Goal: Task Accomplishment & Management: Use online tool/utility

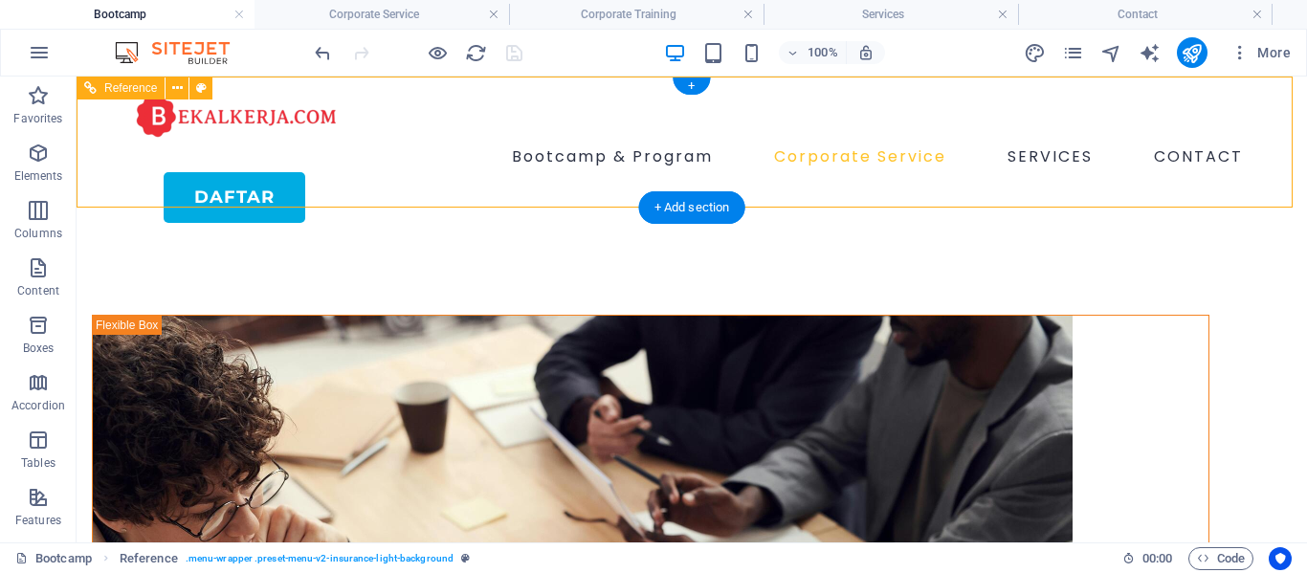
click at [670, 142] on nav "Bootcamp & Program Corporate Service SERVICES CONTACT" at bounding box center [692, 157] width 1118 height 31
click at [883, 142] on nav "Bootcamp & Program Corporate Service SERVICES CONTACT" at bounding box center [692, 157] width 1118 height 31
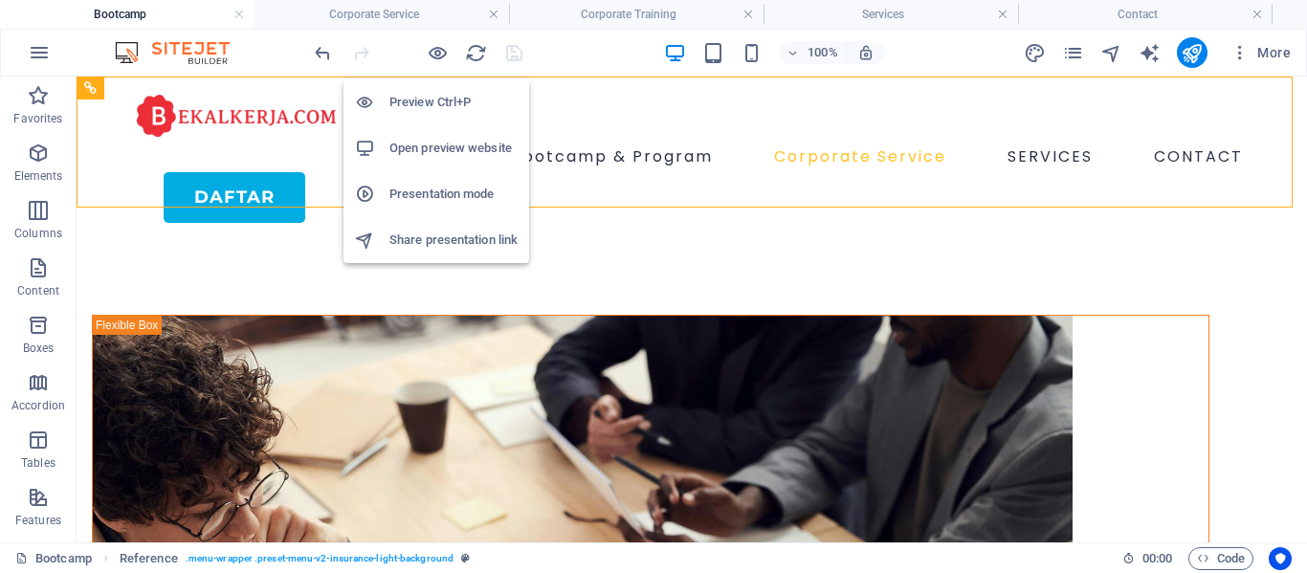
click at [429, 151] on h6 "Open preview website" at bounding box center [454, 148] width 128 height 23
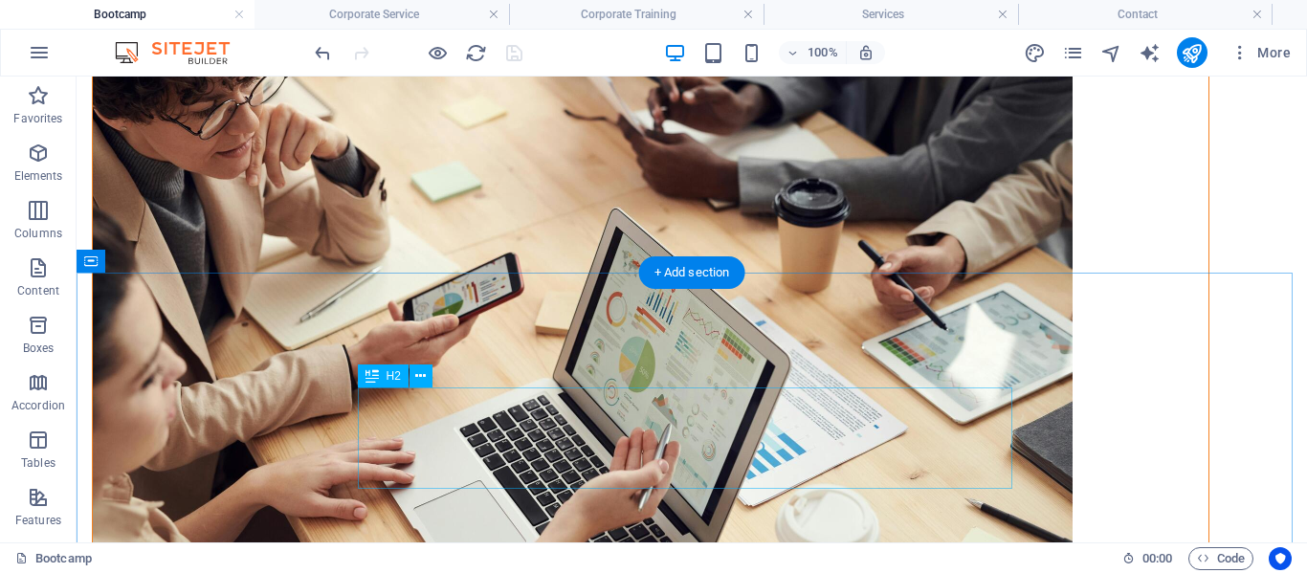
scroll to position [479, 0]
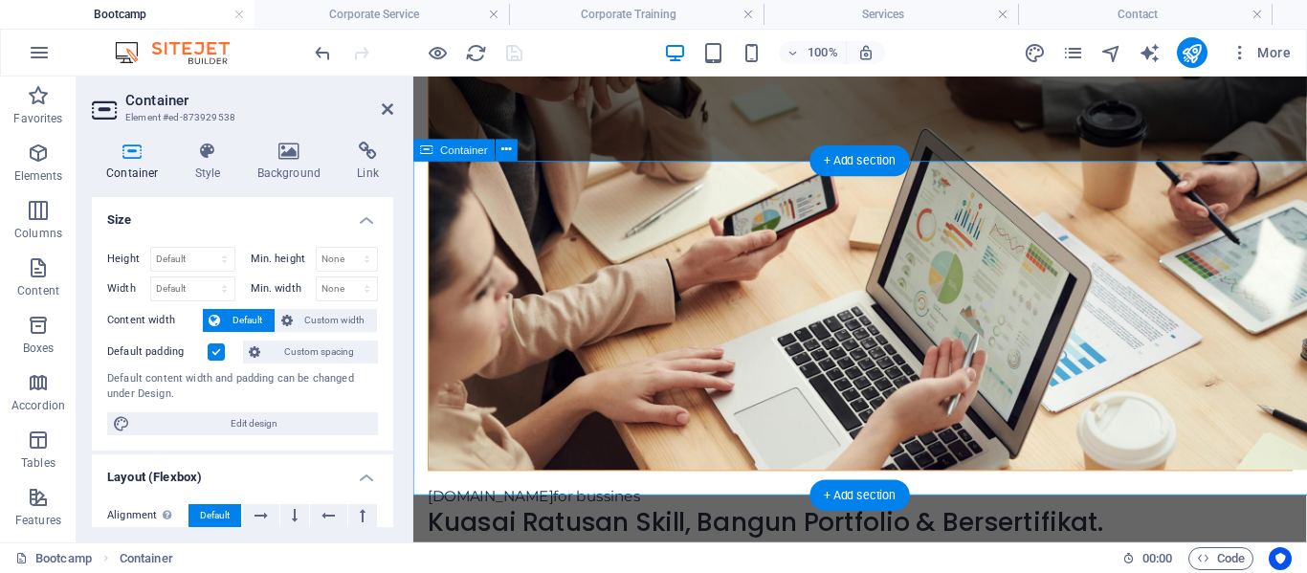
scroll to position [509, 0]
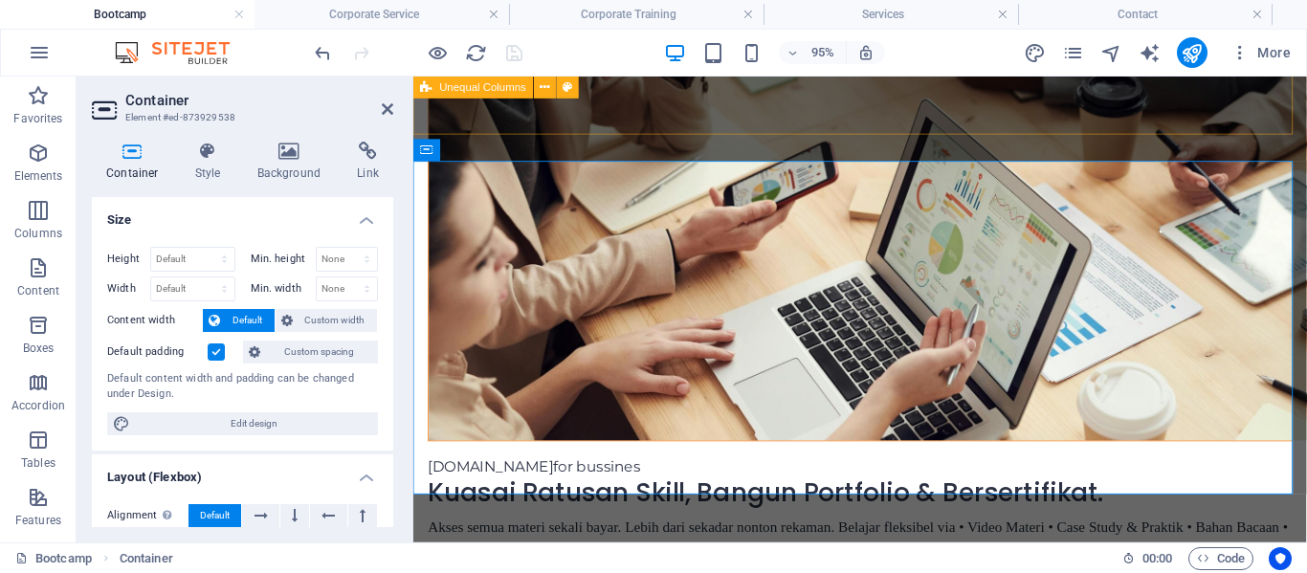
click at [722, 123] on div "[DOMAIN_NAME] for bussines Kuasai Ratusan Skill, Bangun Portfolio & Bersertifik…" at bounding box center [883, 252] width 941 height 1047
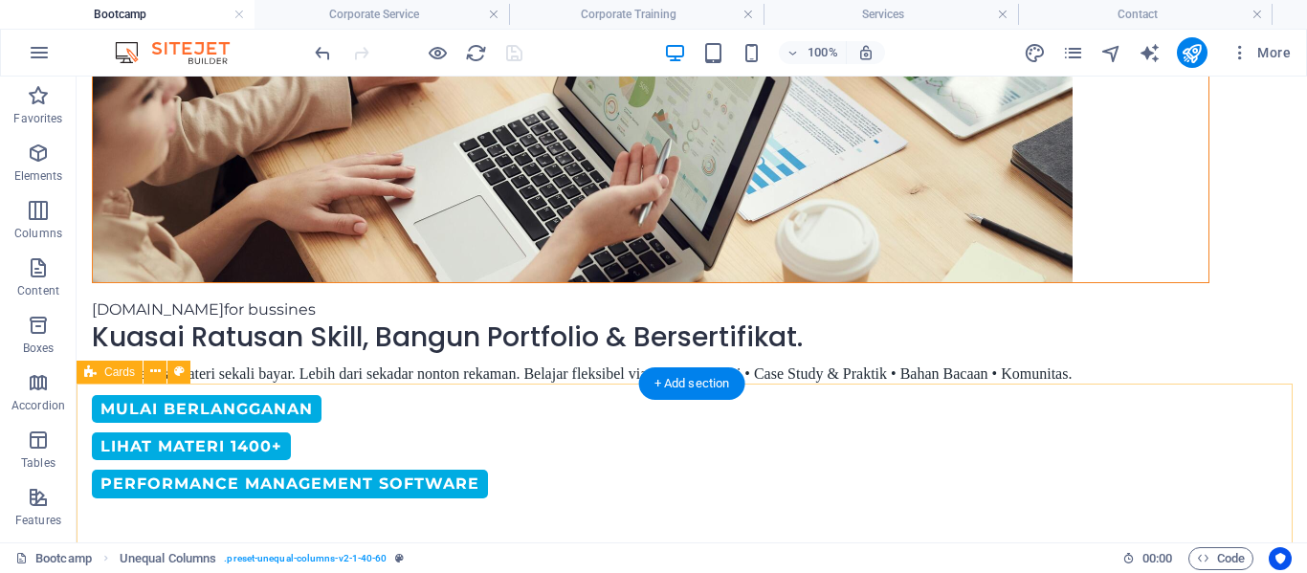
scroll to position [692, 0]
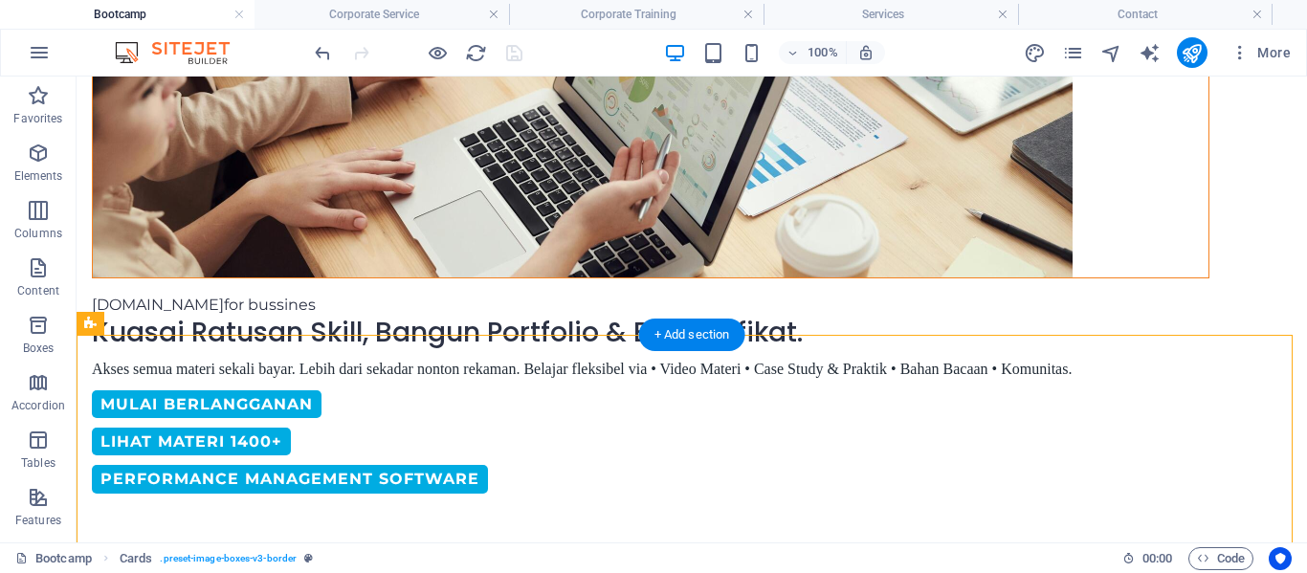
drag, startPoint x: 773, startPoint y: 471, endPoint x: 800, endPoint y: 334, distance: 139.5
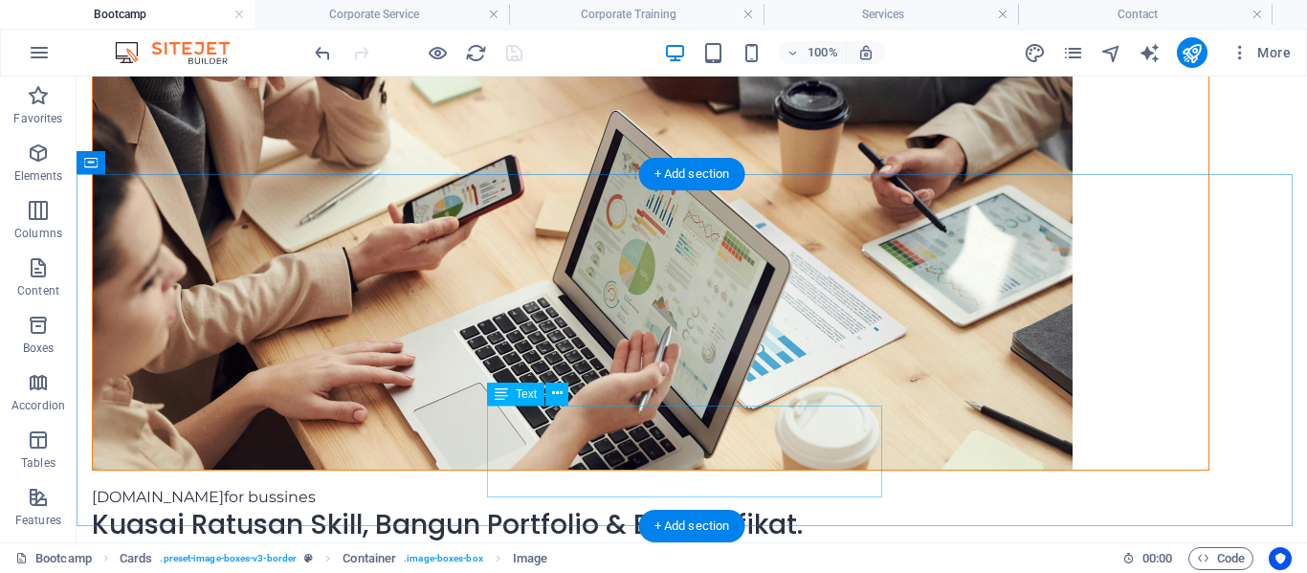
scroll to position [501, 0]
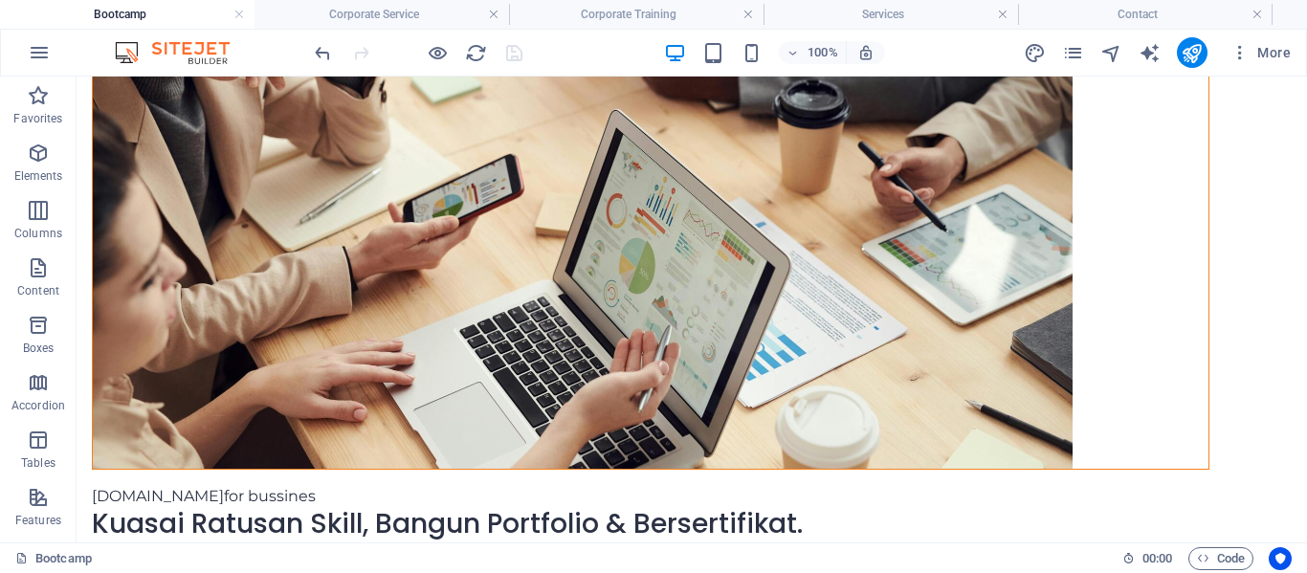
click at [781, 544] on div "Bootcamp 00 : 00 Code" at bounding box center [653, 558] width 1307 height 31
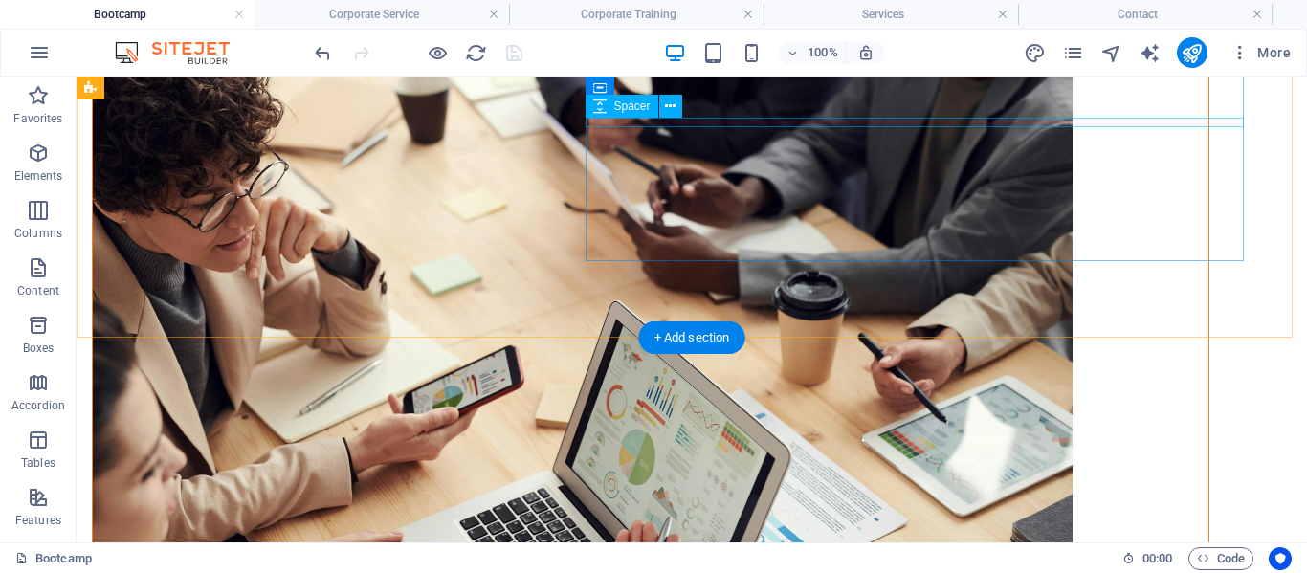
scroll to position [0, 0]
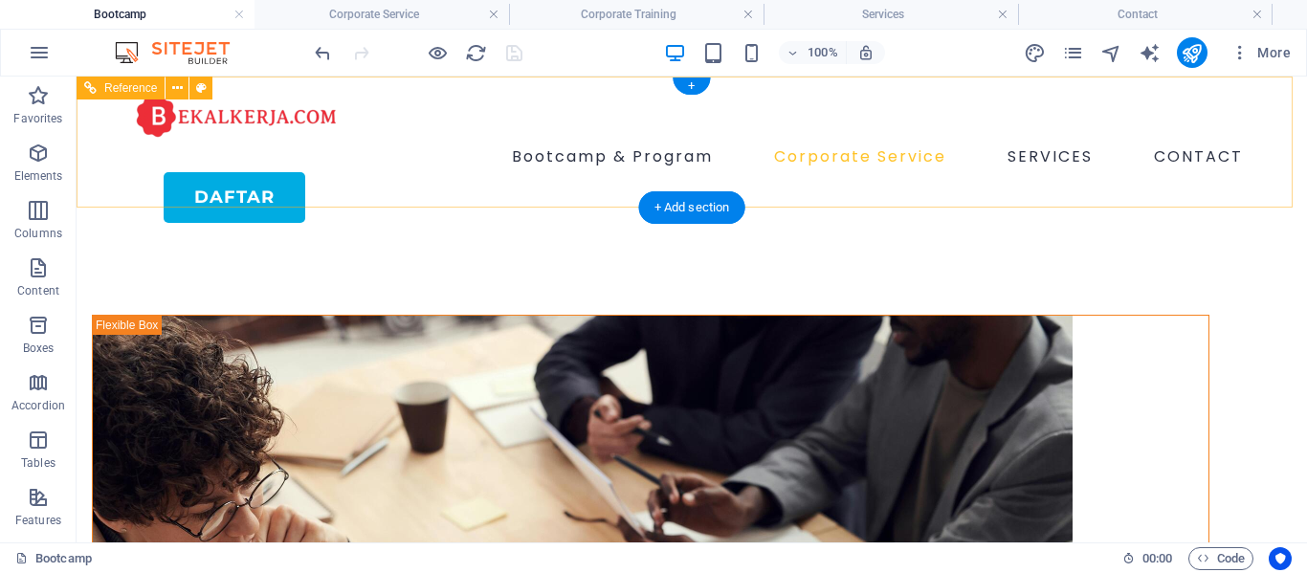
click at [588, 142] on nav "Bootcamp & Program Corporate Service SERVICES CONTACT" at bounding box center [692, 157] width 1118 height 31
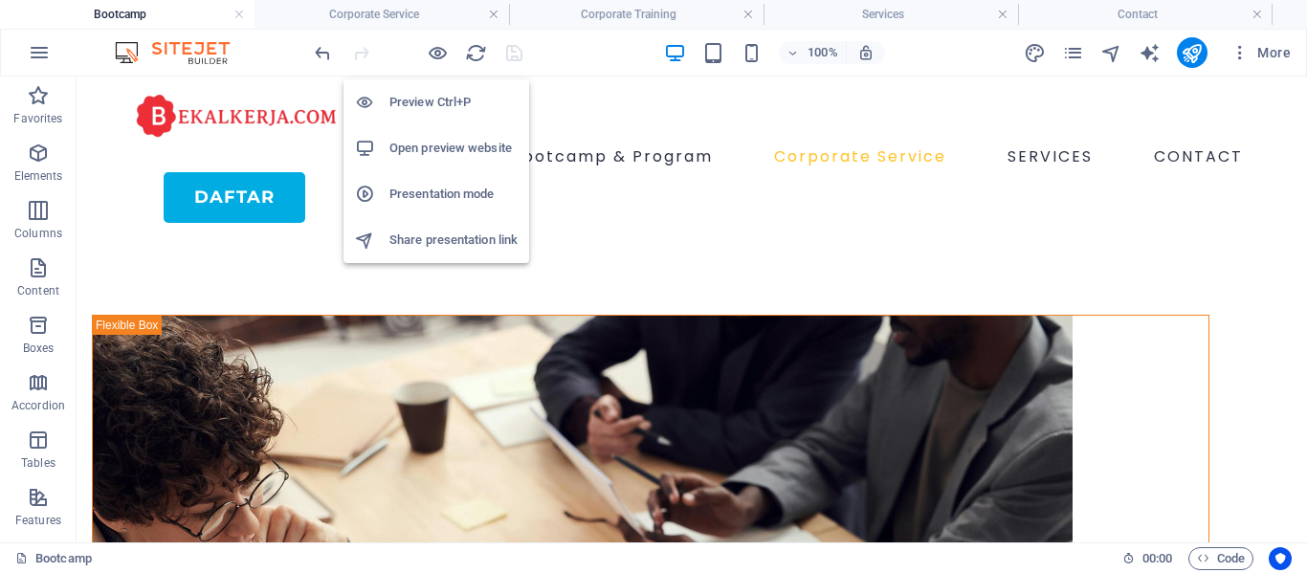
click at [433, 103] on h6 "Preview Ctrl+P" at bounding box center [454, 102] width 128 height 23
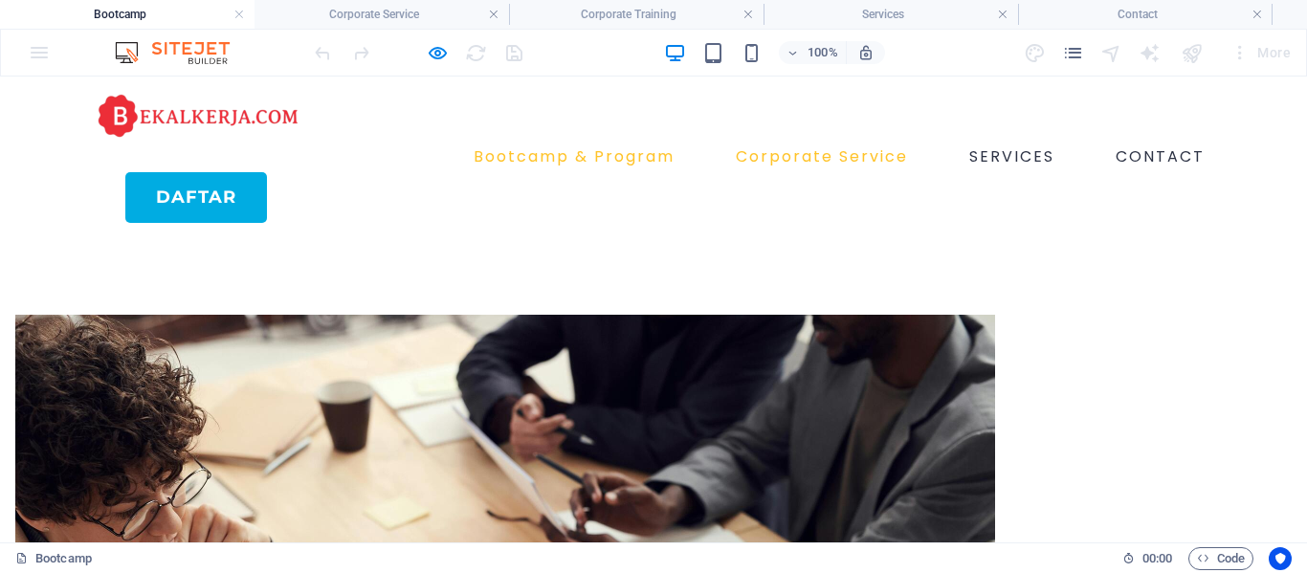
click at [614, 142] on link "Bootcamp & Program" at bounding box center [574, 157] width 216 height 31
click at [610, 142] on link "Bootcamp & Program" at bounding box center [574, 157] width 216 height 31
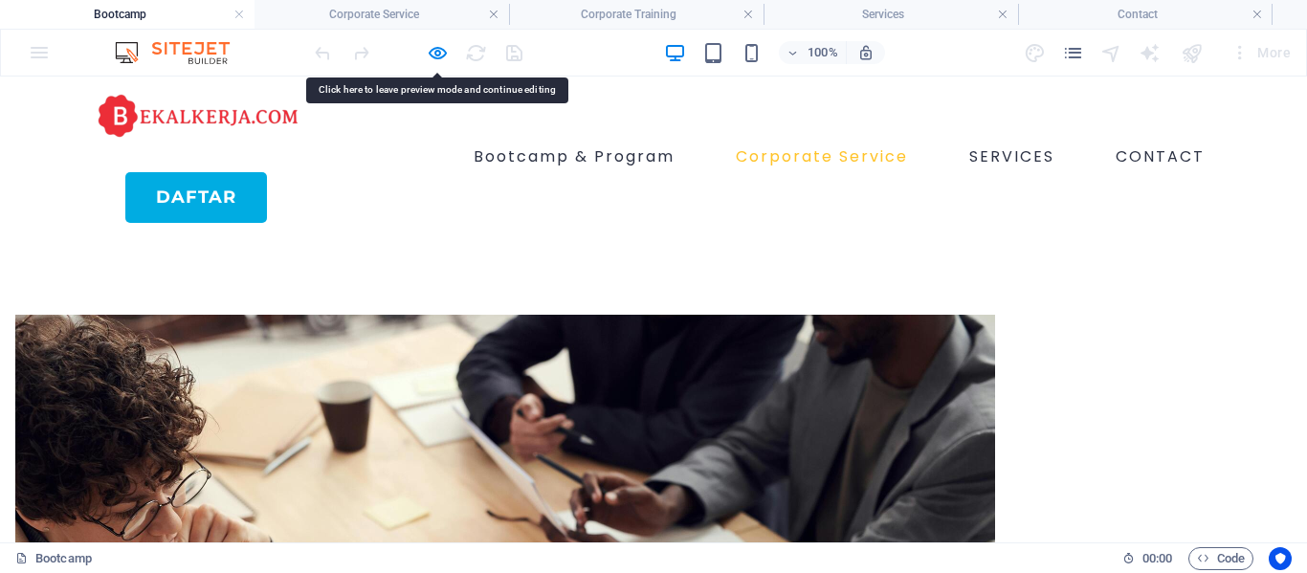
click at [751, 142] on link "Corporate Service" at bounding box center [822, 157] width 188 height 31
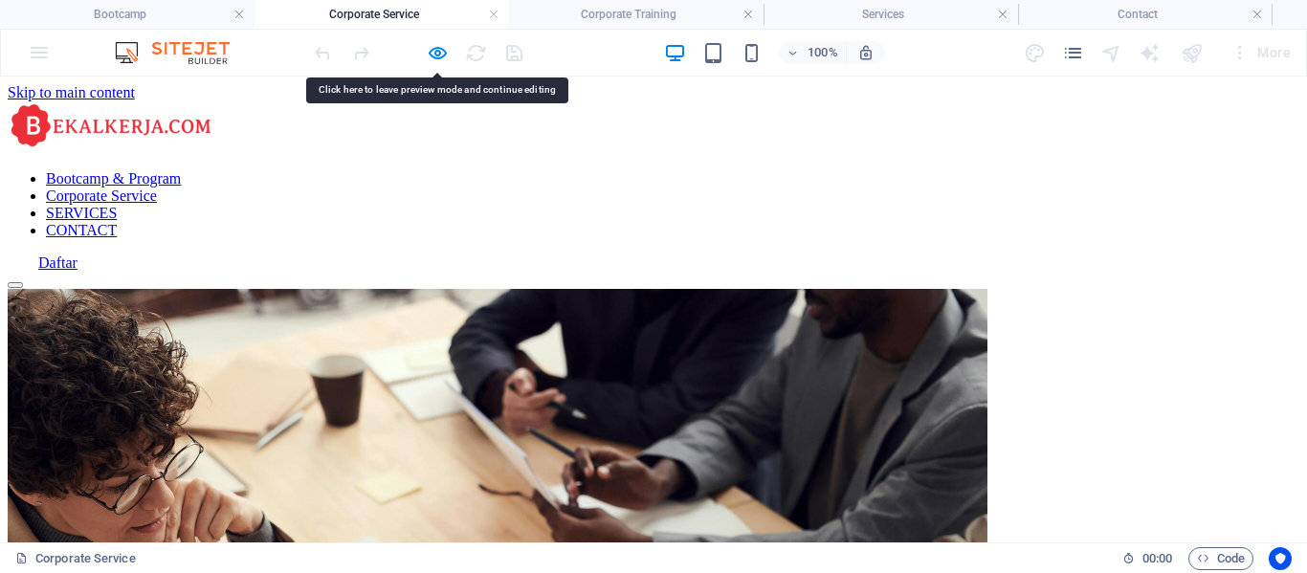
click at [181, 170] on link "Bootcamp & Program" at bounding box center [113, 178] width 135 height 16
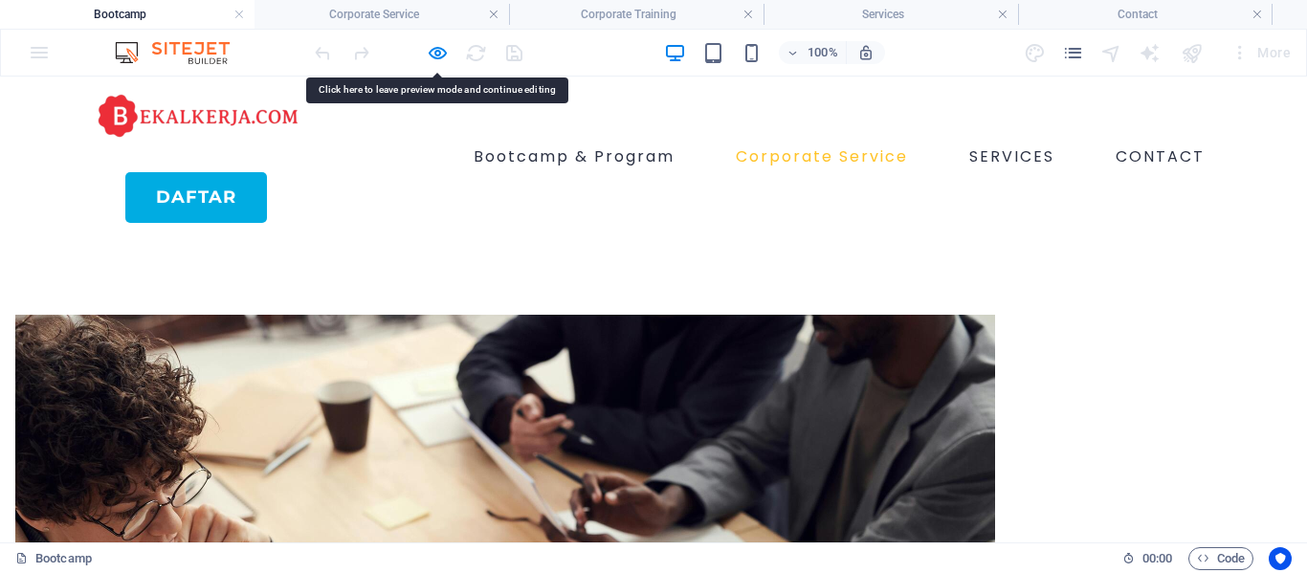
click at [757, 142] on link "Corporate Service" at bounding box center [822, 157] width 188 height 31
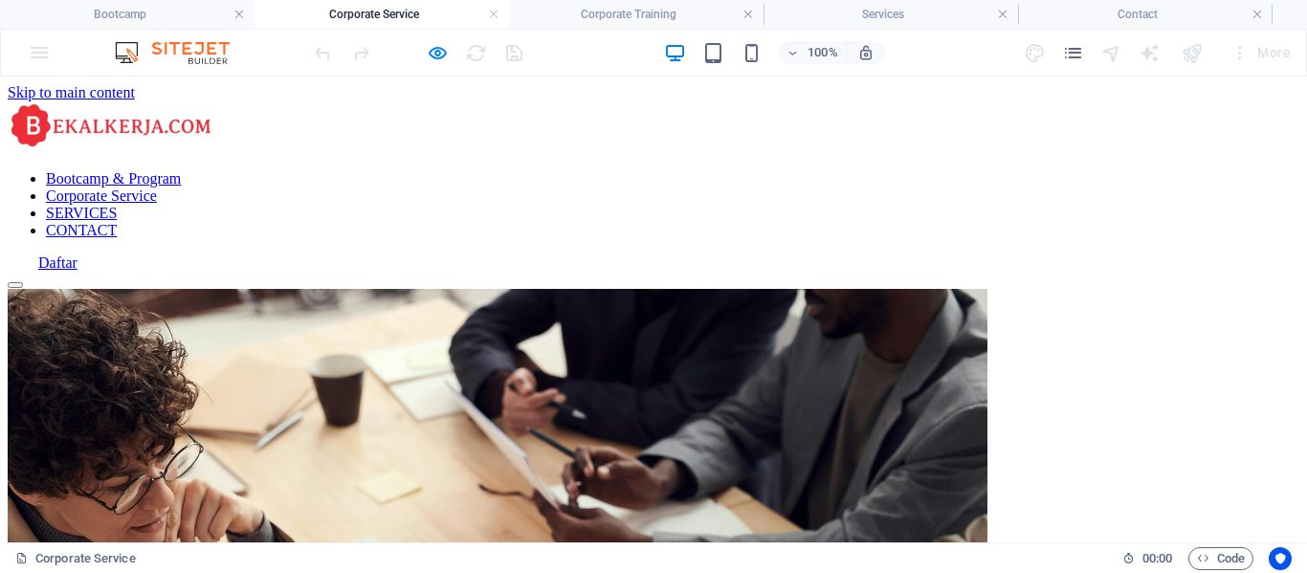
click at [181, 170] on link "Bootcamp & Program" at bounding box center [113, 178] width 135 height 16
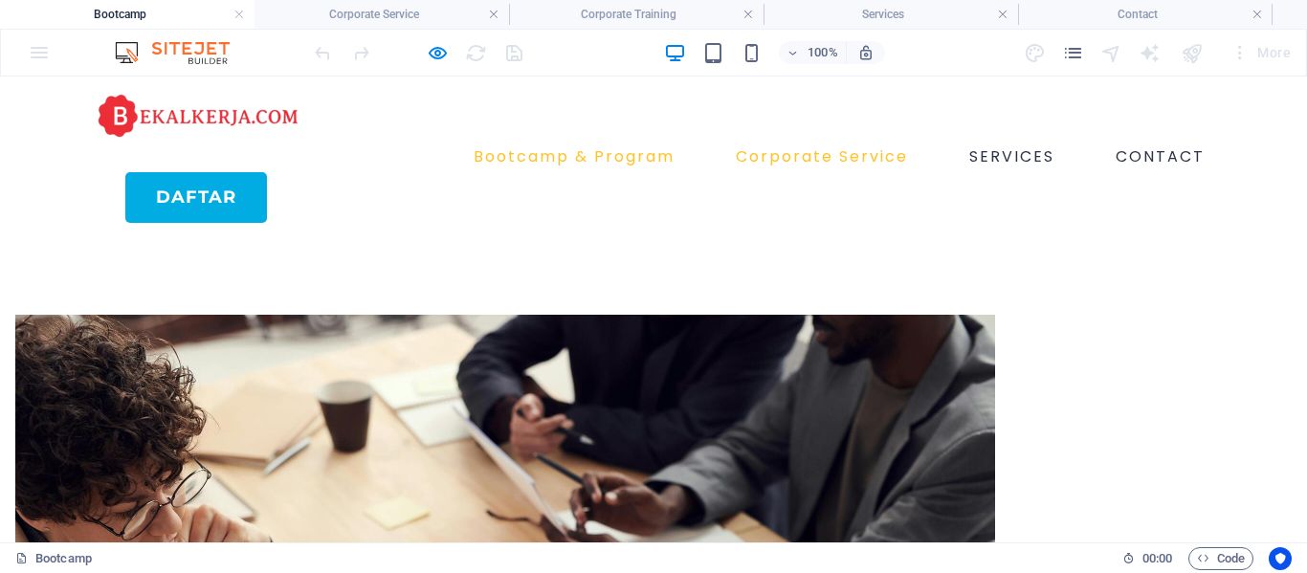
click at [638, 142] on link "Bootcamp & Program" at bounding box center [574, 157] width 216 height 31
click at [582, 142] on link "Bootcamp & Program" at bounding box center [574, 157] width 216 height 31
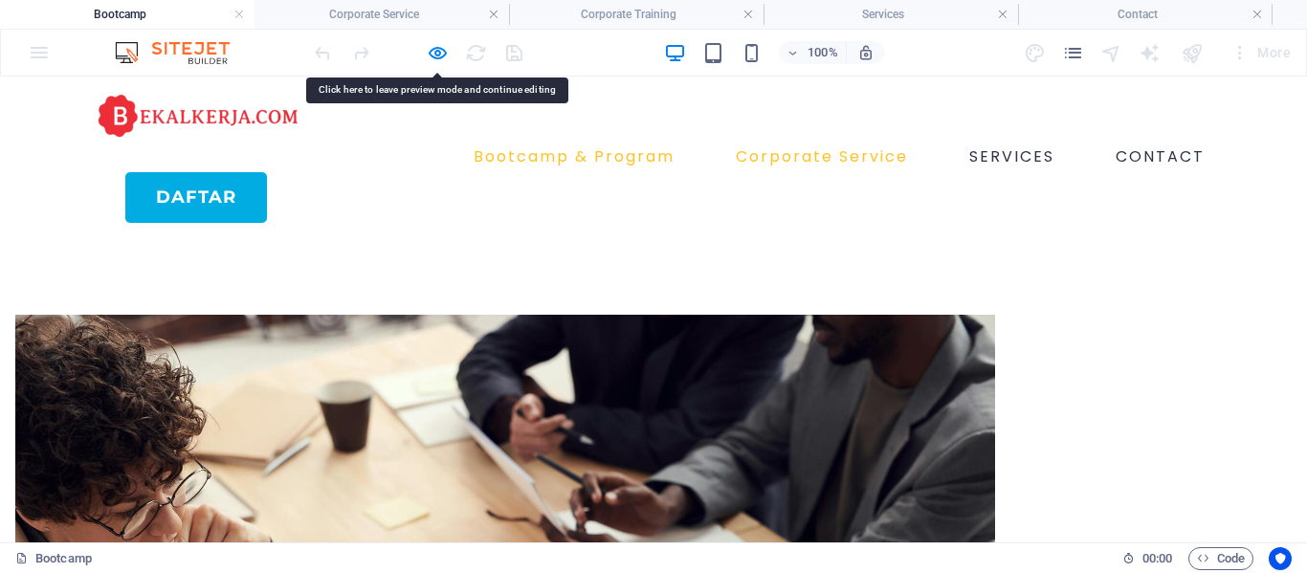
click at [582, 142] on link "Bootcamp & Program" at bounding box center [574, 157] width 216 height 31
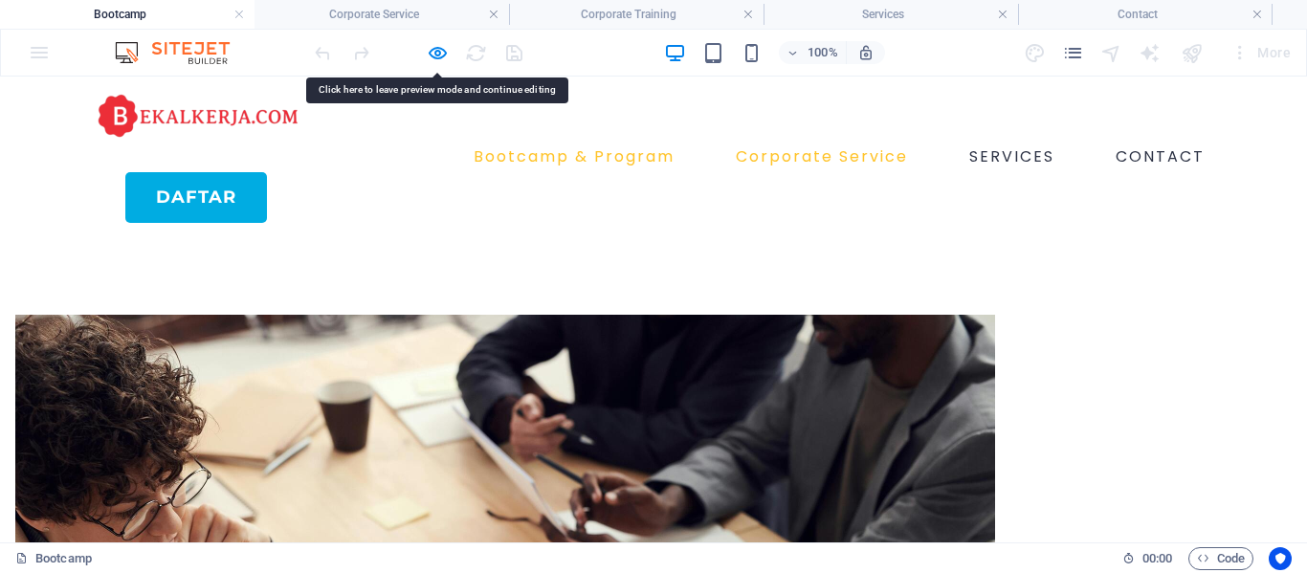
click at [582, 142] on link "Bootcamp & Program" at bounding box center [574, 157] width 216 height 31
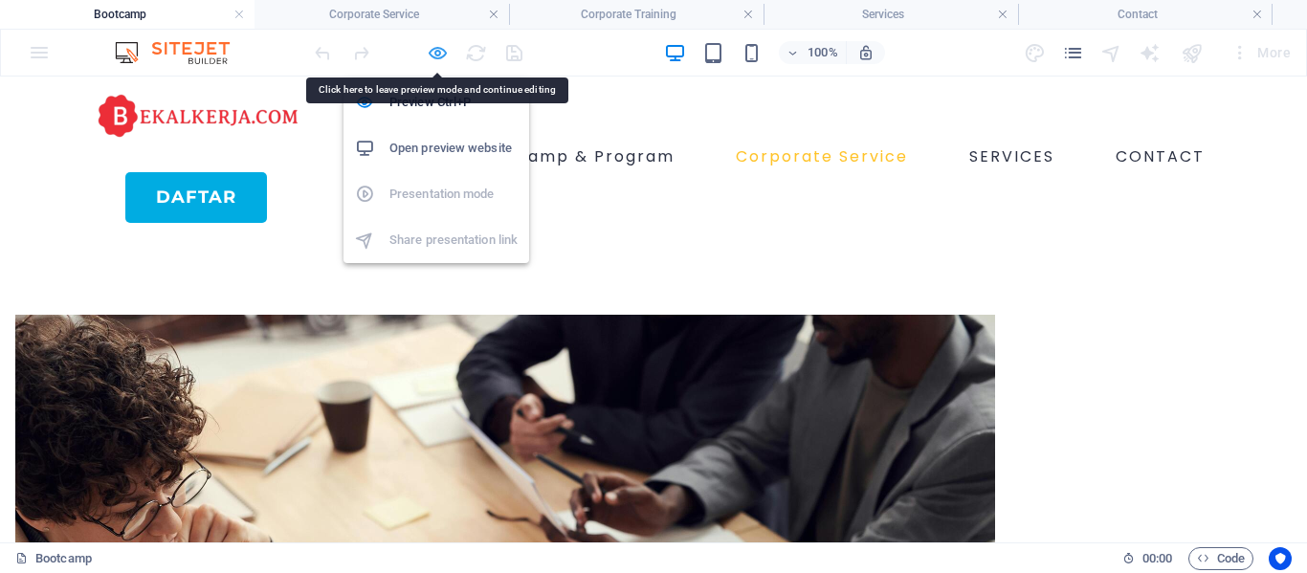
click at [440, 57] on icon "button" at bounding box center [438, 53] width 22 height 22
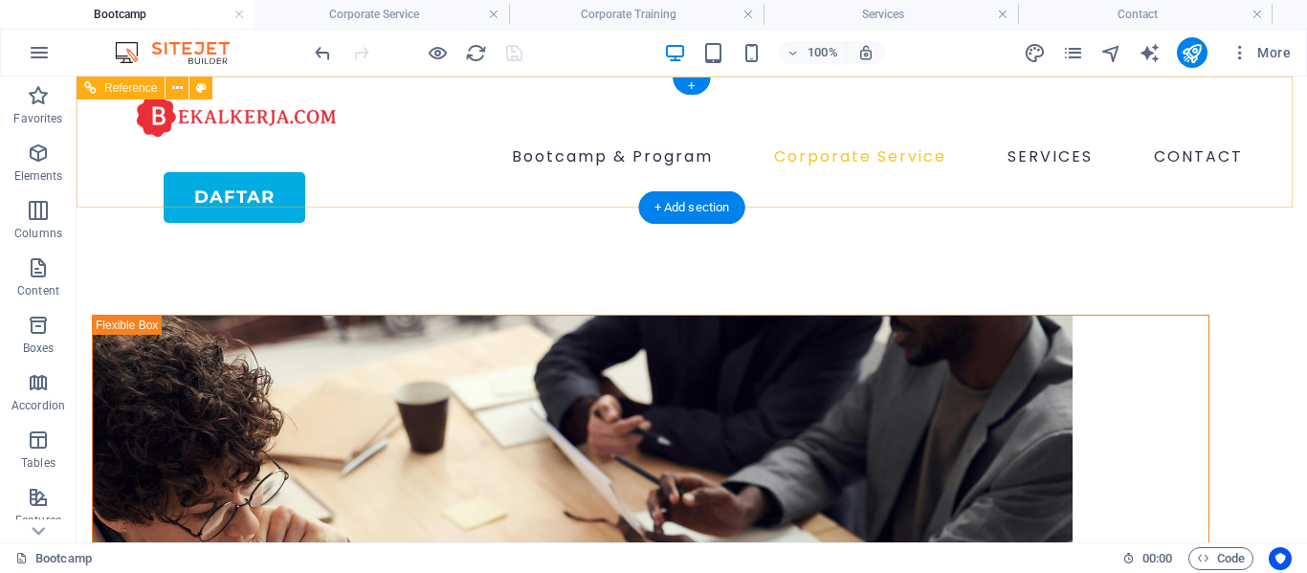
click at [614, 142] on nav "Bootcamp & Program Corporate Service SERVICES CONTACT" at bounding box center [692, 157] width 1118 height 31
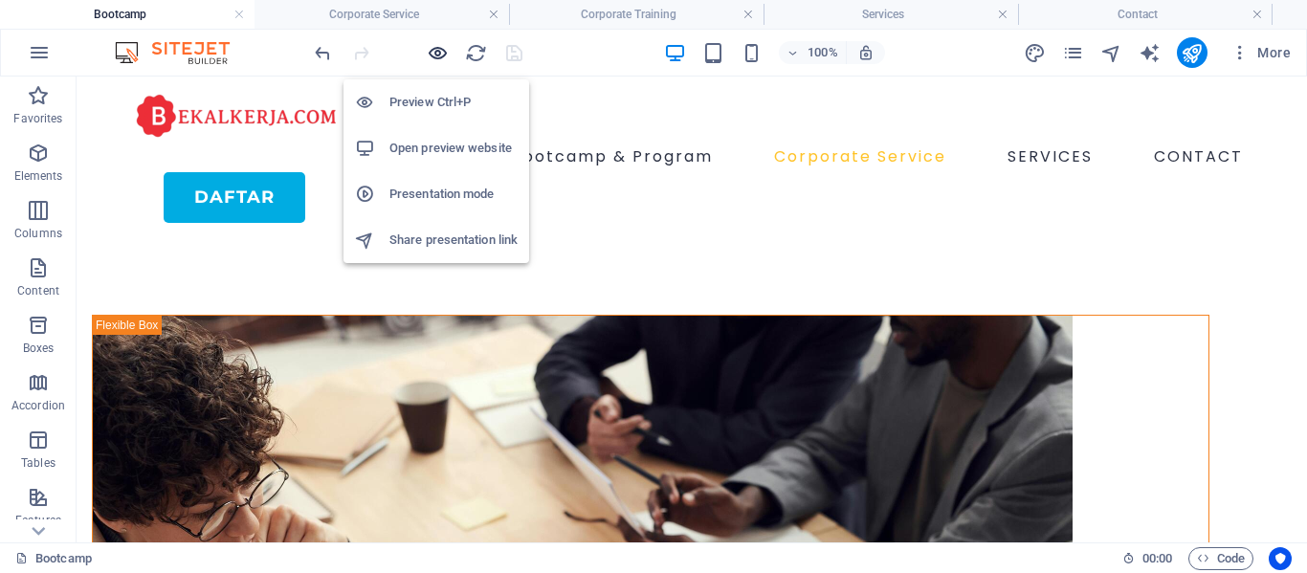
click at [438, 54] on icon "button" at bounding box center [438, 53] width 22 height 22
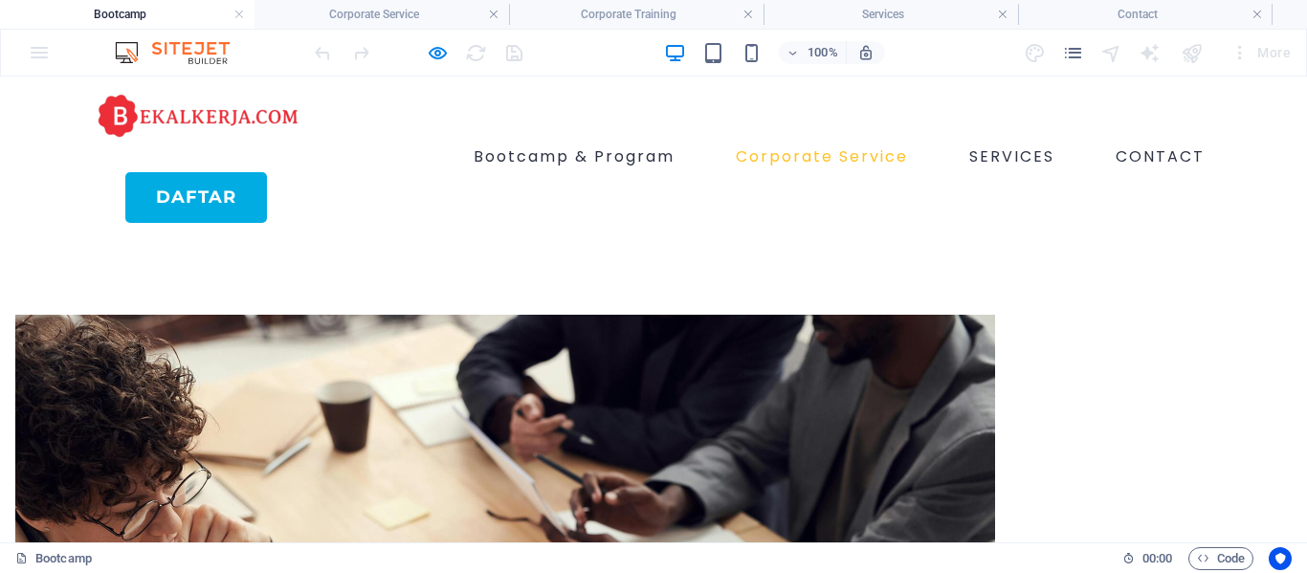
click at [762, 142] on link "Corporate Service" at bounding box center [822, 157] width 188 height 31
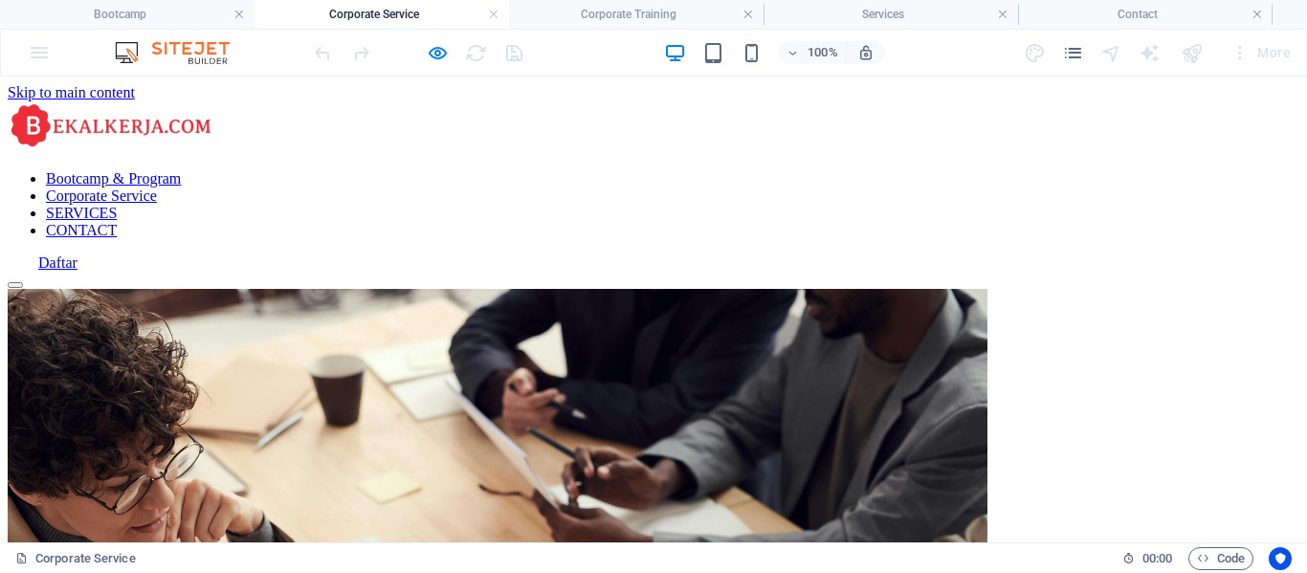
click at [181, 170] on link "Bootcamp & Program" at bounding box center [113, 178] width 135 height 16
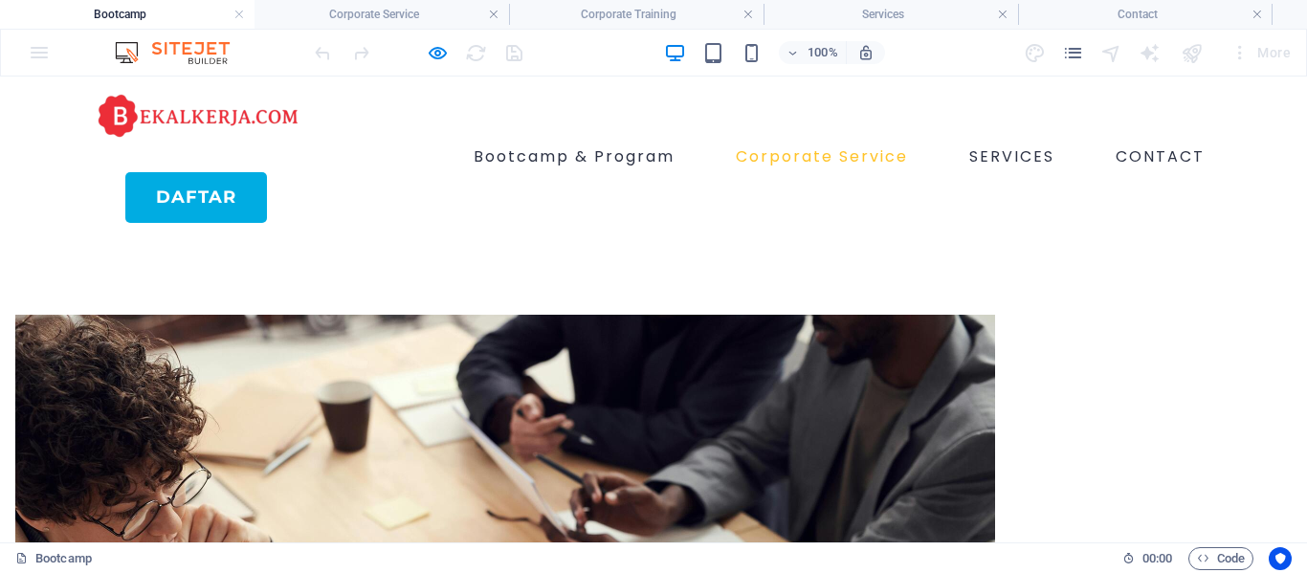
click at [755, 142] on link "Corporate Service" at bounding box center [822, 157] width 188 height 31
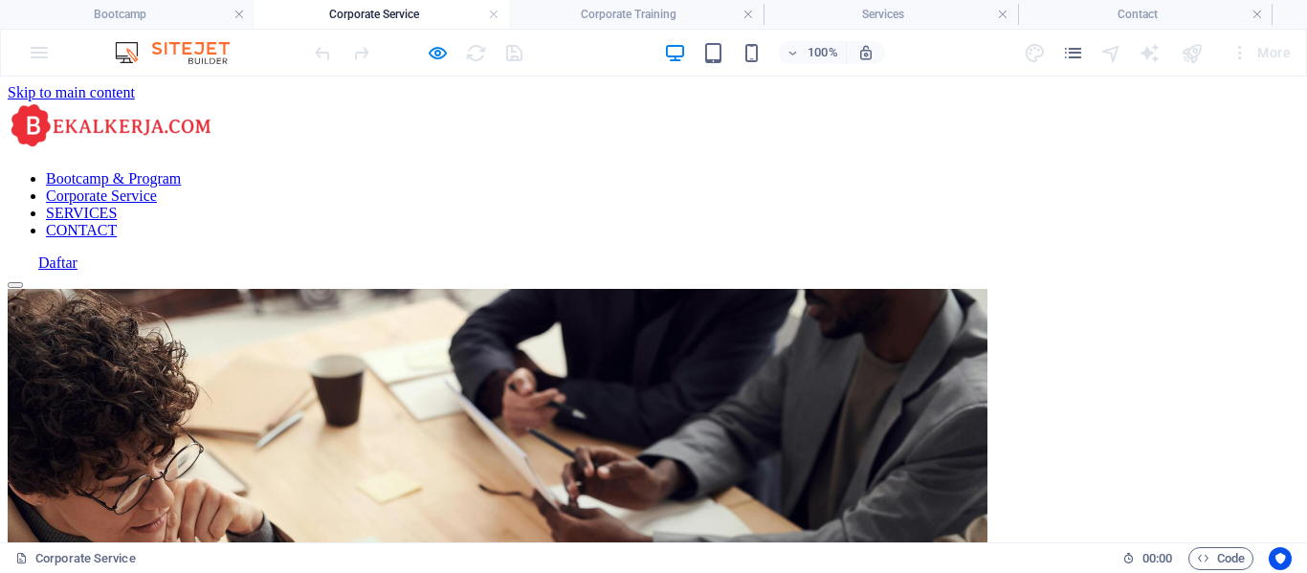
click at [181, 170] on link "Bootcamp & Program" at bounding box center [113, 178] width 135 height 16
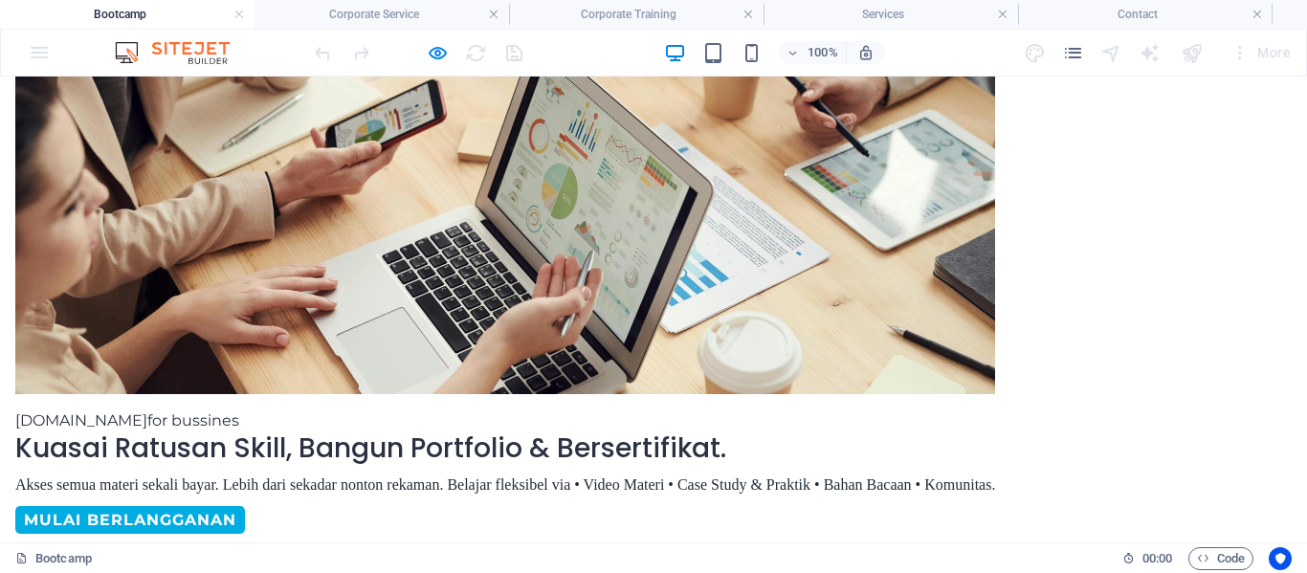
scroll to position [670, 0]
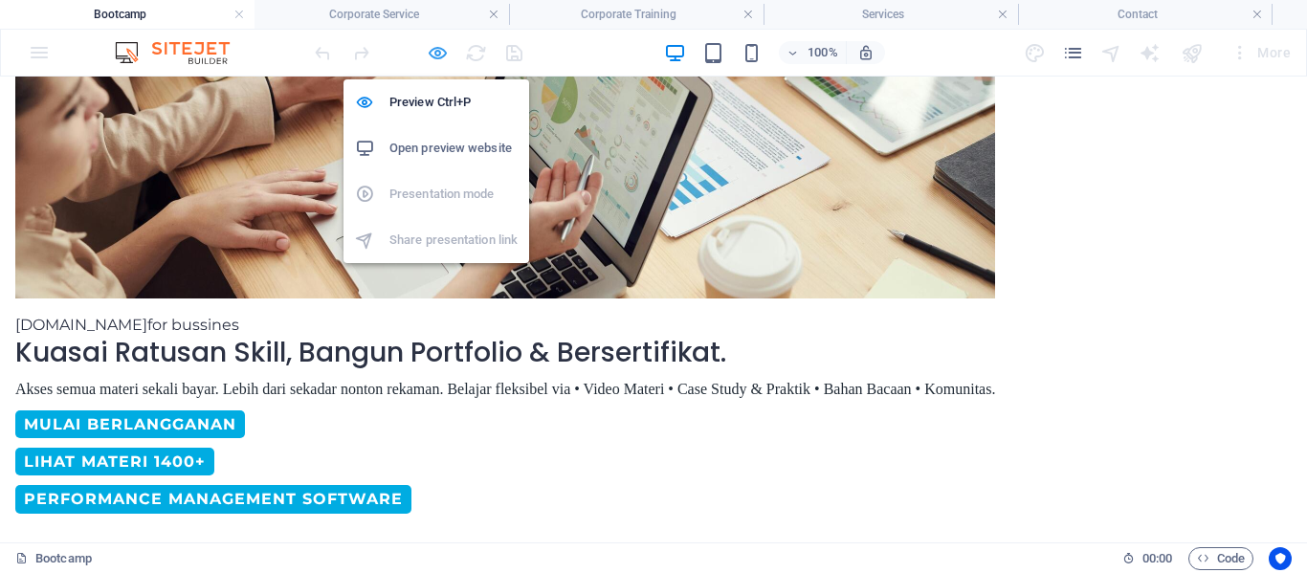
click at [434, 57] on icon "button" at bounding box center [438, 53] width 22 height 22
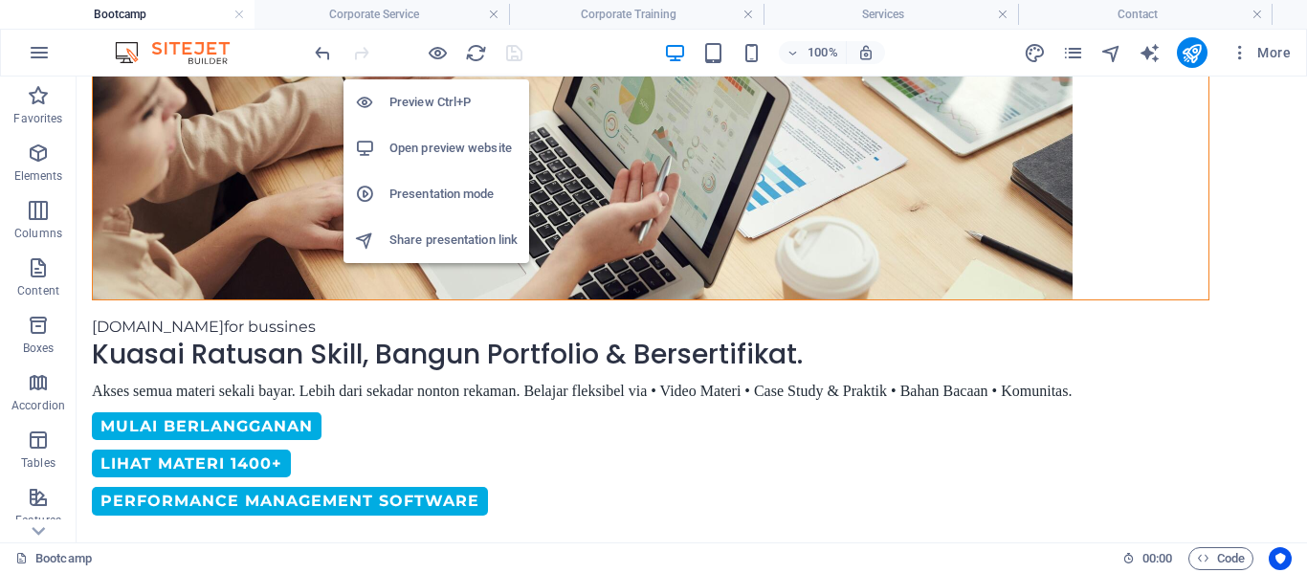
scroll to position [671, 0]
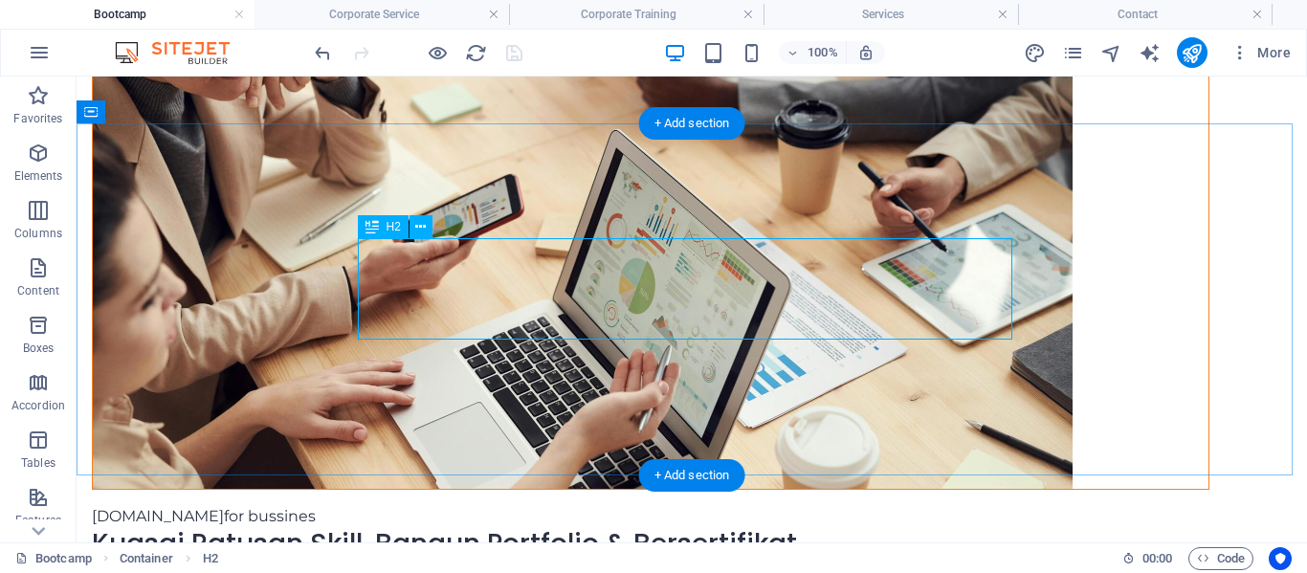
scroll to position [480, 0]
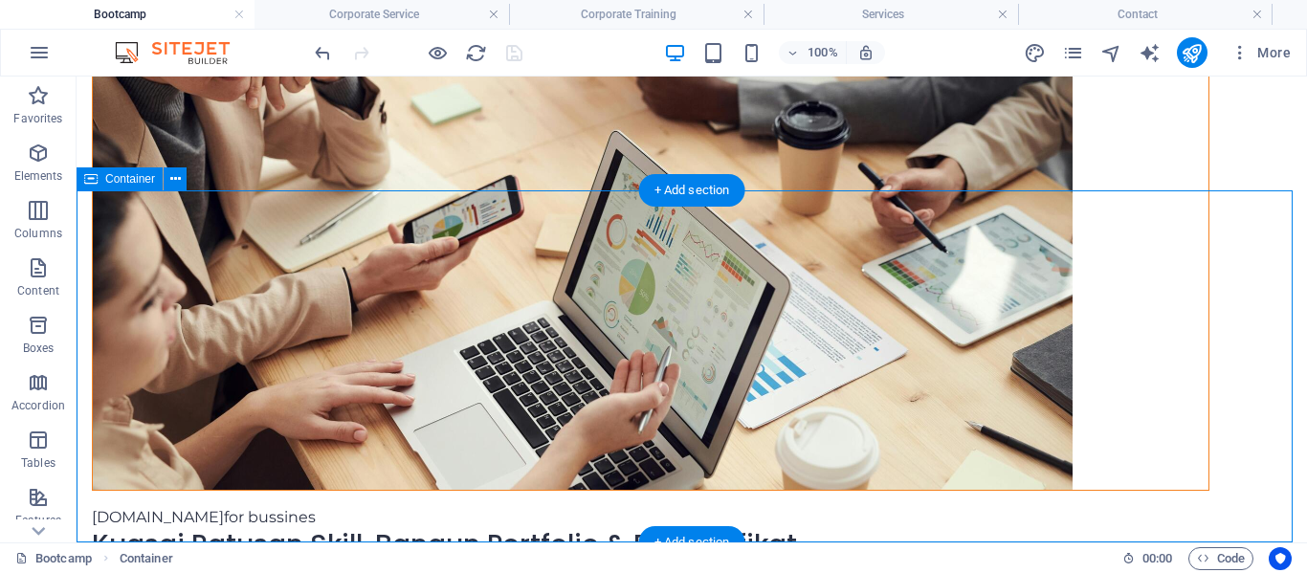
scroll to position [384, 0]
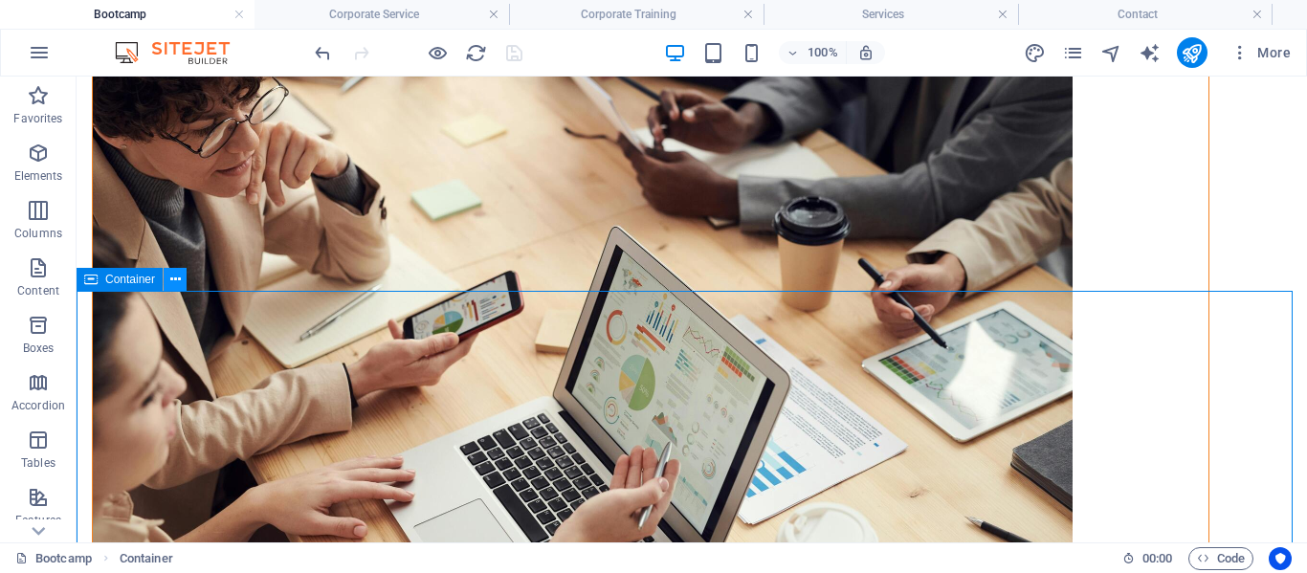
click at [171, 277] on icon at bounding box center [175, 280] width 11 height 20
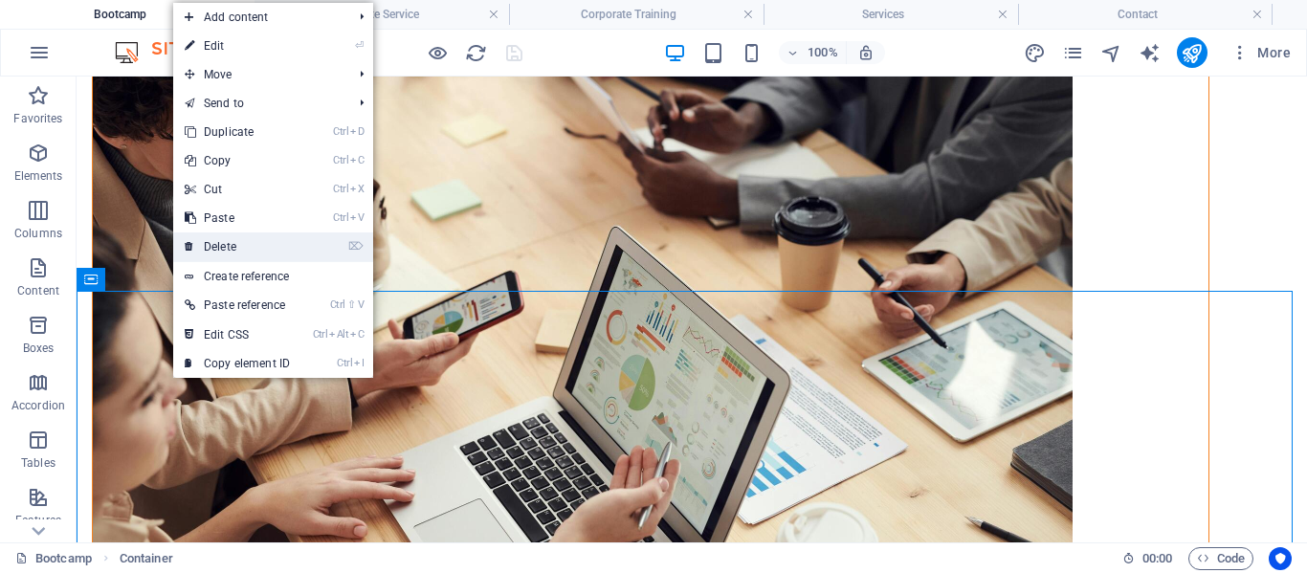
click at [216, 237] on link "⌦ Delete" at bounding box center [237, 247] width 128 height 29
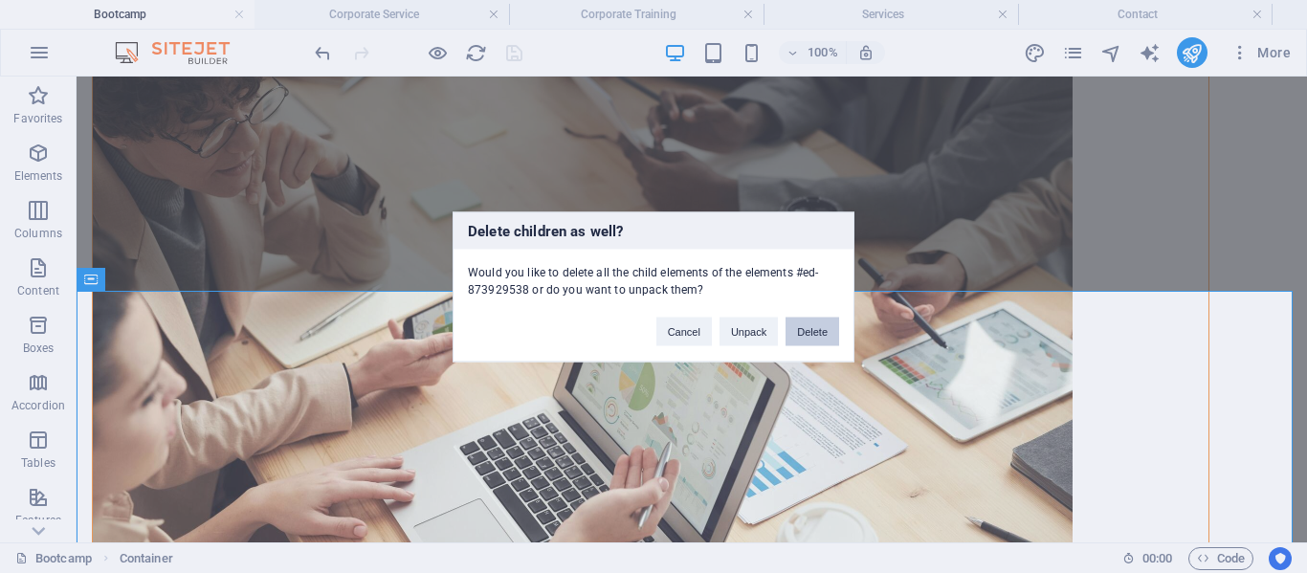
click at [823, 332] on button "Delete" at bounding box center [813, 331] width 54 height 29
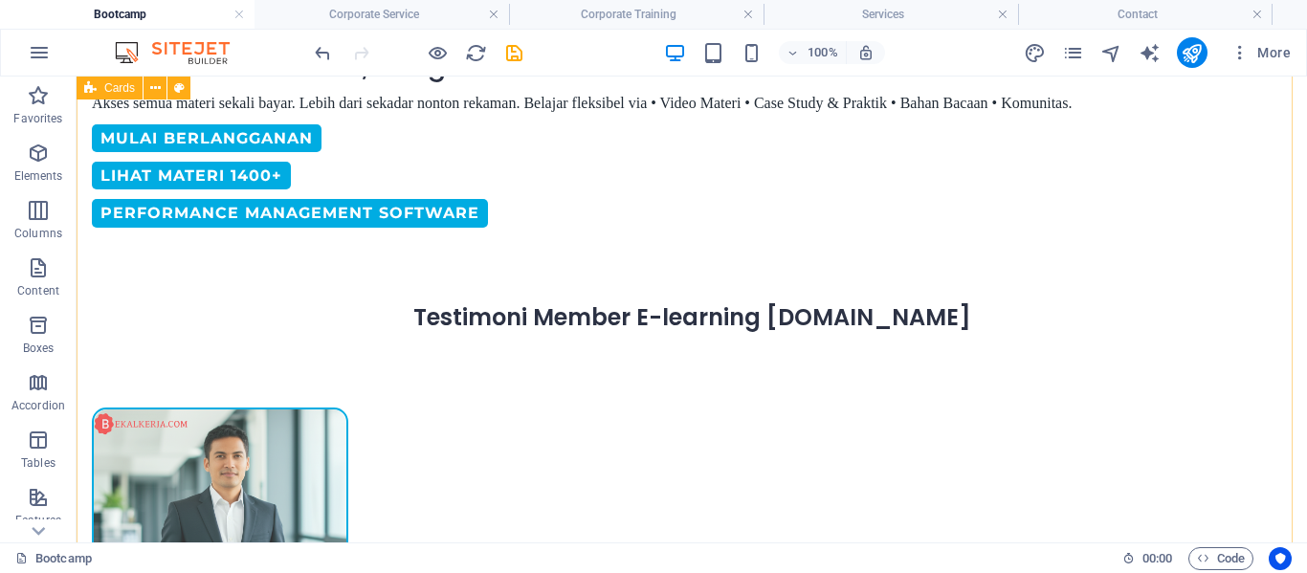
scroll to position [1245, 0]
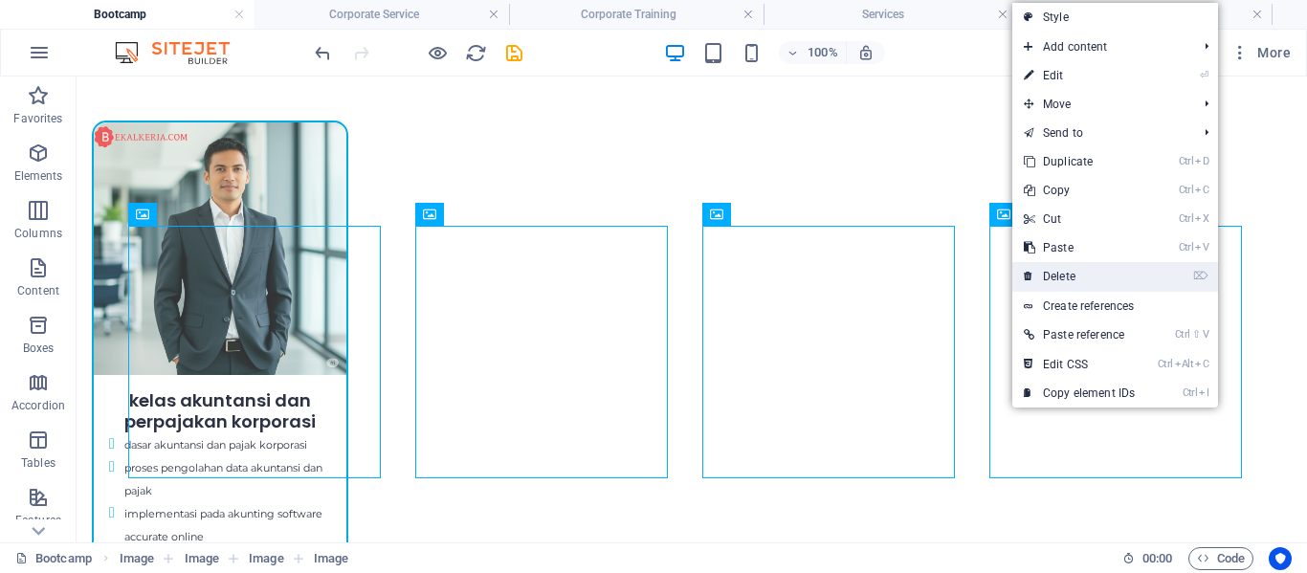
click at [1066, 281] on link "⌦ Delete" at bounding box center [1080, 276] width 134 height 29
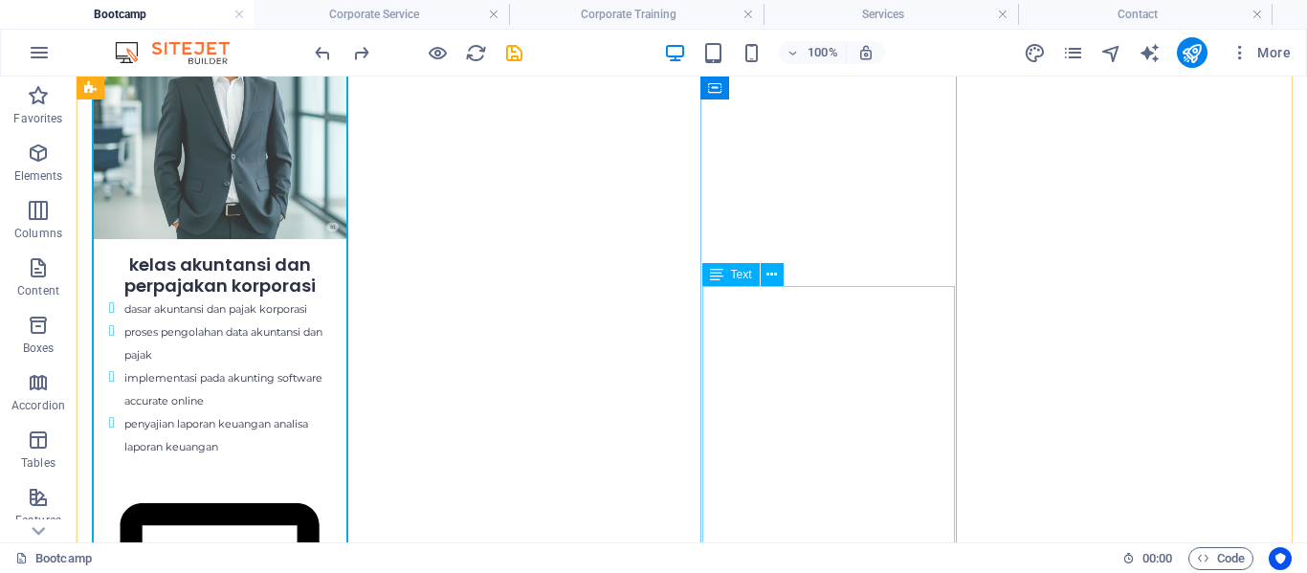
scroll to position [1341, 0]
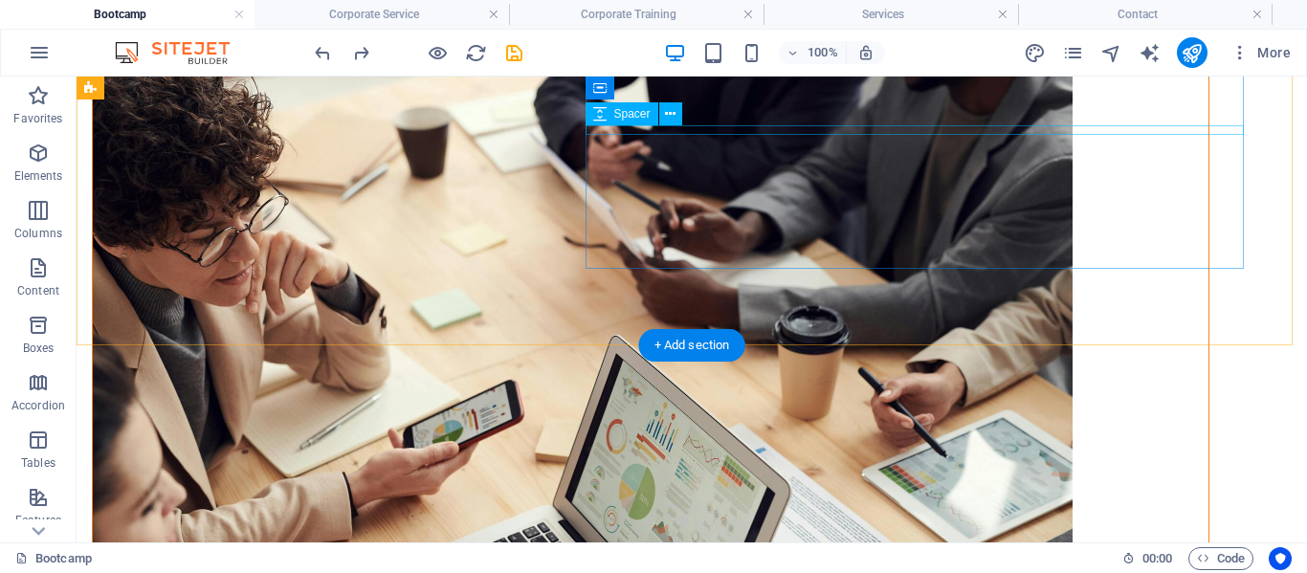
scroll to position [191, 0]
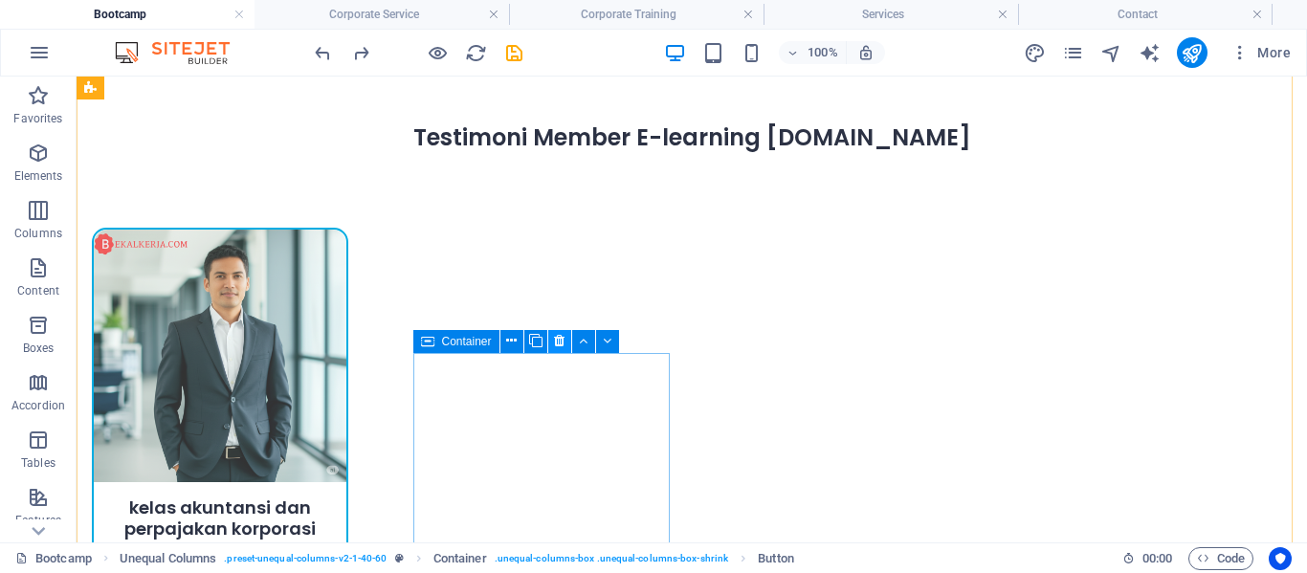
scroll to position [1149, 0]
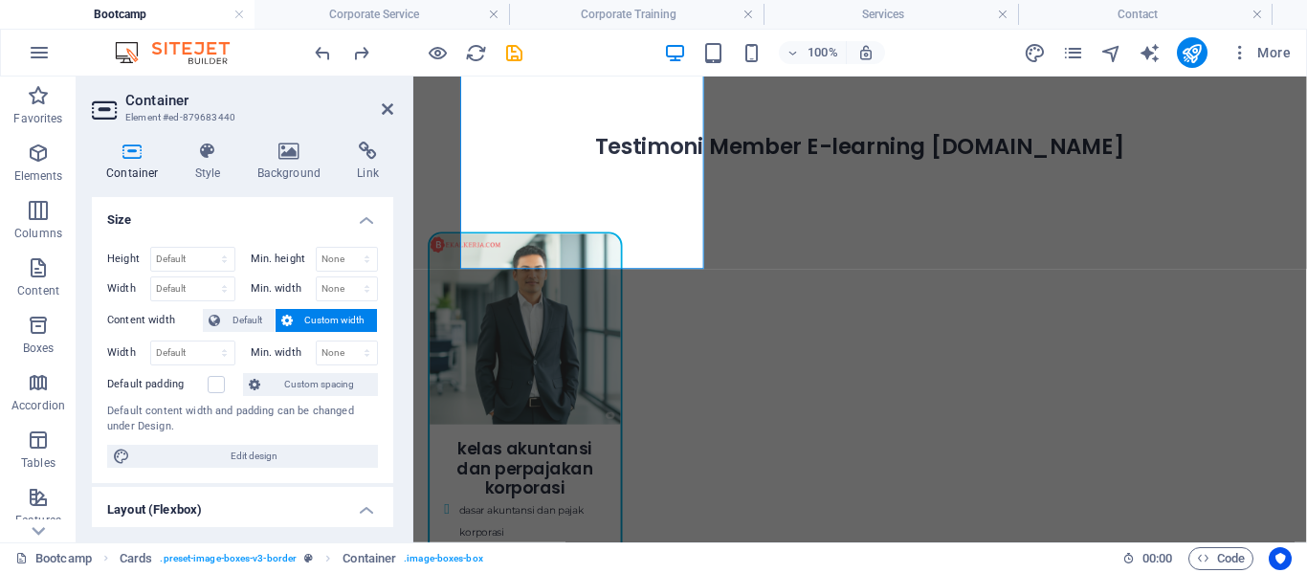
scroll to position [1159, 0]
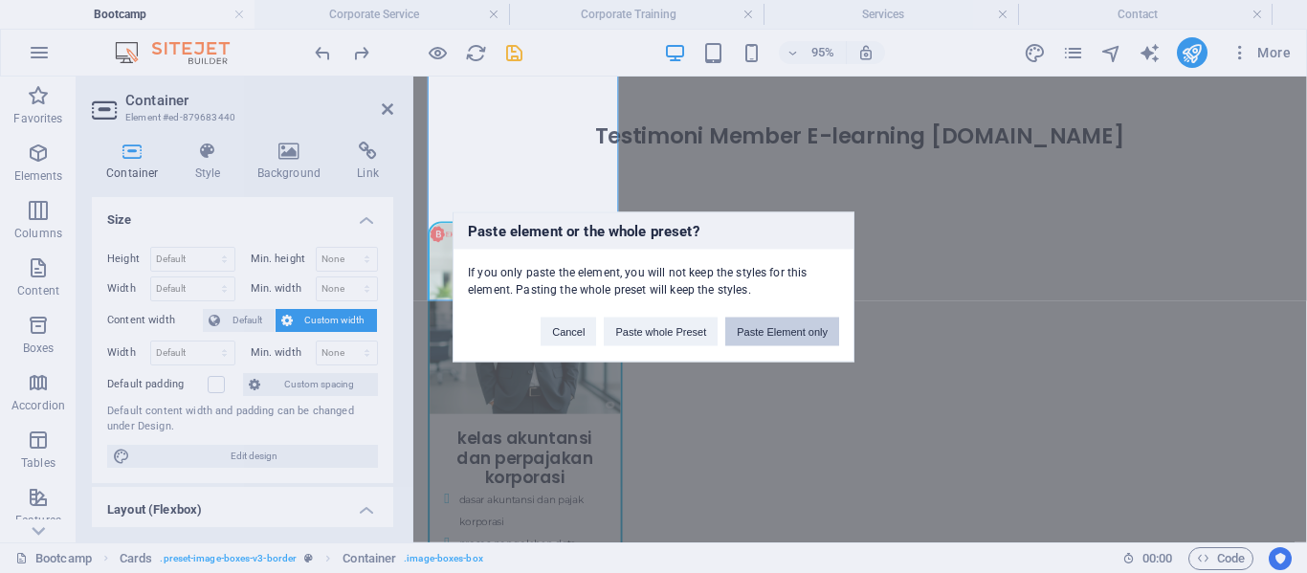
click at [764, 342] on button "Paste Element only" at bounding box center [783, 331] width 114 height 29
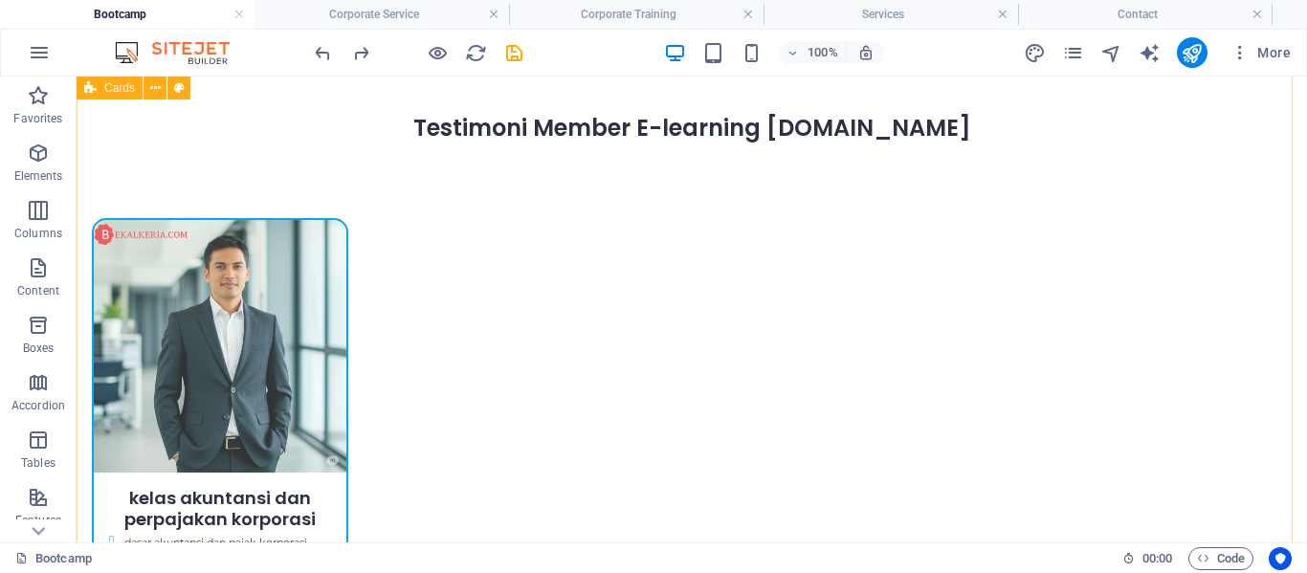
scroll to position [1149, 0]
drag, startPoint x: 322, startPoint y: 198, endPoint x: 346, endPoint y: 171, distance: 36.6
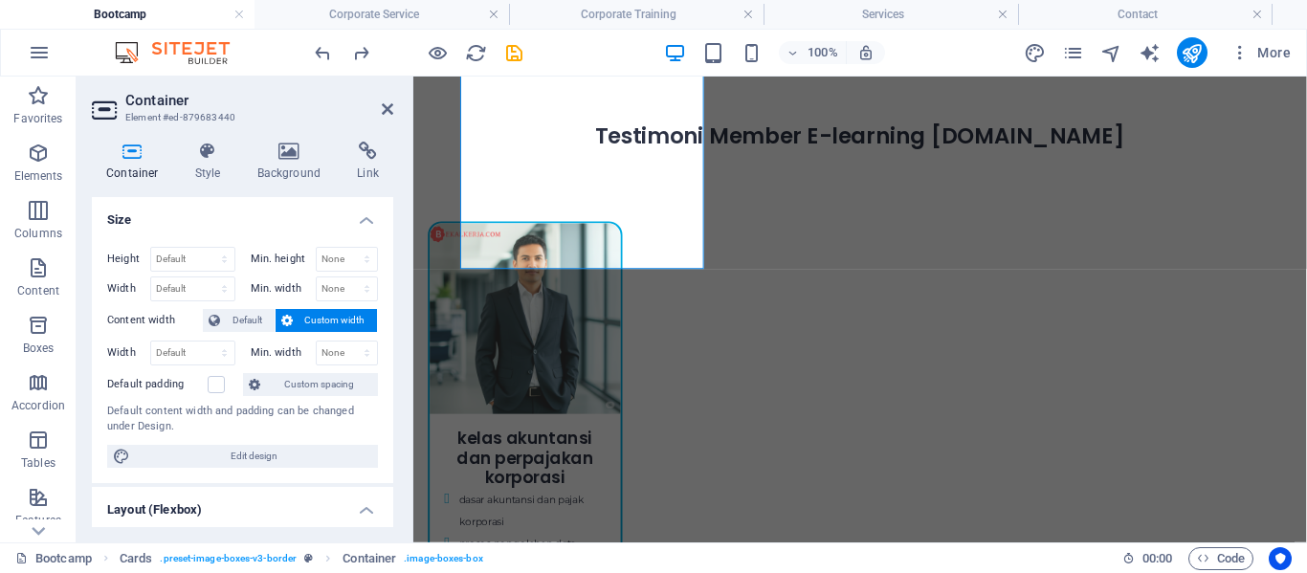
click at [310, 232] on div "Height Default px rem % vh vw Min. height None px rem % vh vw Width Default px …" at bounding box center [242, 358] width 301 height 252
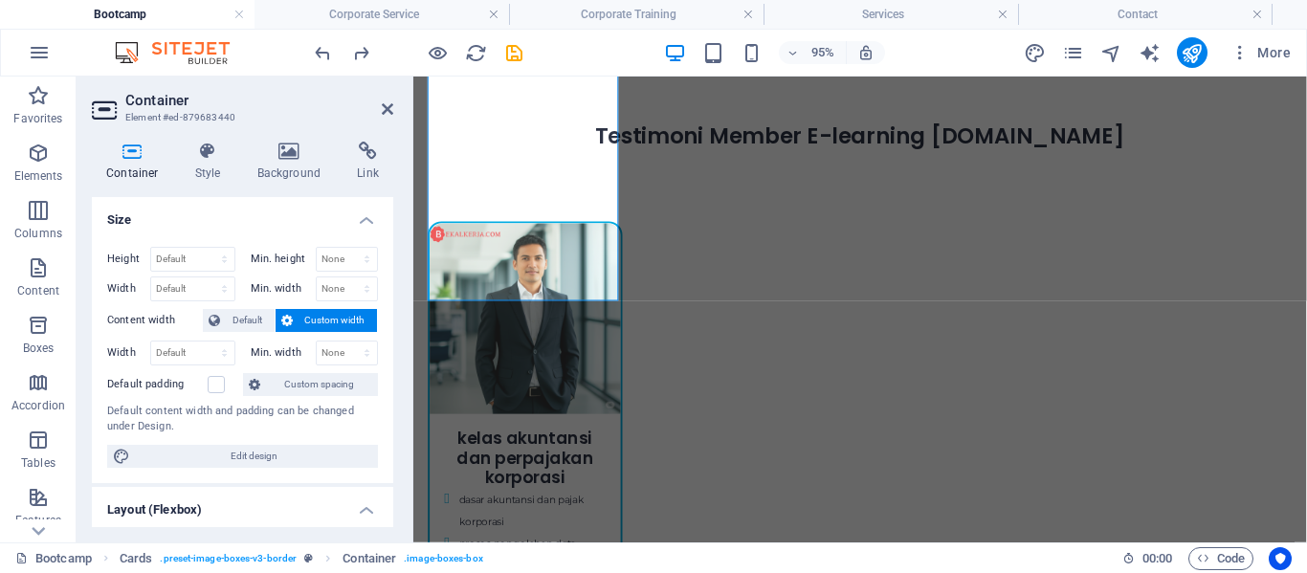
click at [310, 232] on div "Height Default px rem % vh vw Min. height None px rem % vh vw Width Default px …" at bounding box center [242, 358] width 301 height 252
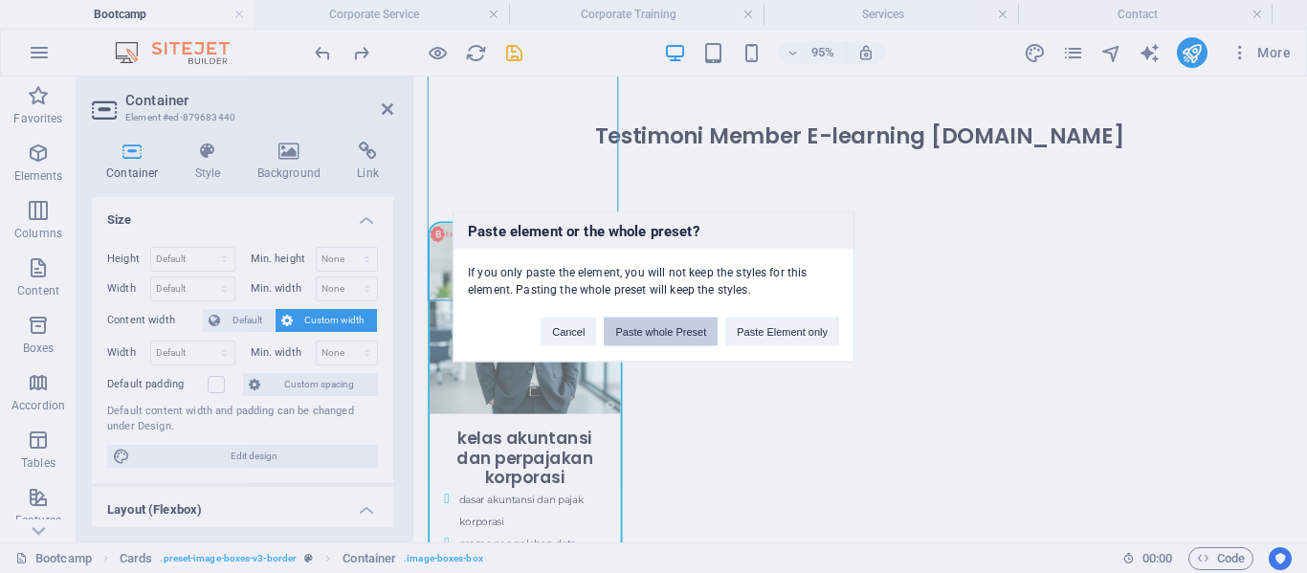
click at [642, 342] on button "Paste whole Preset" at bounding box center [661, 331] width 114 height 29
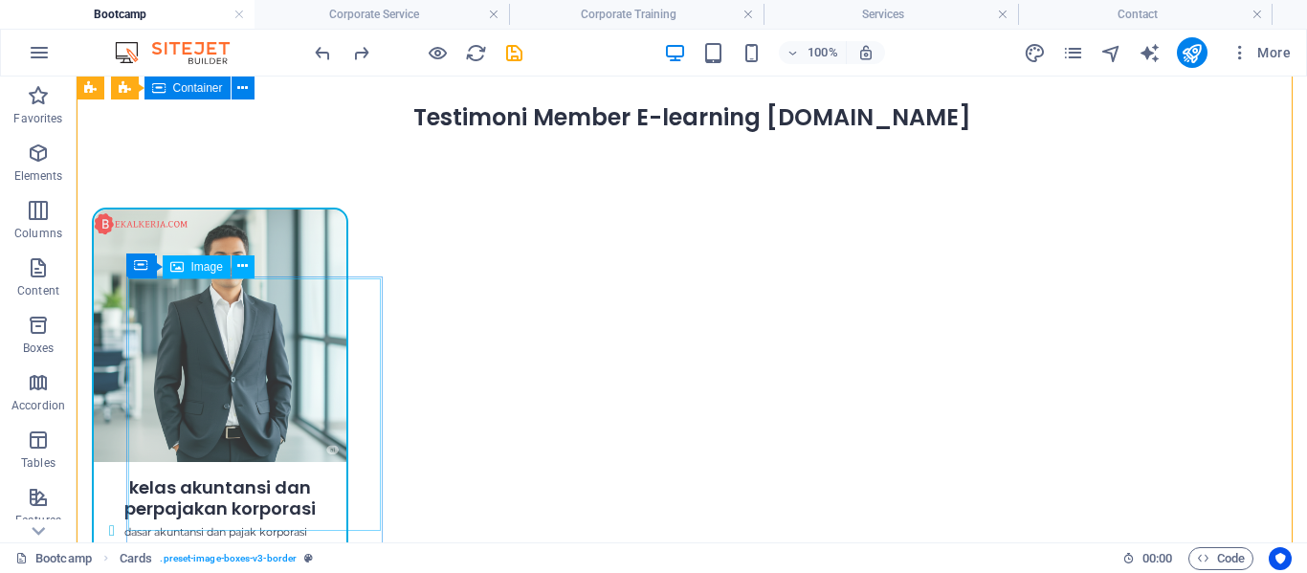
scroll to position [1195, 0]
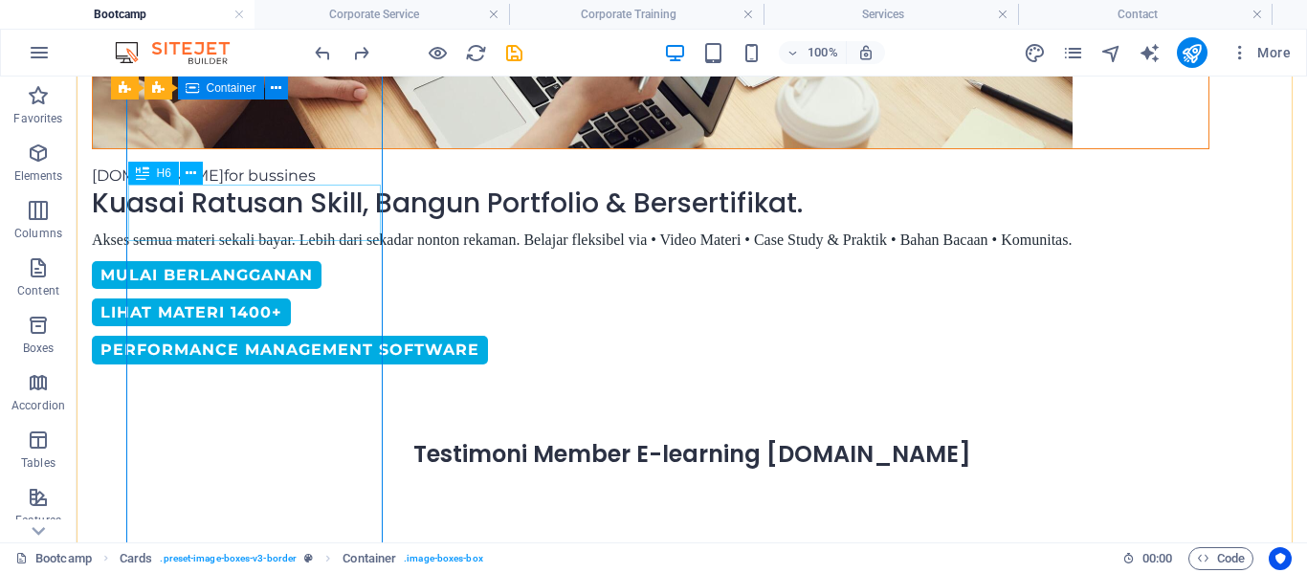
scroll to position [813, 0]
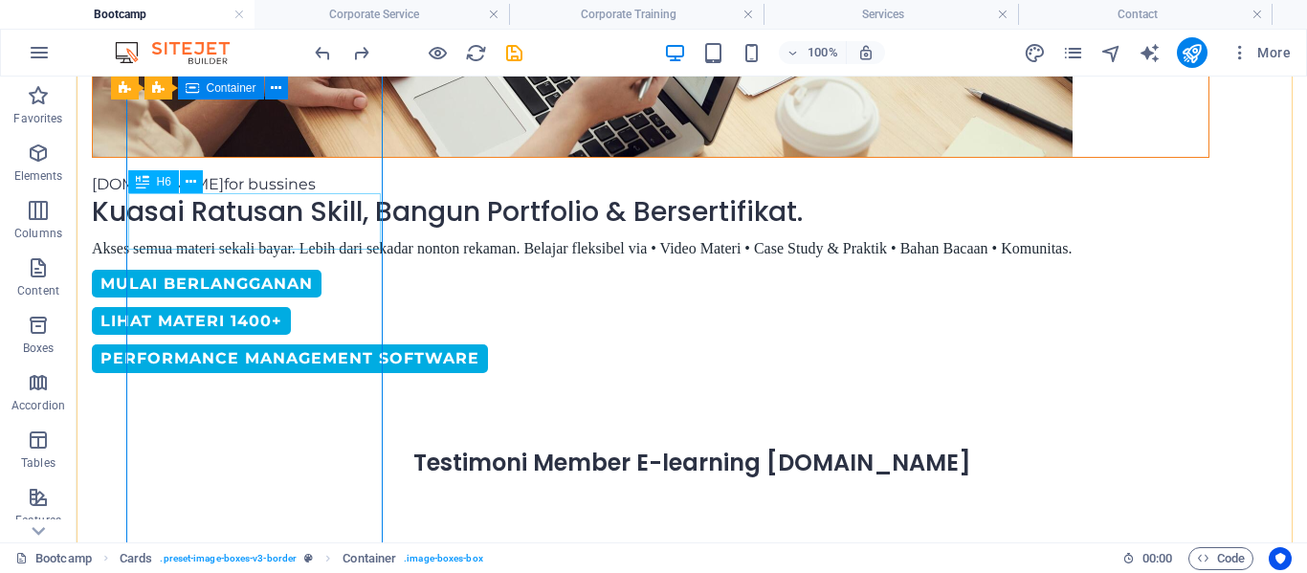
click at [258, 221] on div "Drag here to replace the existing content. Press “Ctrl” if you want to create a…" at bounding box center [692, 310] width 1231 height 466
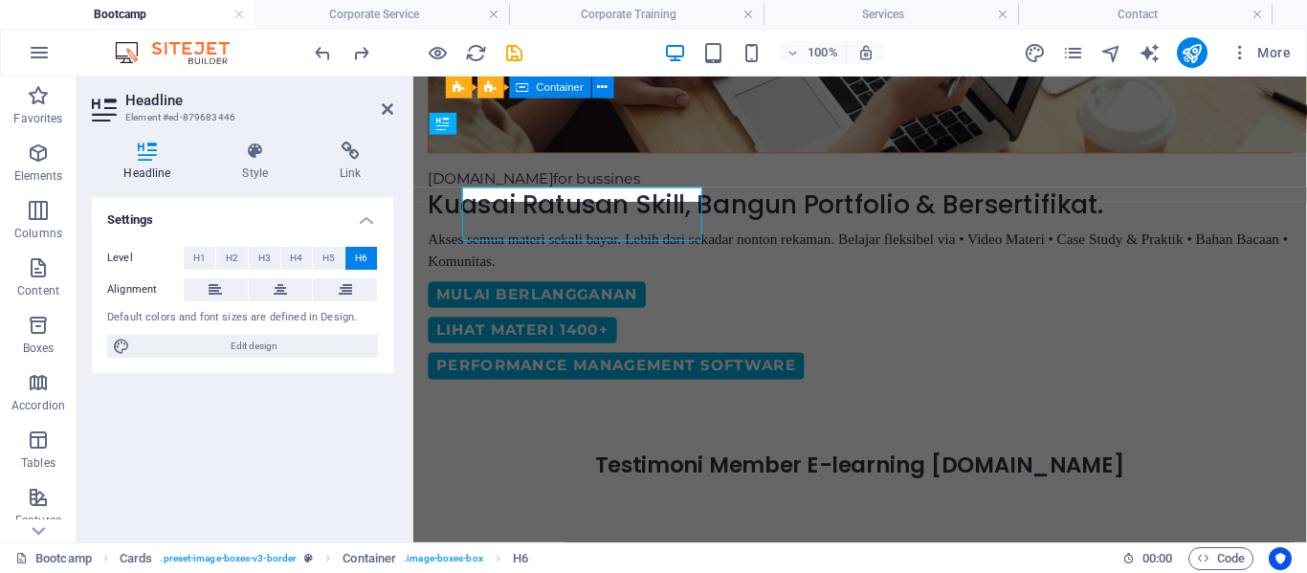
click at [258, 221] on h4 "Settings" at bounding box center [242, 214] width 301 height 34
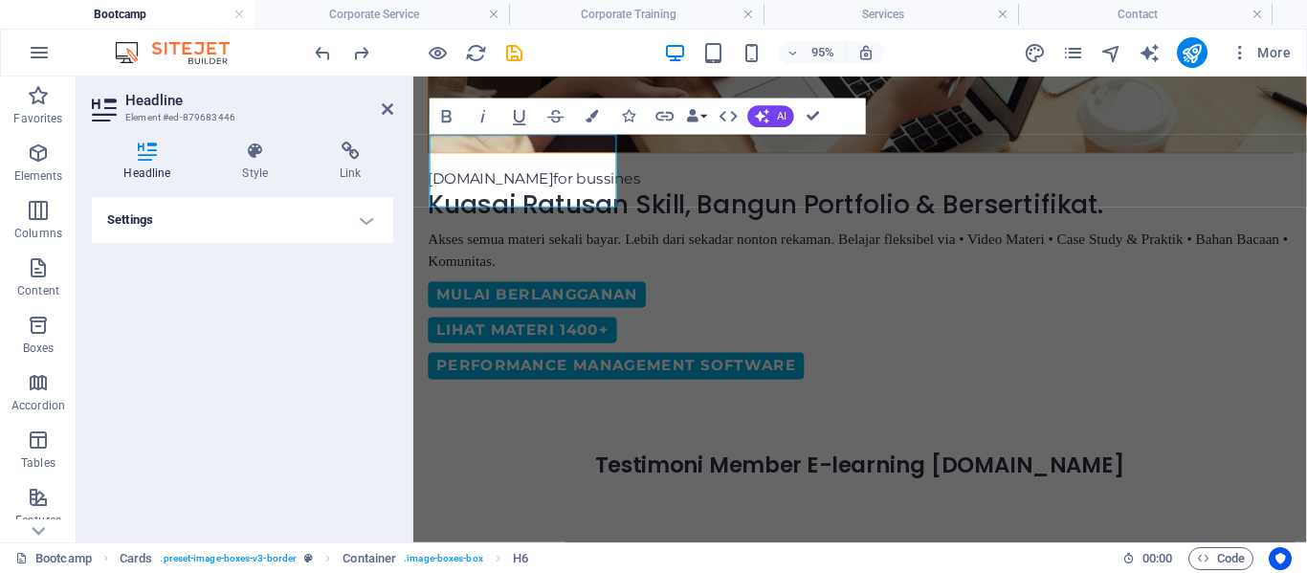
click at [238, 226] on h4 "Settings" at bounding box center [242, 220] width 301 height 46
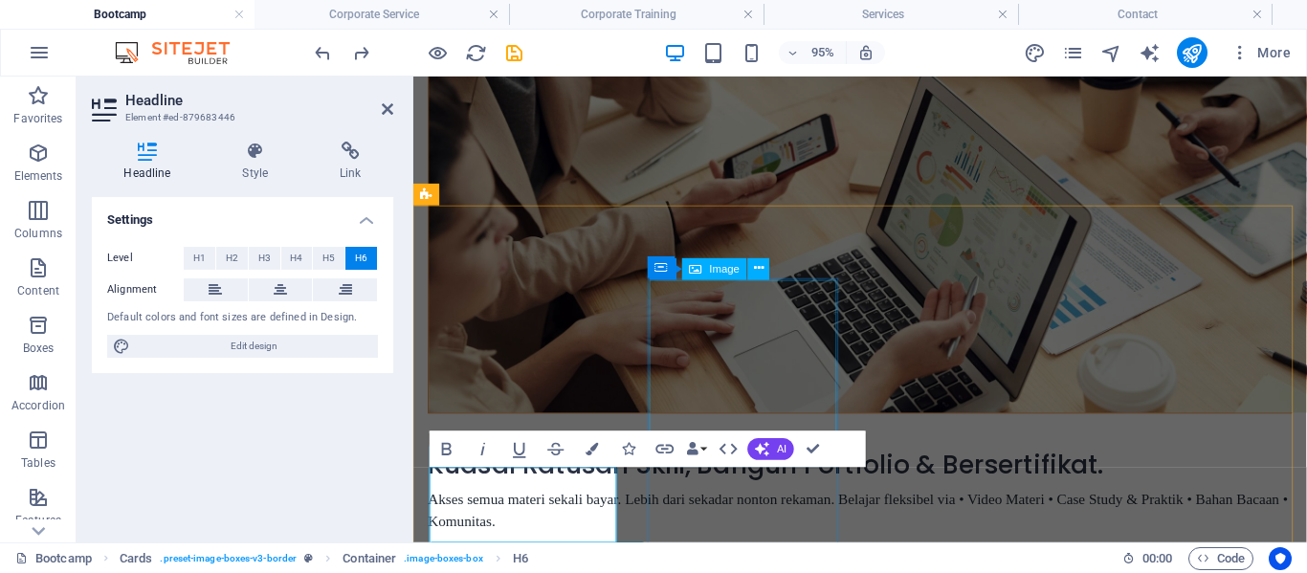
scroll to position [628, 0]
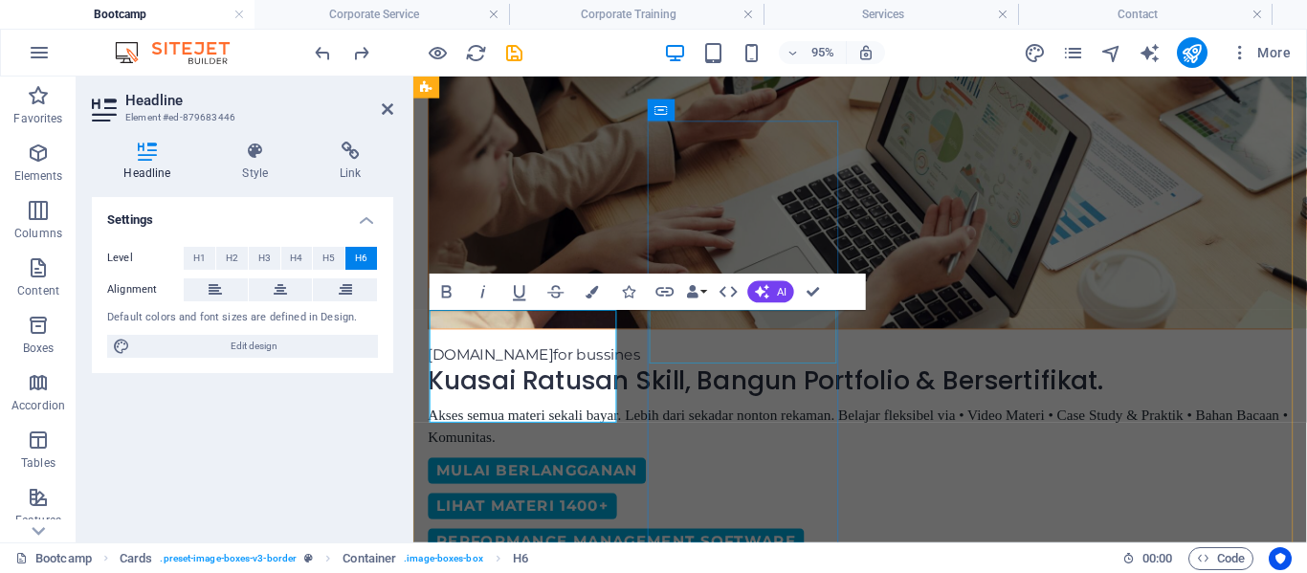
copy h6 "Berhasil diterima bekerja di Google setelah selesai belajar di [DOMAIN_NAME]"
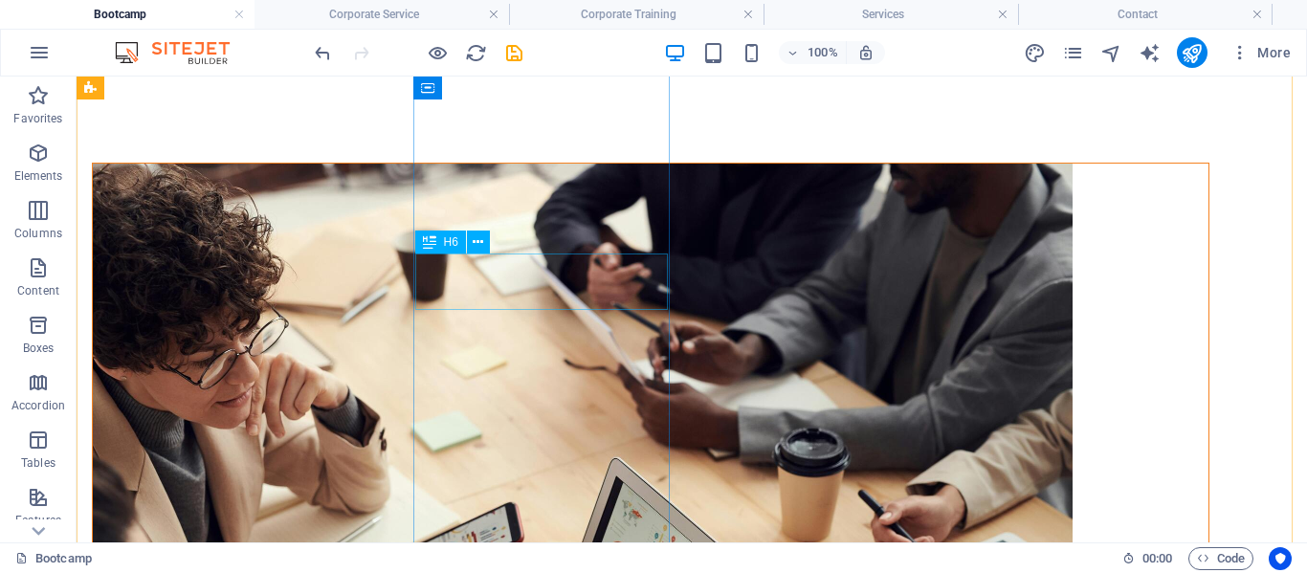
scroll to position [752, 0]
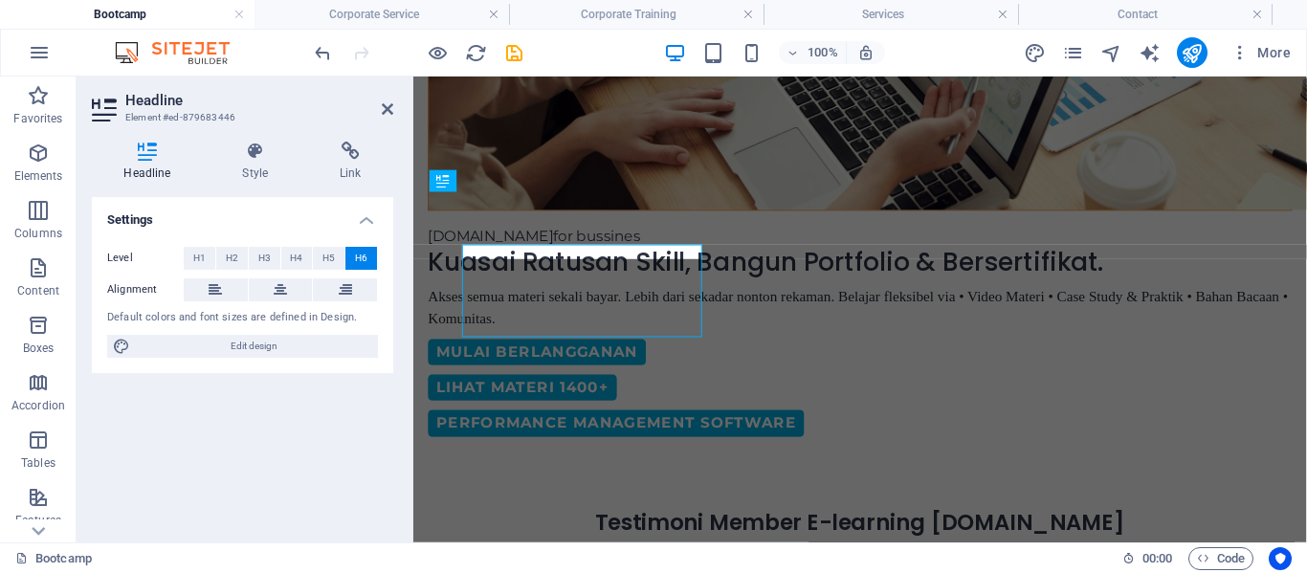
click at [273, 311] on div "Default colors and font sizes are defined in Design." at bounding box center [242, 318] width 271 height 16
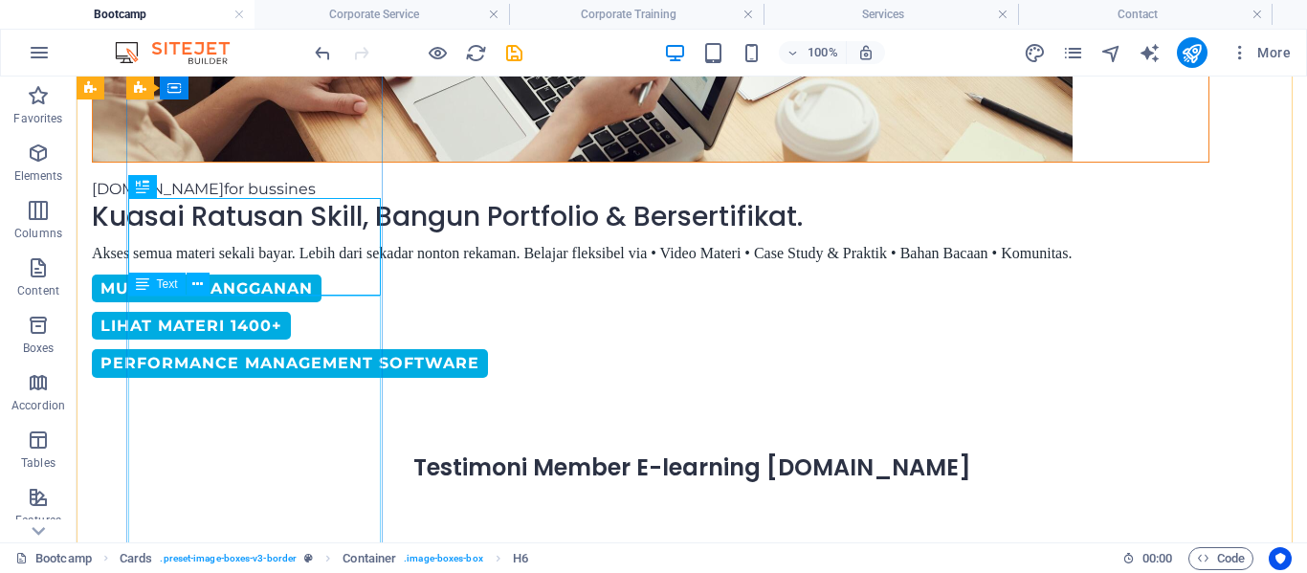
click at [197, 285] on icon at bounding box center [197, 285] width 11 height 20
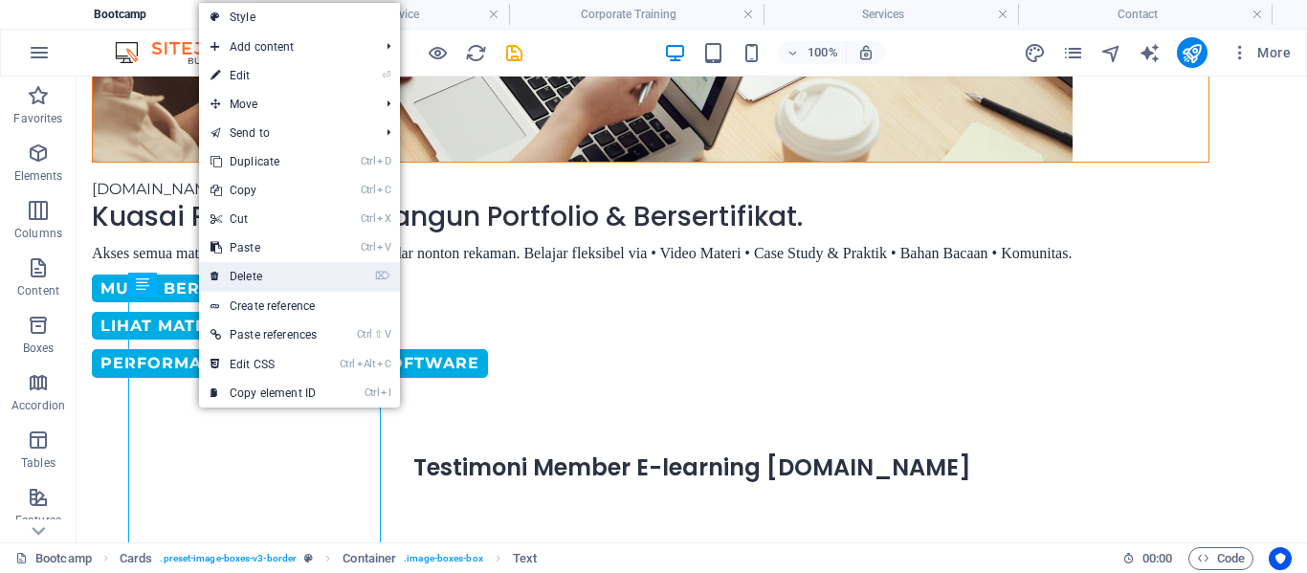
click at [225, 279] on link "⌦ Delete" at bounding box center [263, 276] width 129 height 29
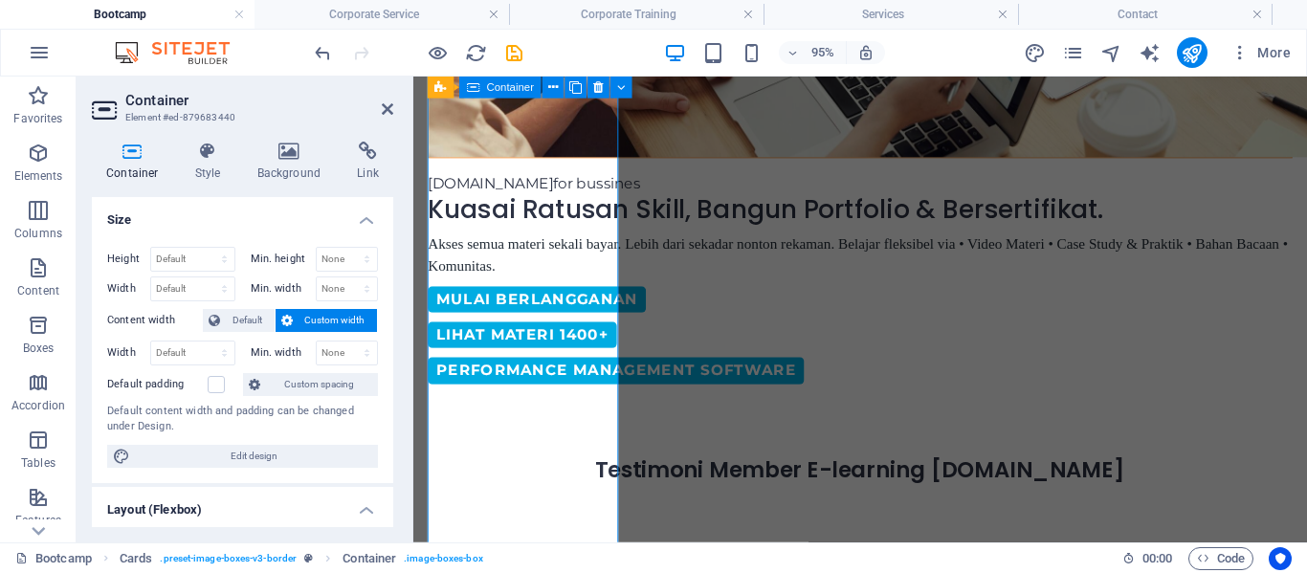
scroll to position [863, 0]
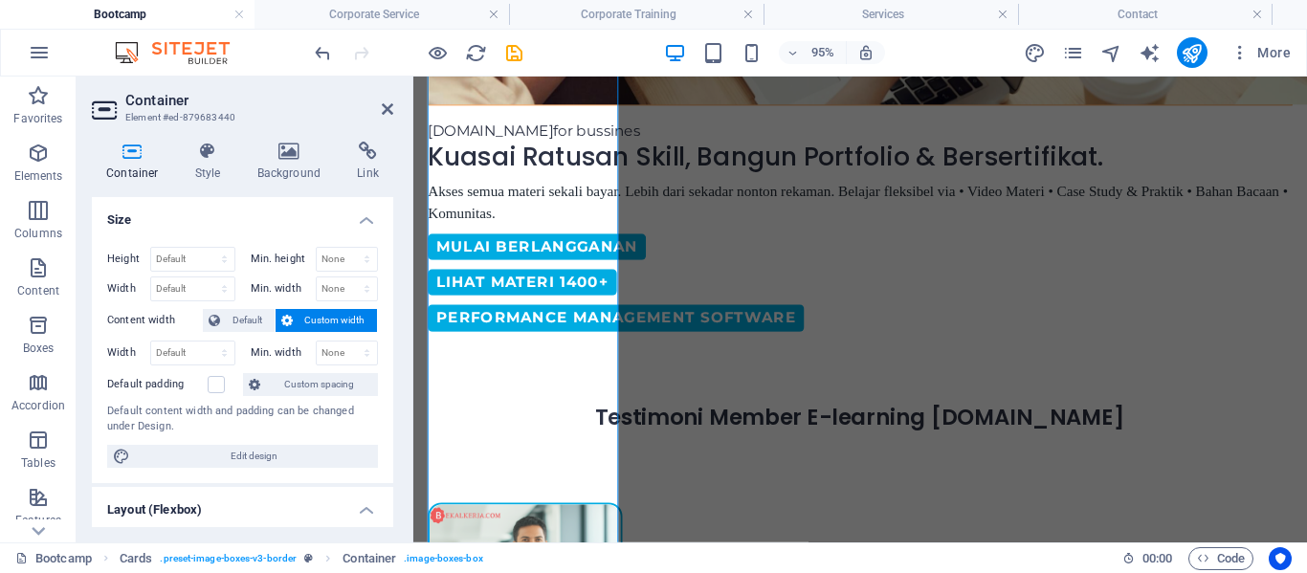
click at [282, 312] on icon at bounding box center [286, 320] width 11 height 23
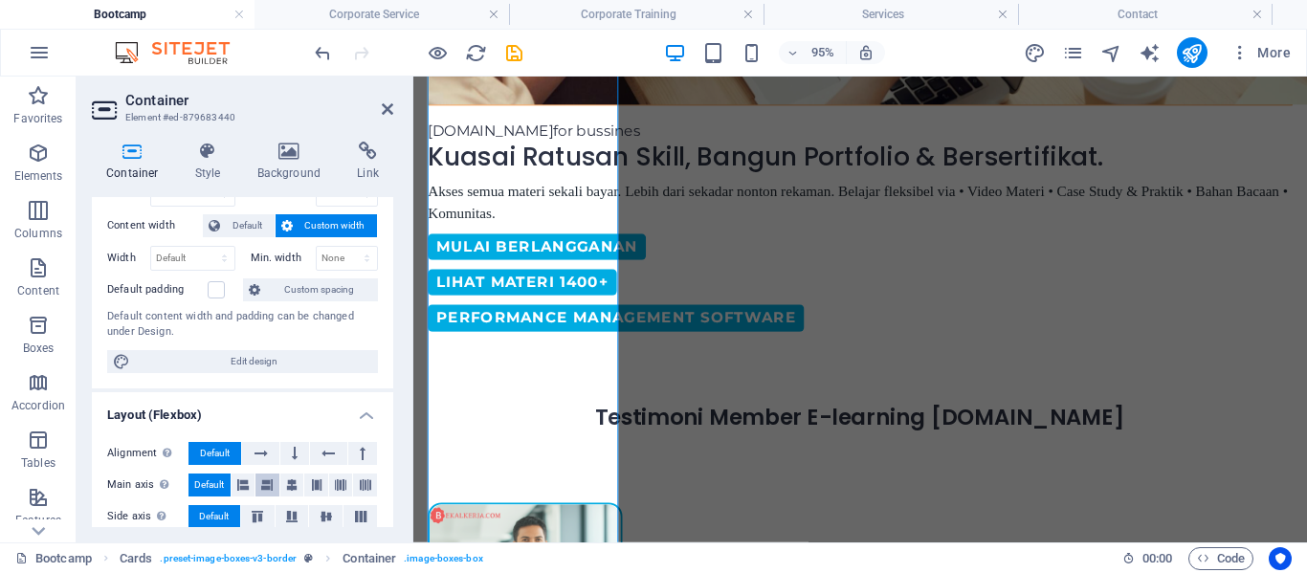
scroll to position [0, 0]
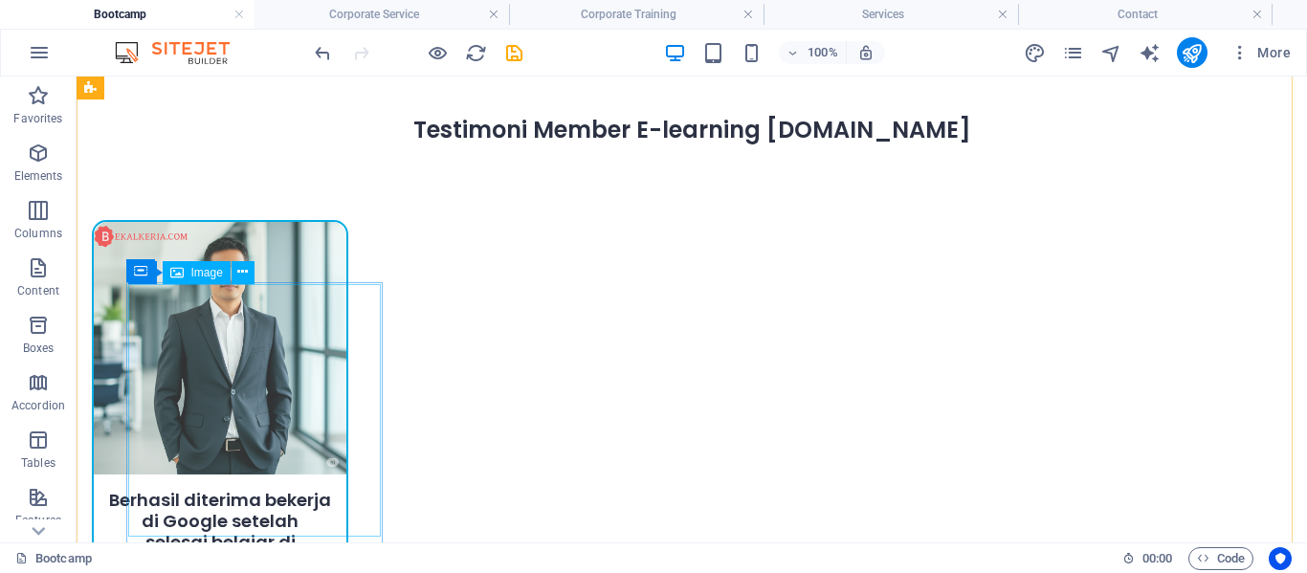
scroll to position [1144, 0]
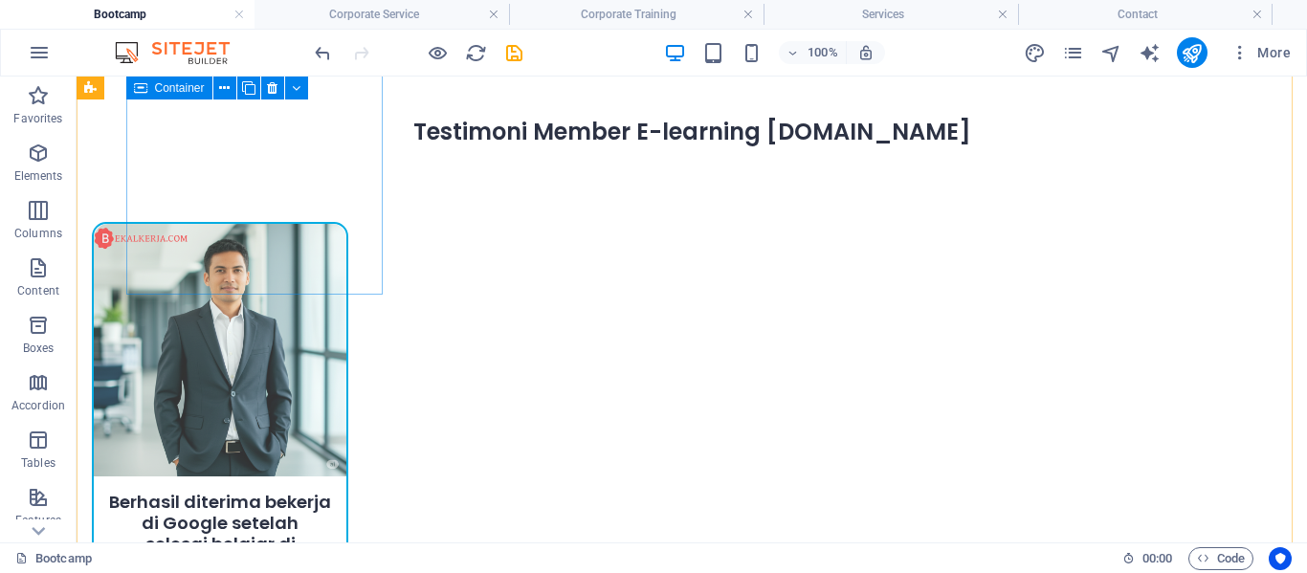
click at [267, 294] on div "Berhasil diterima bekerja di Google setelah selesai belajar di [DOMAIN_NAME]" at bounding box center [220, 406] width 257 height 369
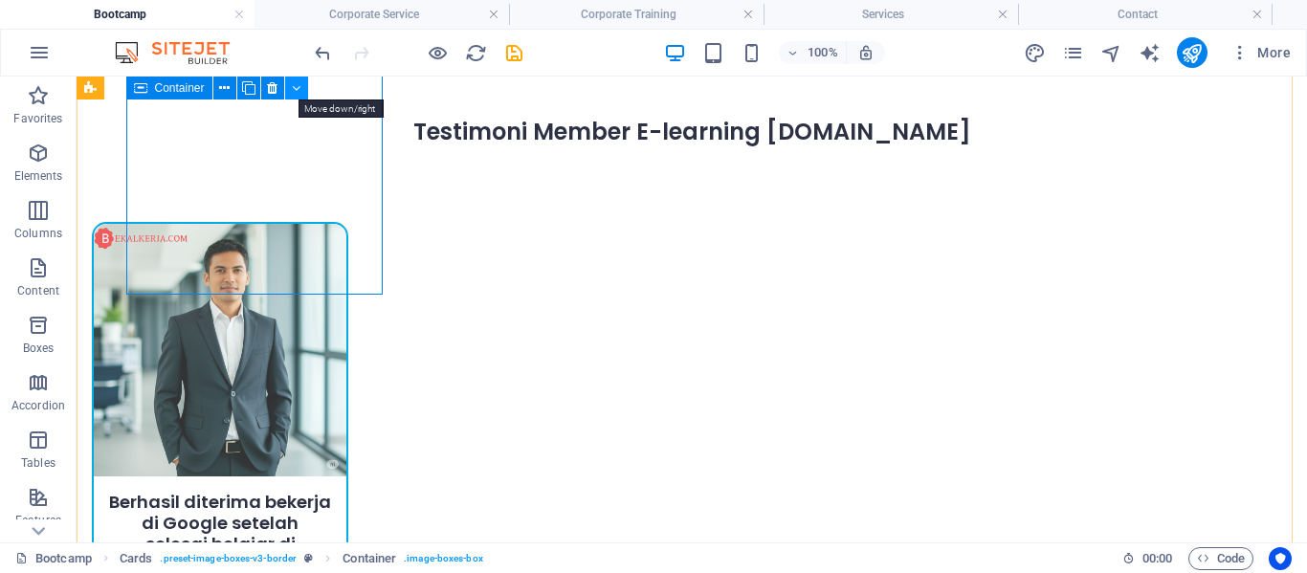
click at [294, 87] on icon at bounding box center [296, 88] width 9 height 20
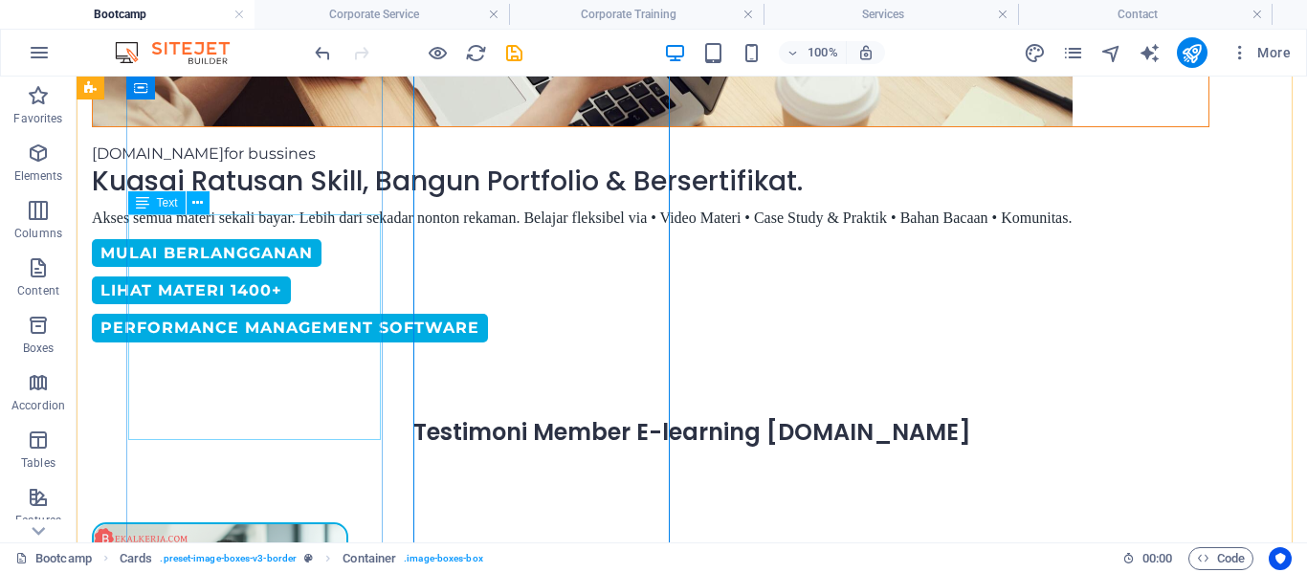
scroll to position [857, 0]
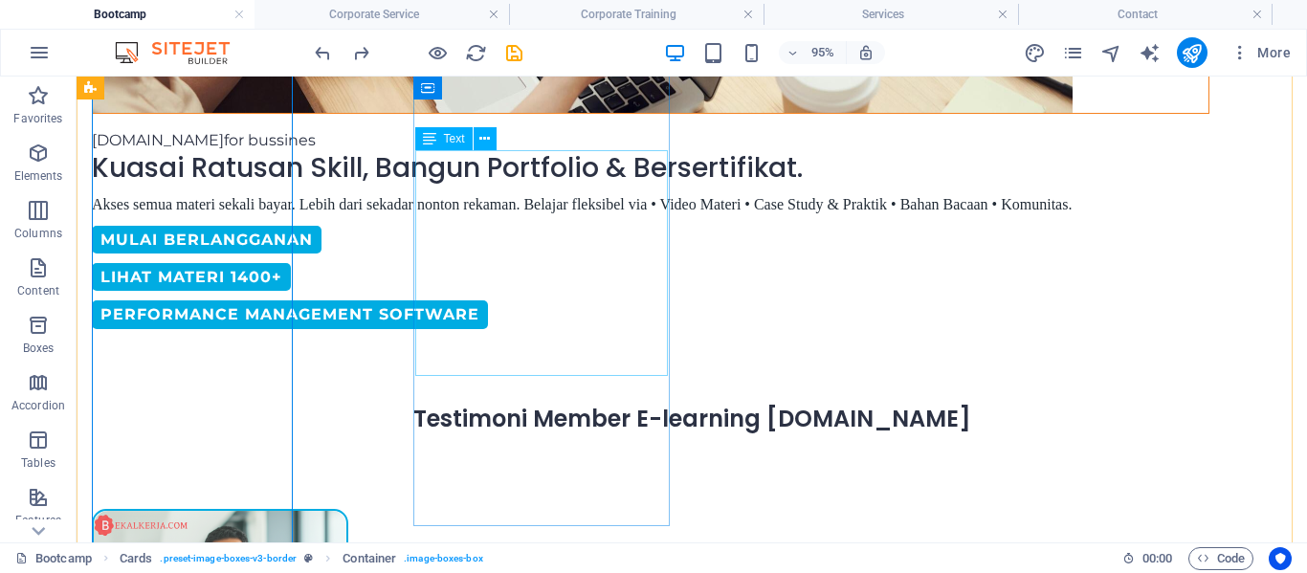
scroll to position [912, 0]
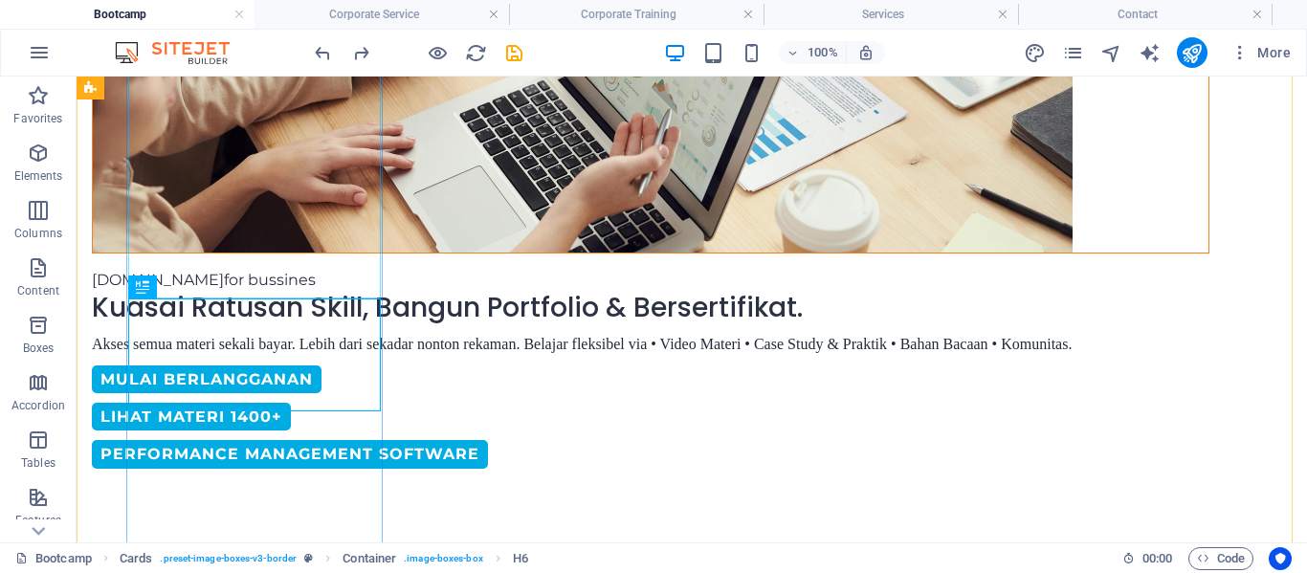
scroll to position [718, 0]
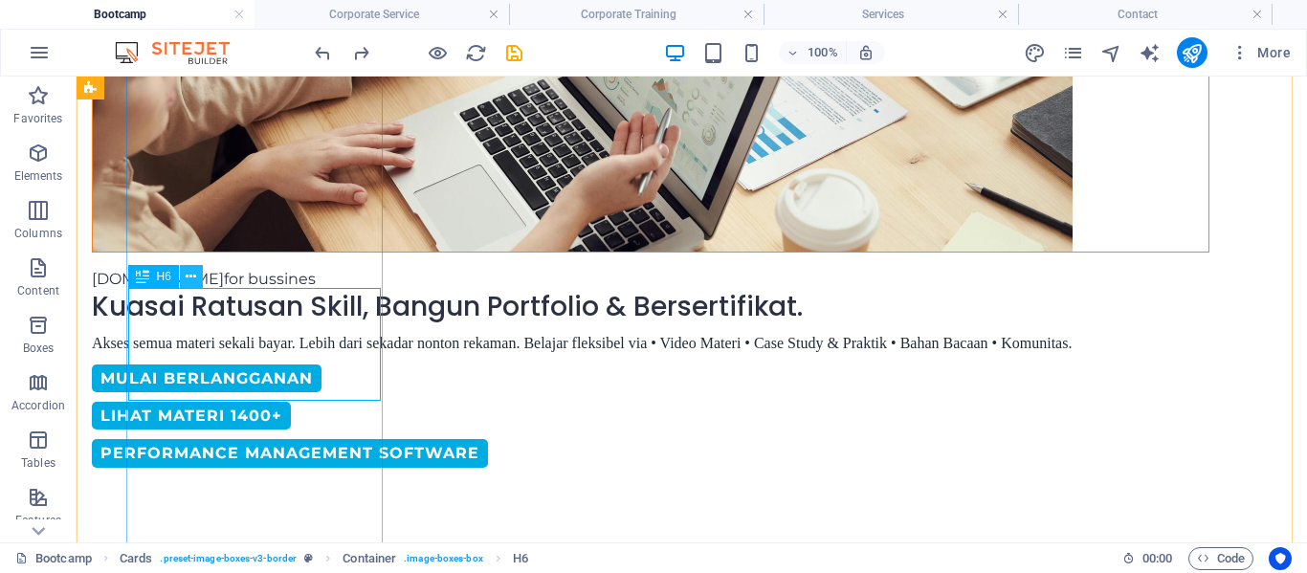
click at [191, 279] on icon at bounding box center [191, 277] width 11 height 20
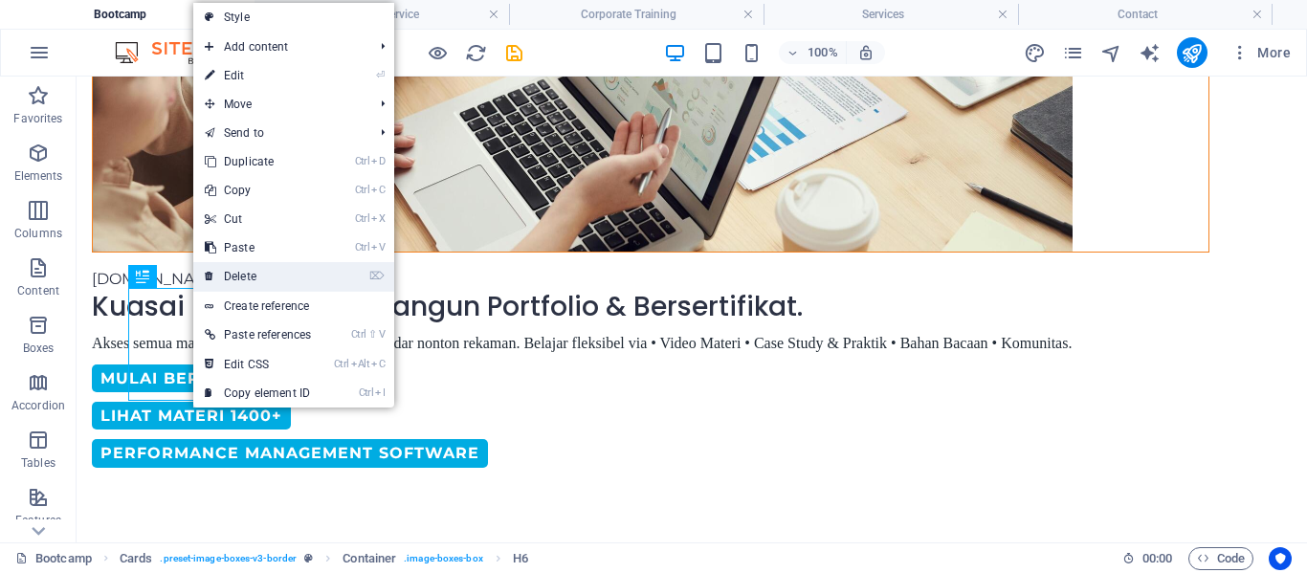
click at [216, 268] on link "⌦ Delete" at bounding box center [257, 276] width 129 height 29
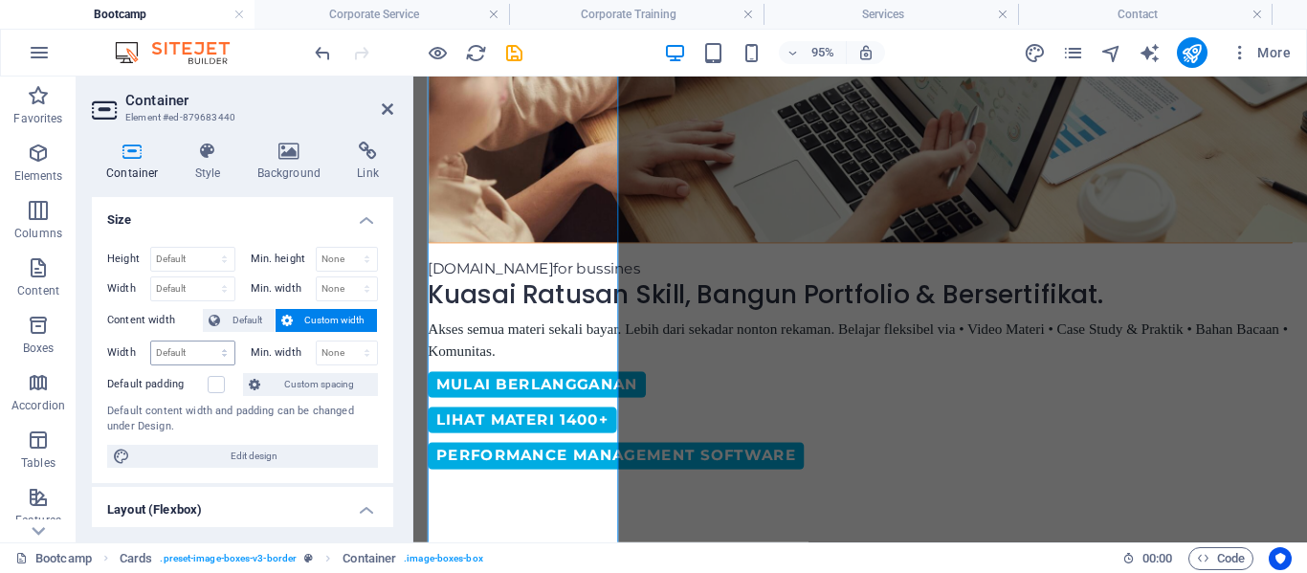
click at [209, 343] on select "Default px rem % em vh vw" at bounding box center [192, 353] width 83 height 23
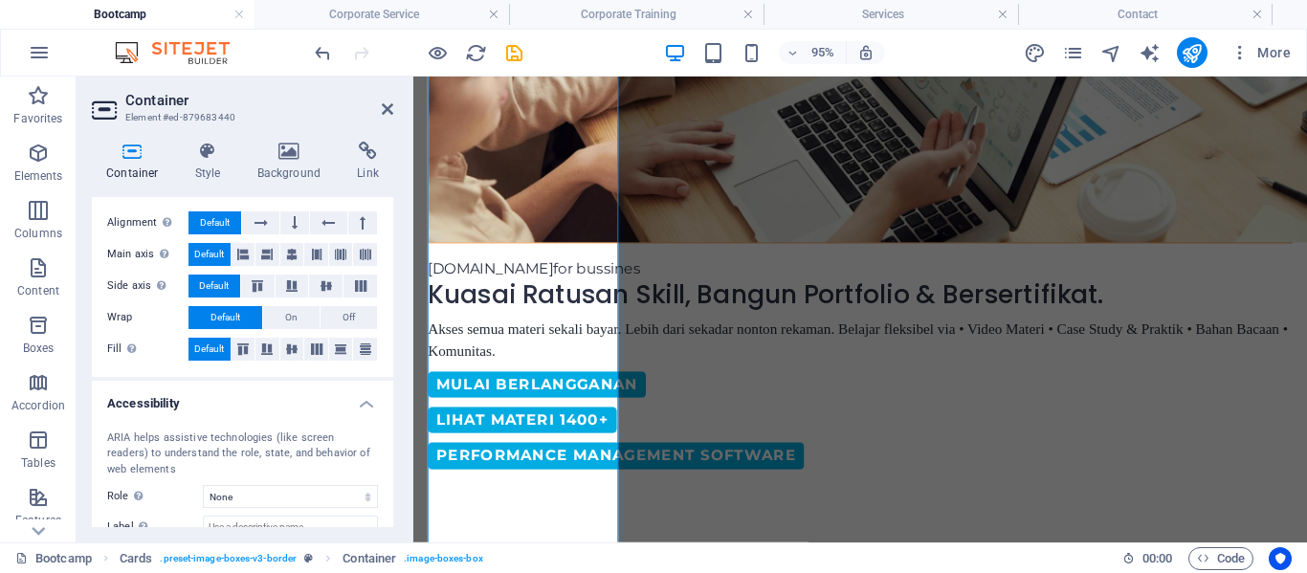
scroll to position [444, 0]
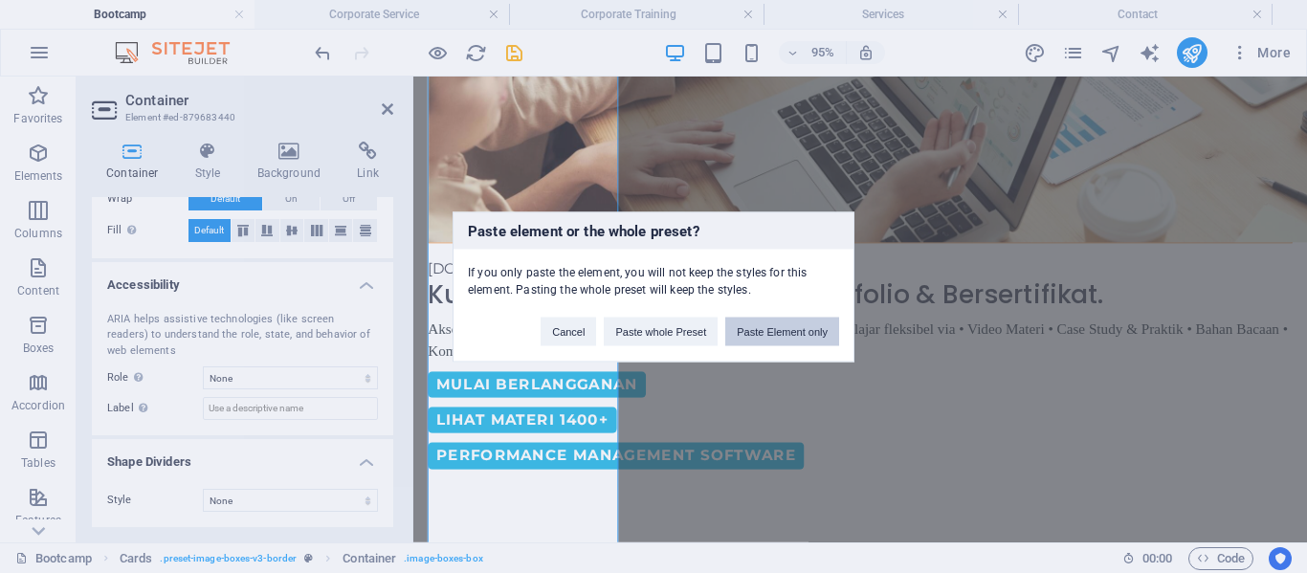
click at [743, 329] on button "Paste Element only" at bounding box center [783, 331] width 114 height 29
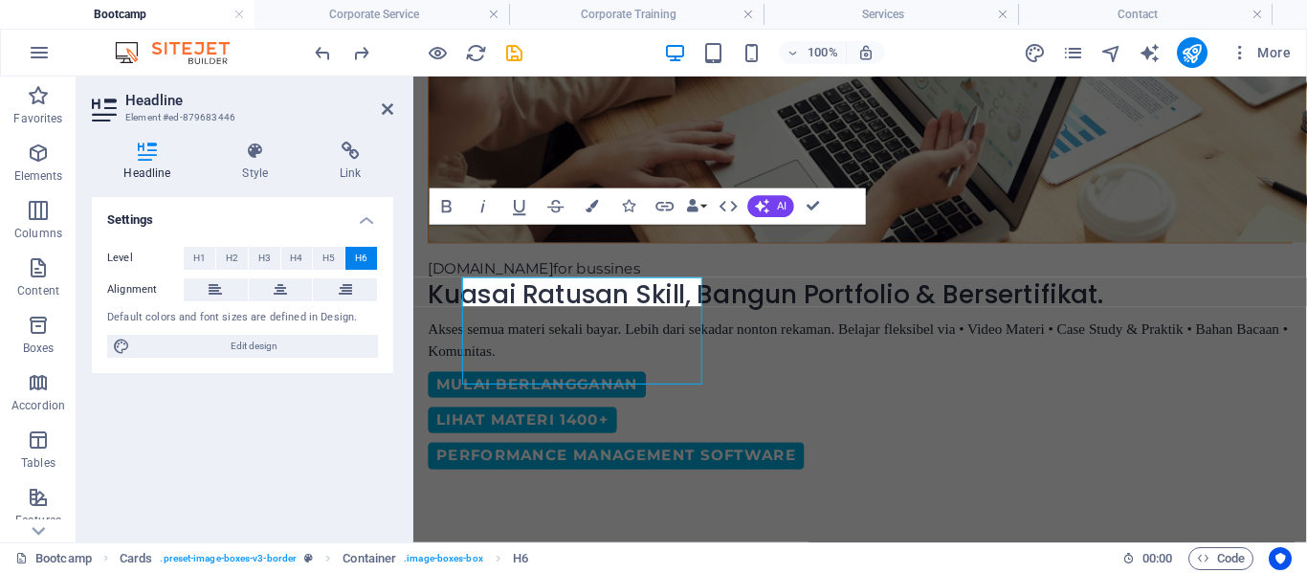
click at [257, 338] on span "Edit design" at bounding box center [254, 346] width 236 height 23
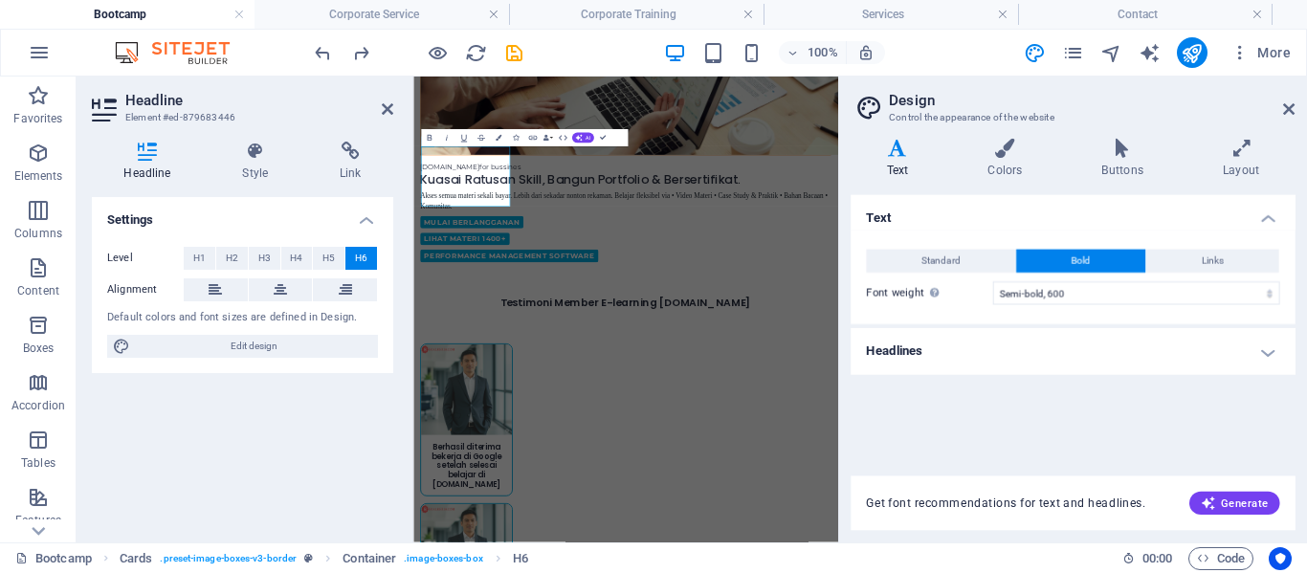
select select "600"
click at [1290, 105] on icon at bounding box center [1286, 108] width 11 height 15
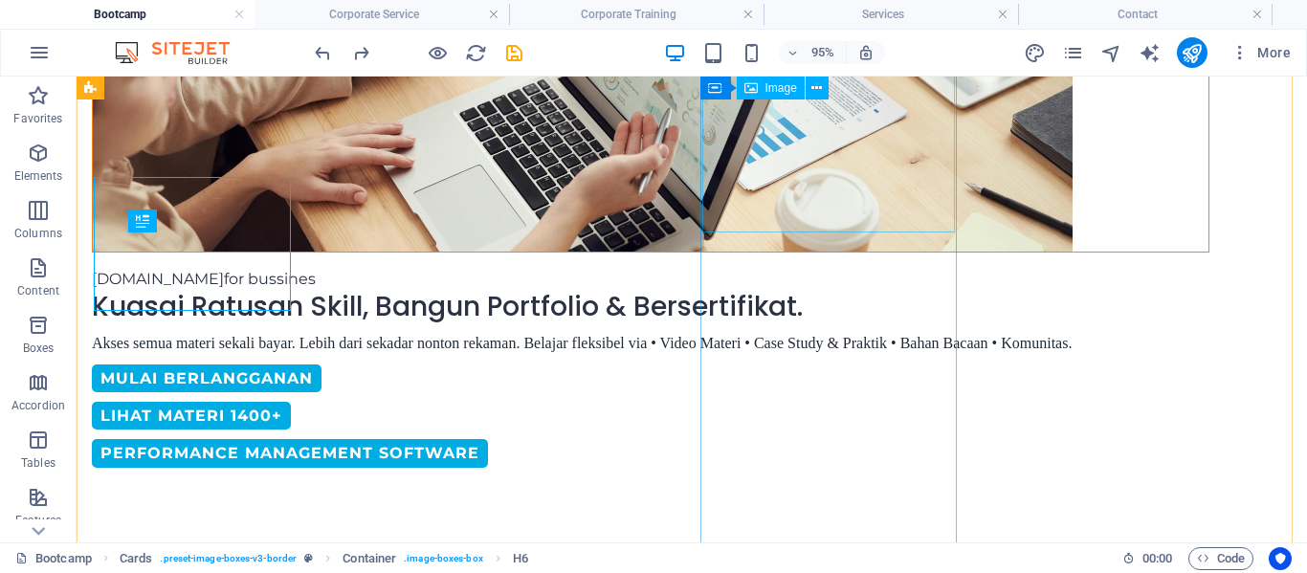
scroll to position [773, 0]
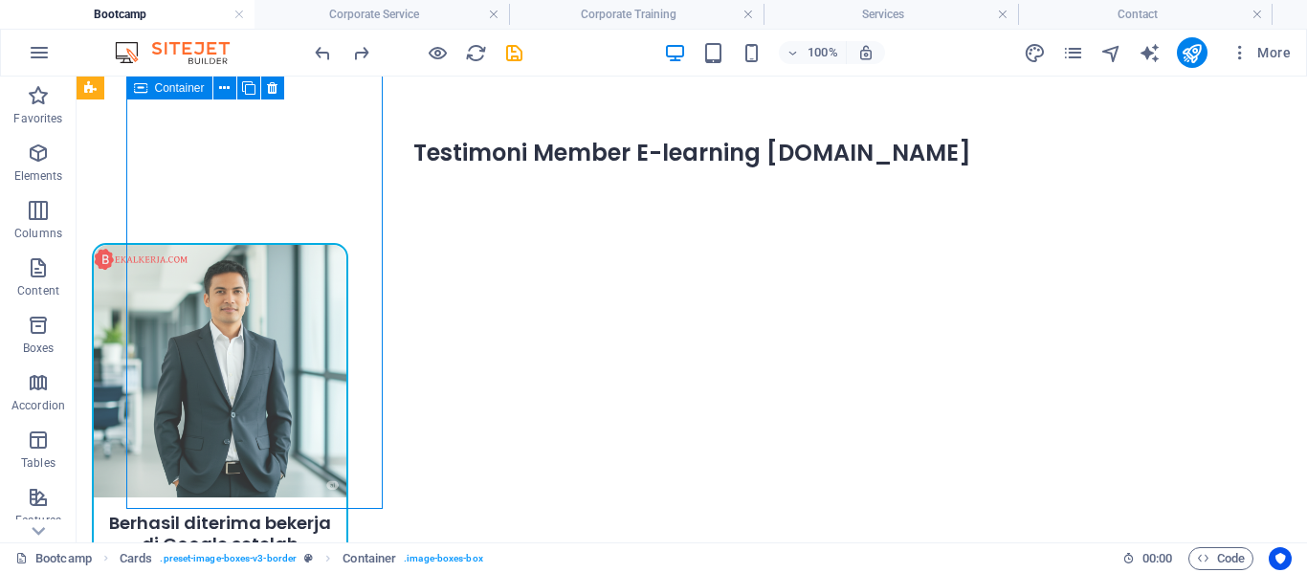
scroll to position [1226, 0]
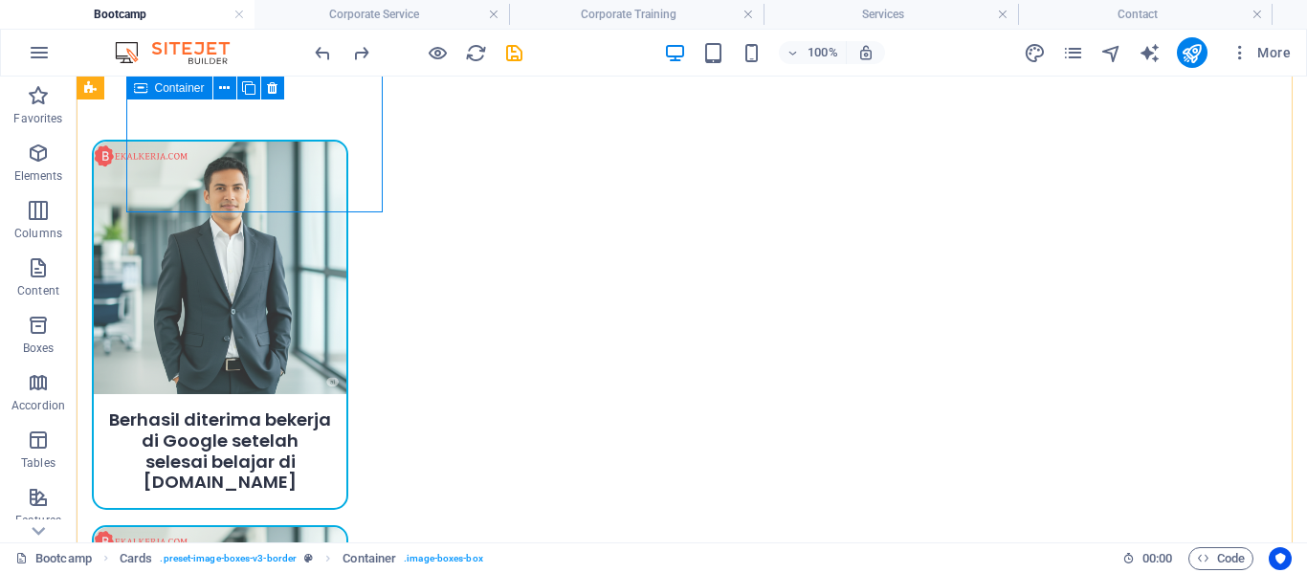
click at [307, 211] on div "Berhasil diterima bekerja di Google setelah selesai belajar di [DOMAIN_NAME]" at bounding box center [220, 324] width 257 height 369
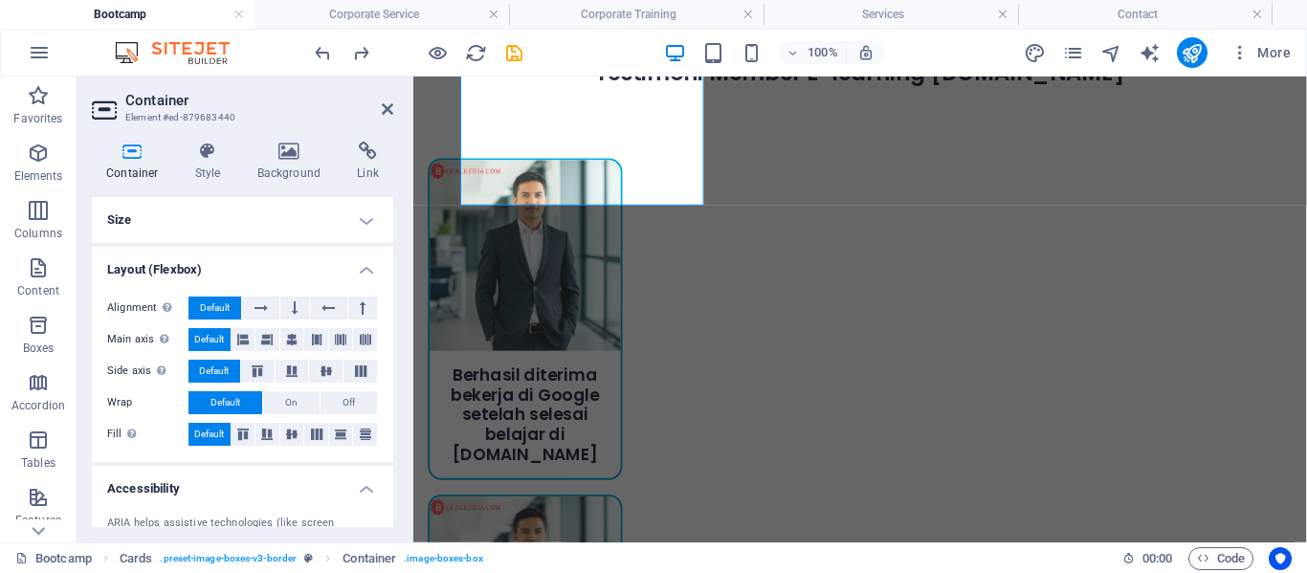
click at [307, 211] on h4 "Size" at bounding box center [242, 220] width 301 height 46
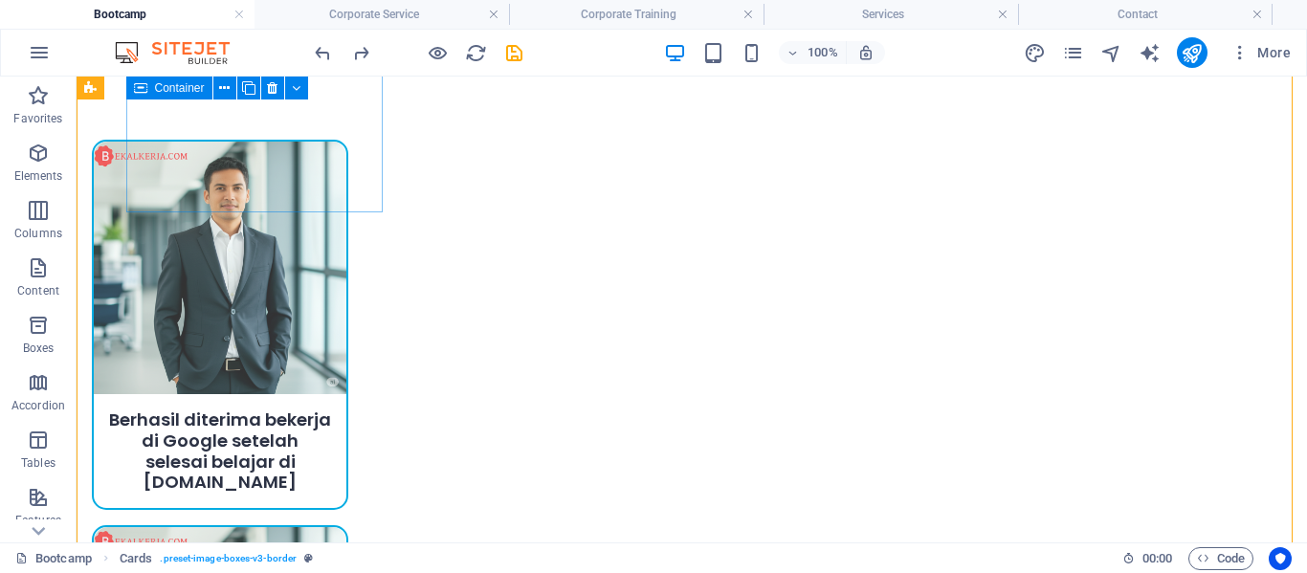
click at [348, 210] on div "Berhasil diterima bekerja di Google setelah selesai belajar di [DOMAIN_NAME]" at bounding box center [220, 324] width 257 height 369
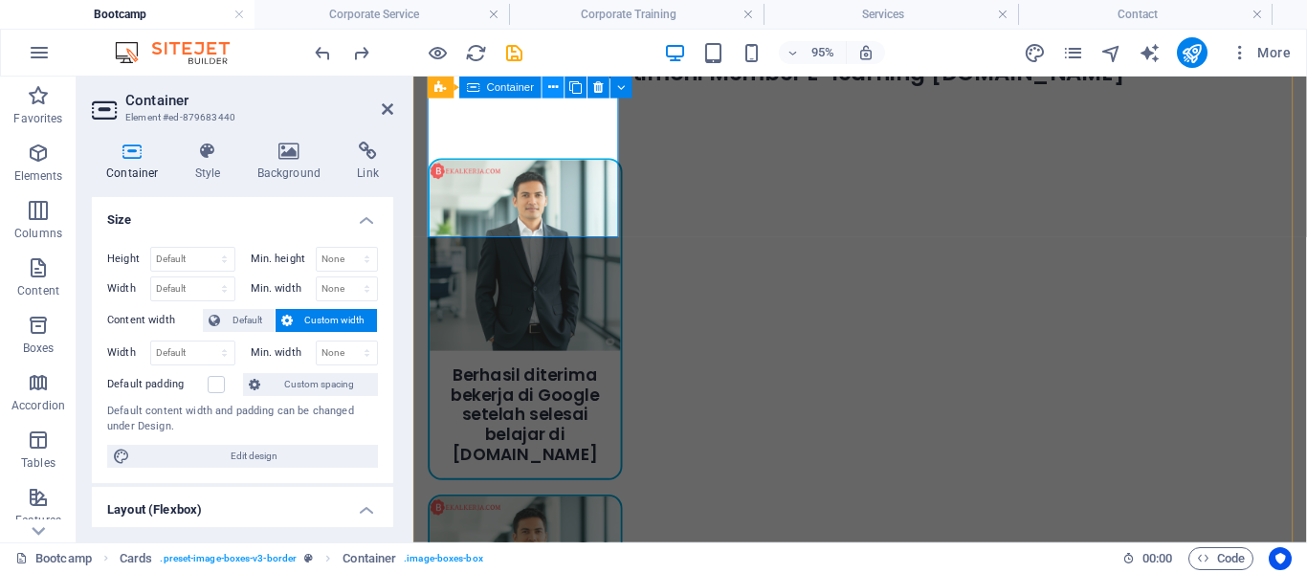
click at [553, 88] on icon at bounding box center [553, 87] width 10 height 19
click at [548, 93] on icon at bounding box center [553, 87] width 10 height 19
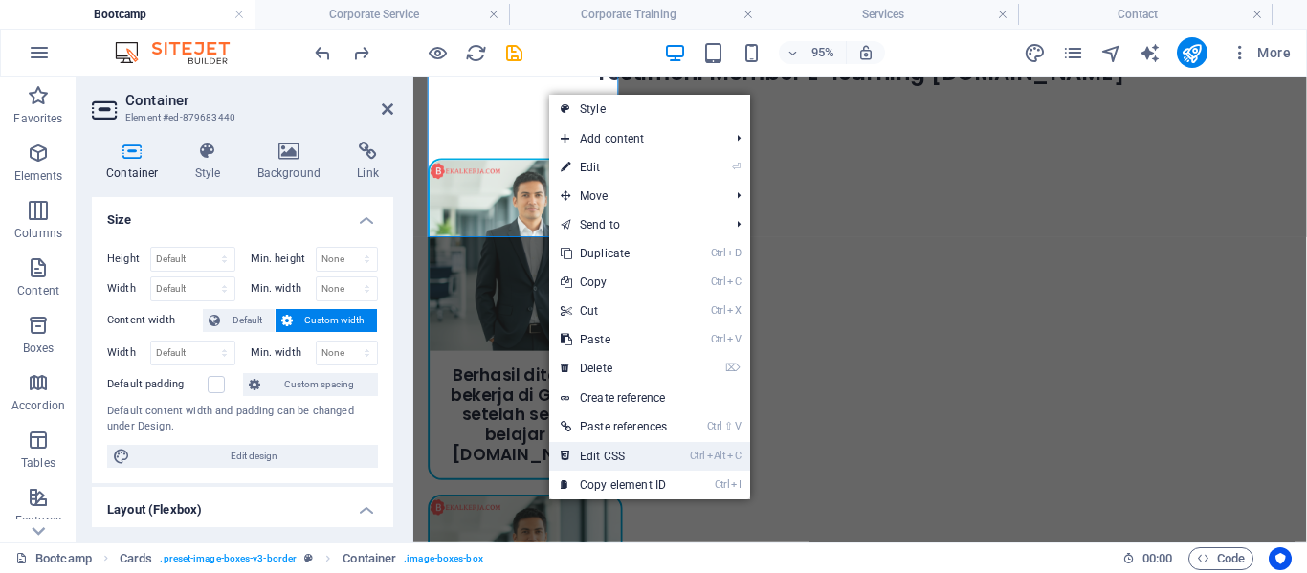
click at [640, 449] on link "Ctrl Alt C Edit CSS" at bounding box center [613, 456] width 129 height 29
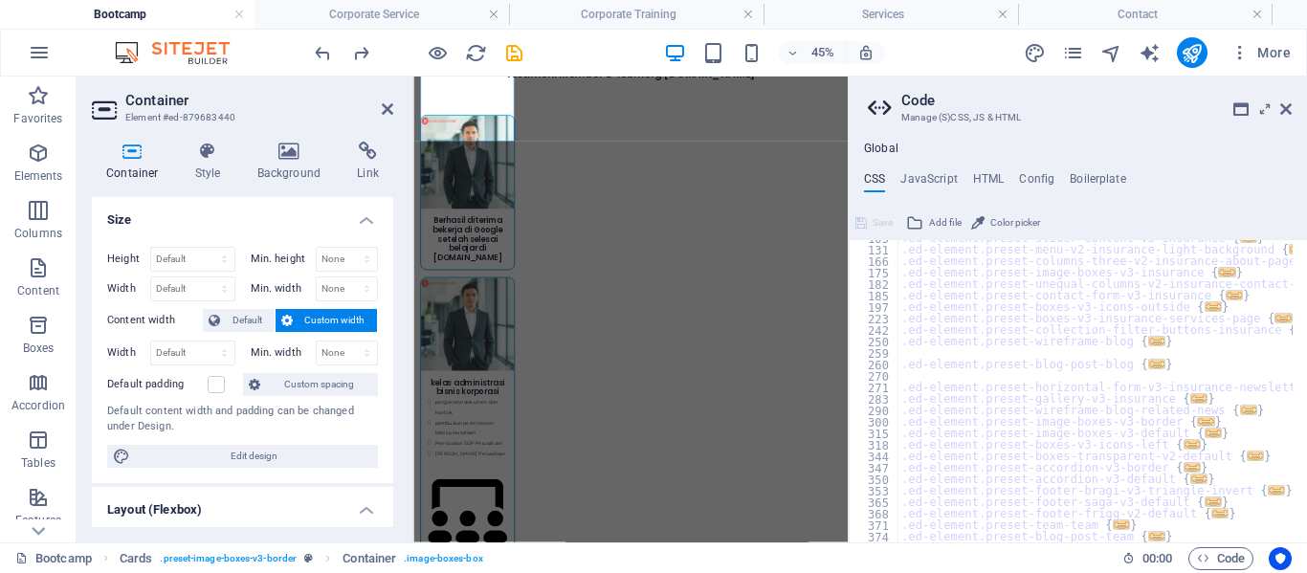
scroll to position [237, 0]
click at [992, 373] on div ".ed-element.preset-slider-content-v3-insurance { ... } .ed-element.preset-menu-…" at bounding box center [1095, 395] width 395 height 325
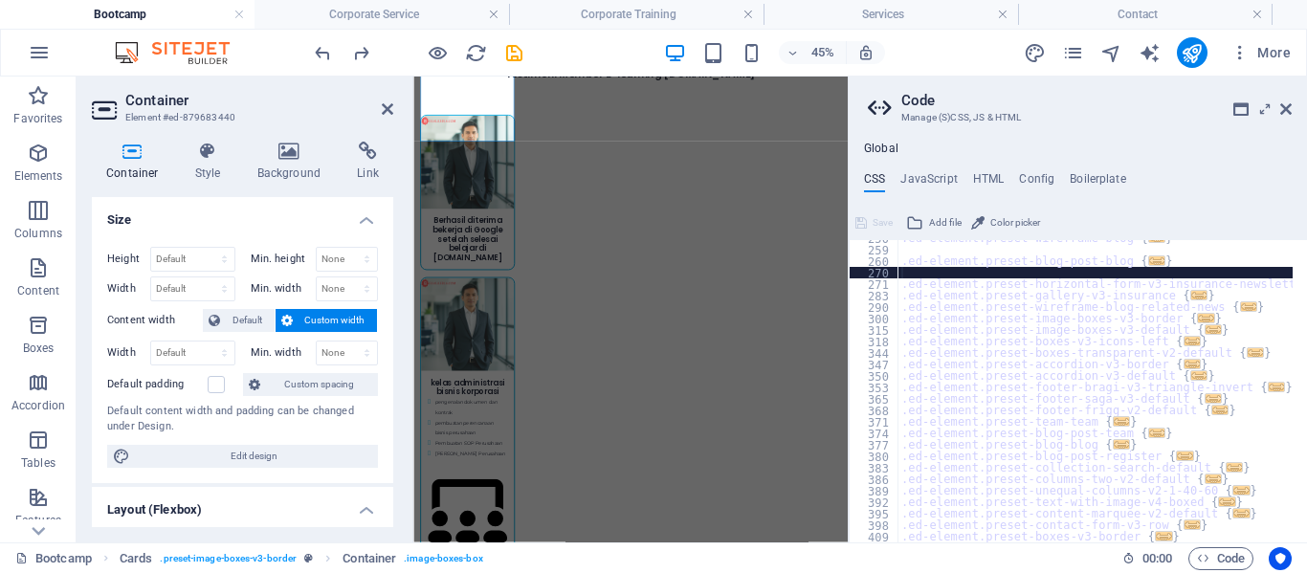
scroll to position [341, 0]
click at [968, 177] on ul "CSS JavaScript HTML Config Boilerplate" at bounding box center [1078, 182] width 458 height 21
click at [973, 177] on h4 "HTML" at bounding box center [989, 182] width 32 height 21
type textarea "<a href="#main-content" class="wv-link-content button">Skip to main content</a>"
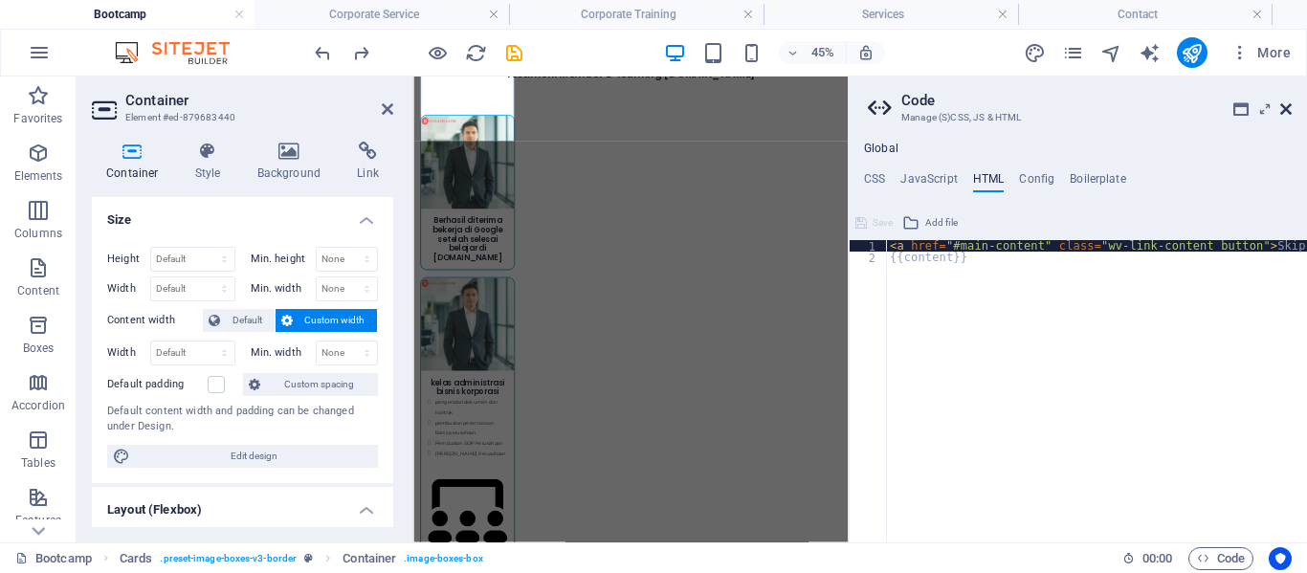
click at [1287, 105] on icon at bounding box center [1286, 108] width 11 height 15
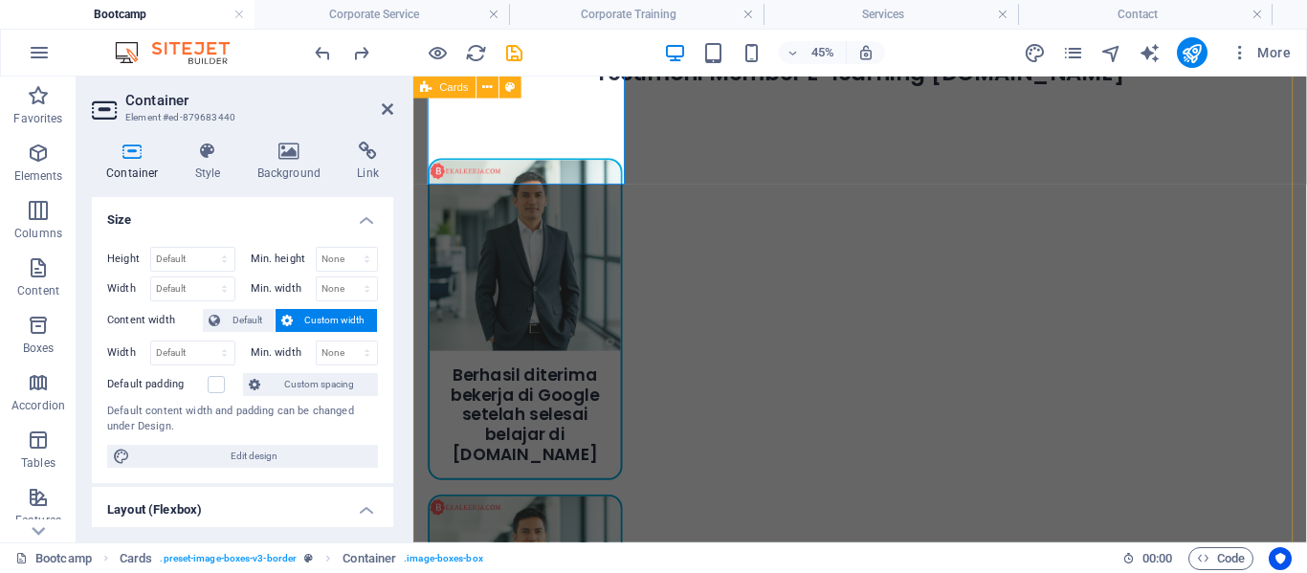
scroll to position [1257, 0]
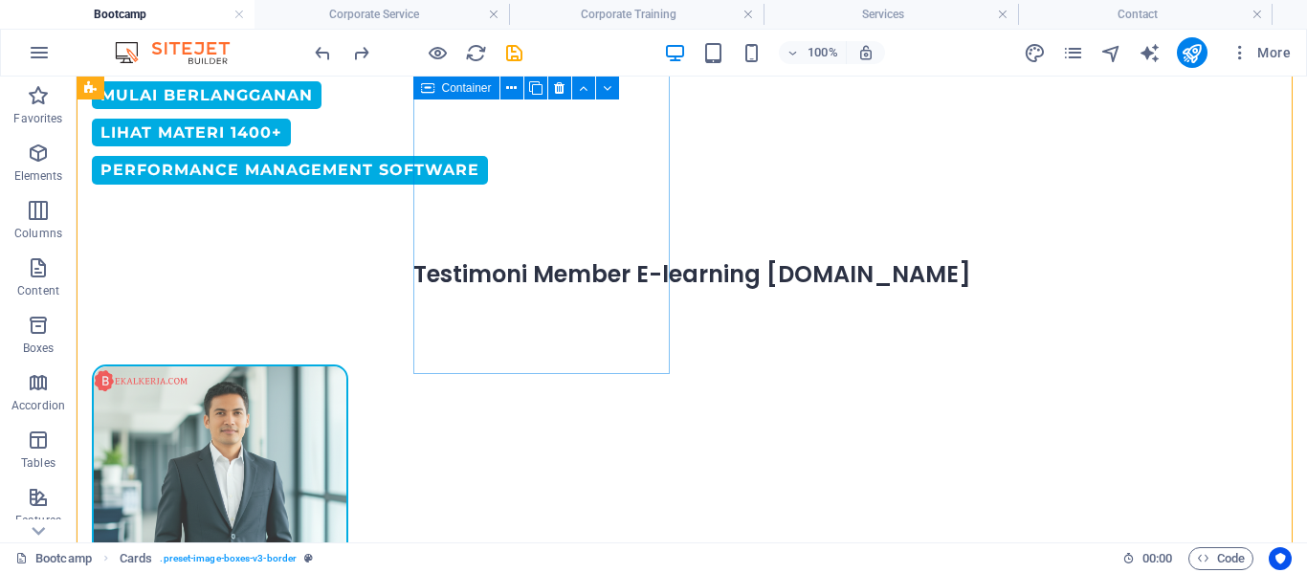
scroll to position [982, 0]
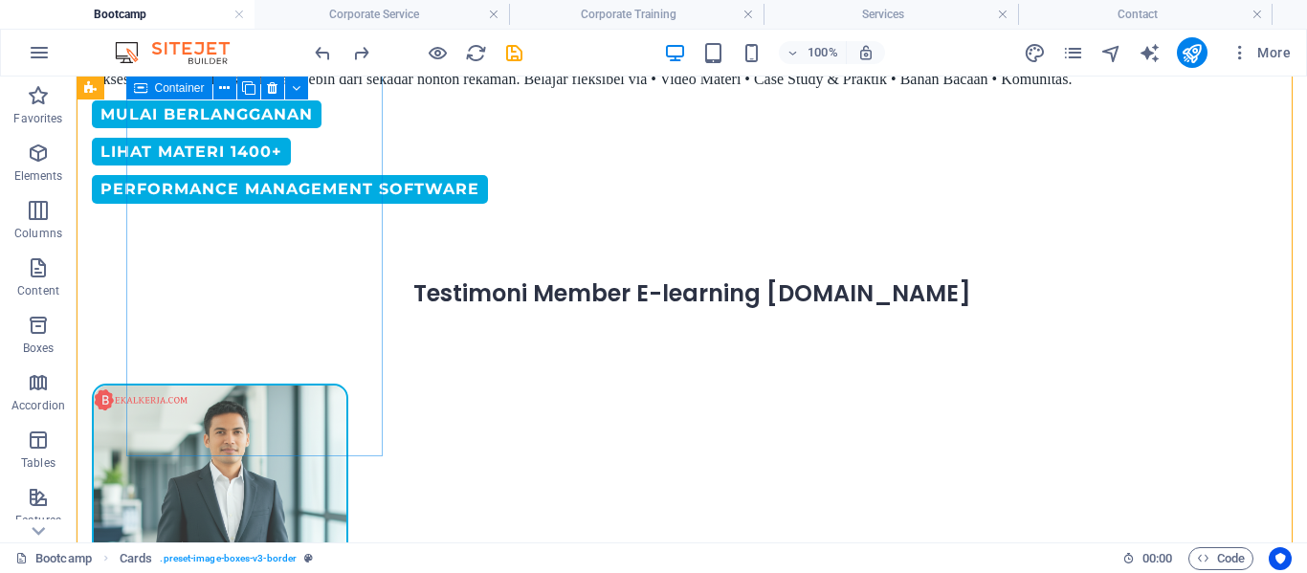
click at [240, 384] on div "Berhasil diterima bekerja di Google setelah selesai belajar di [DOMAIN_NAME]" at bounding box center [220, 568] width 257 height 369
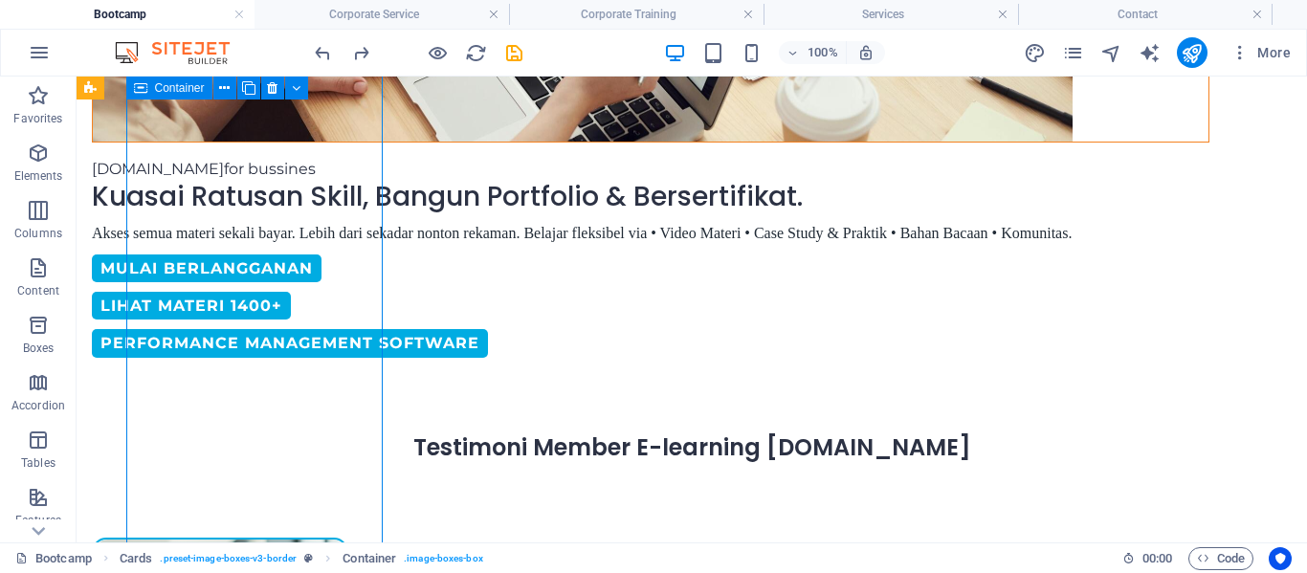
scroll to position [826, 0]
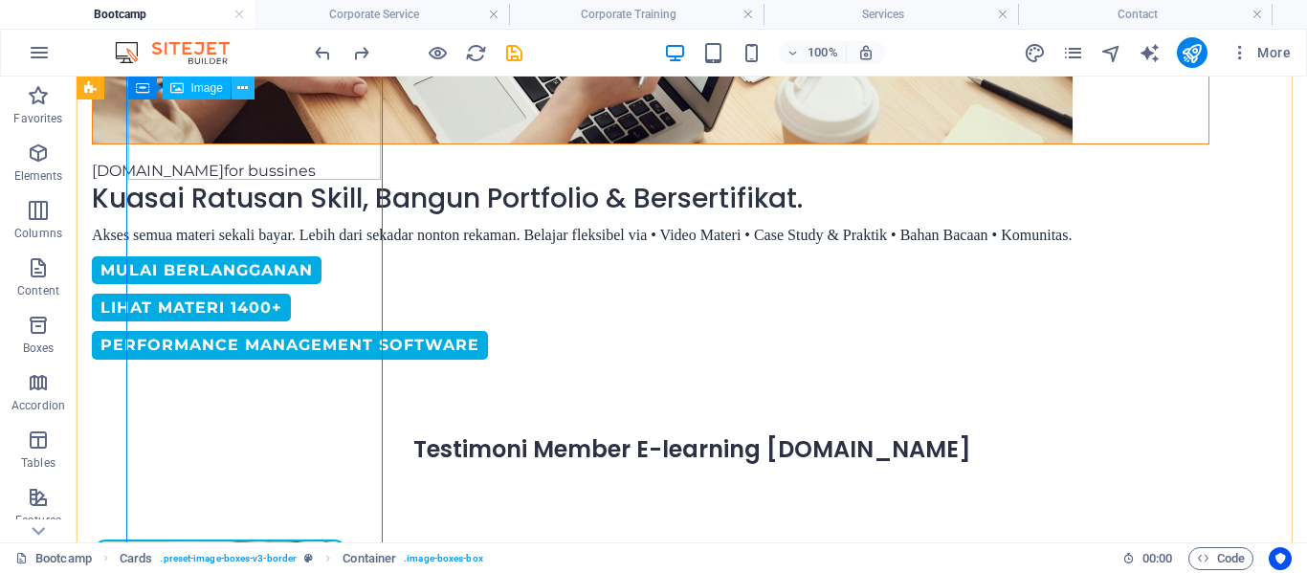
click at [243, 81] on icon at bounding box center [242, 88] width 11 height 20
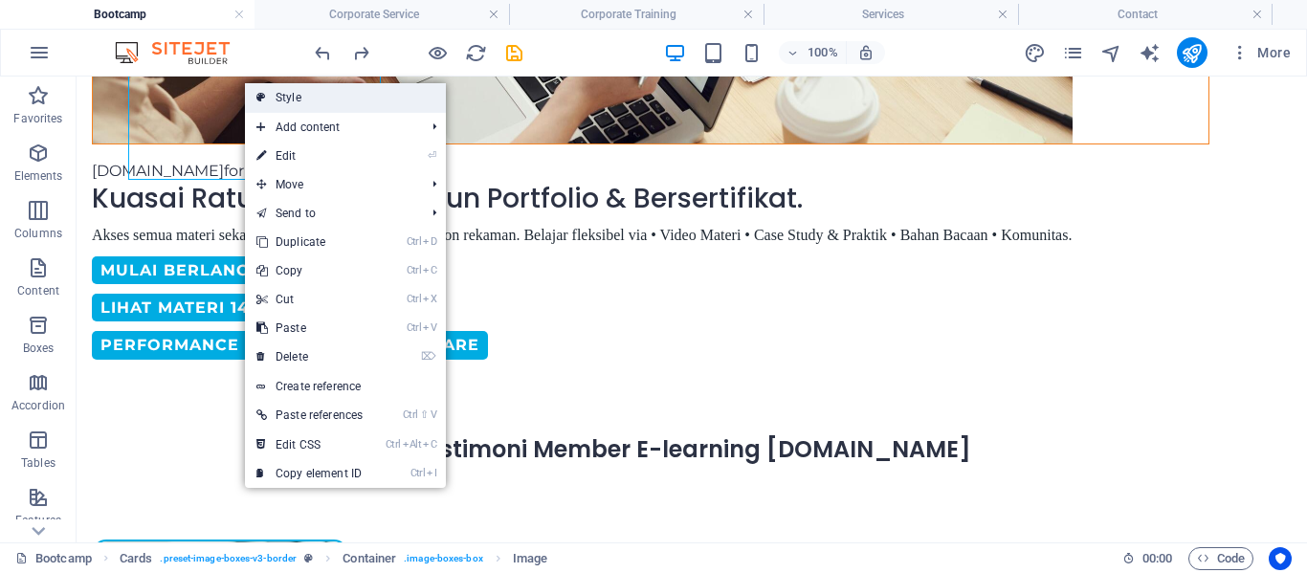
click at [284, 108] on link "Style" at bounding box center [345, 97] width 201 height 29
select select "rem"
select select "preset-image-boxes-v3-border"
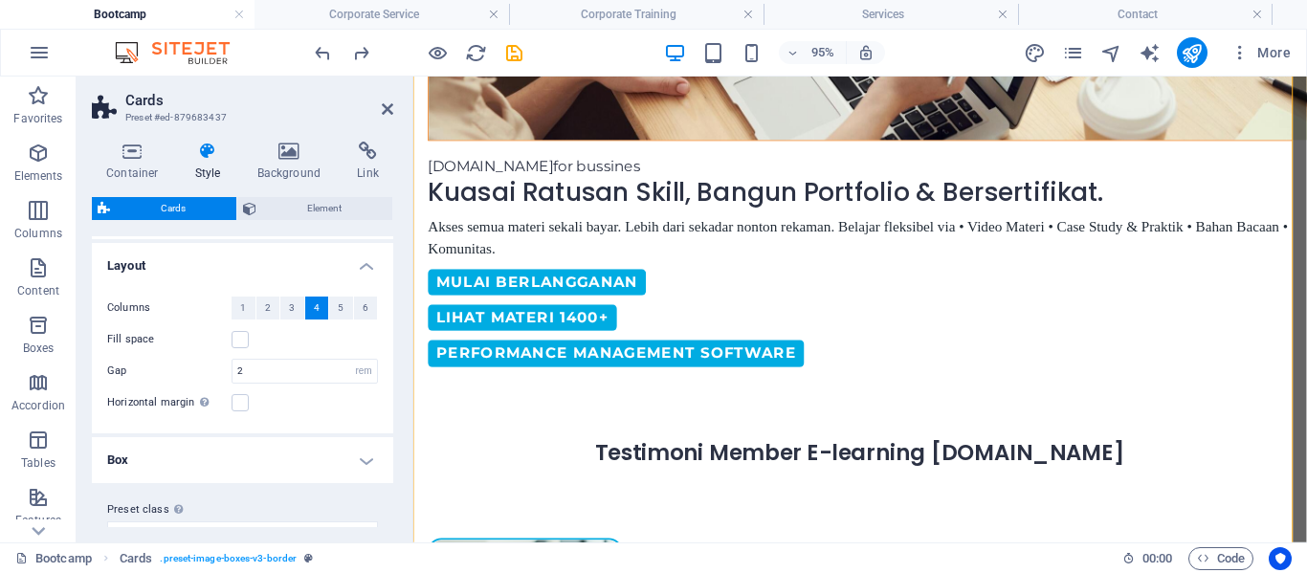
scroll to position [191, 0]
click at [382, 116] on icon at bounding box center [387, 108] width 11 height 15
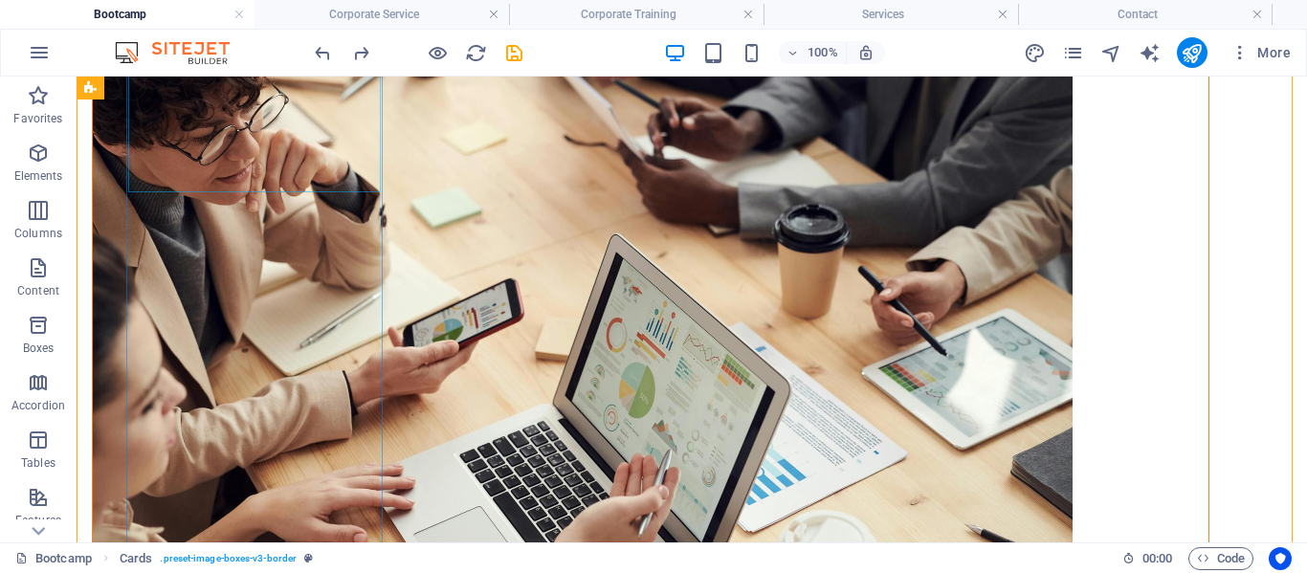
scroll to position [826, 0]
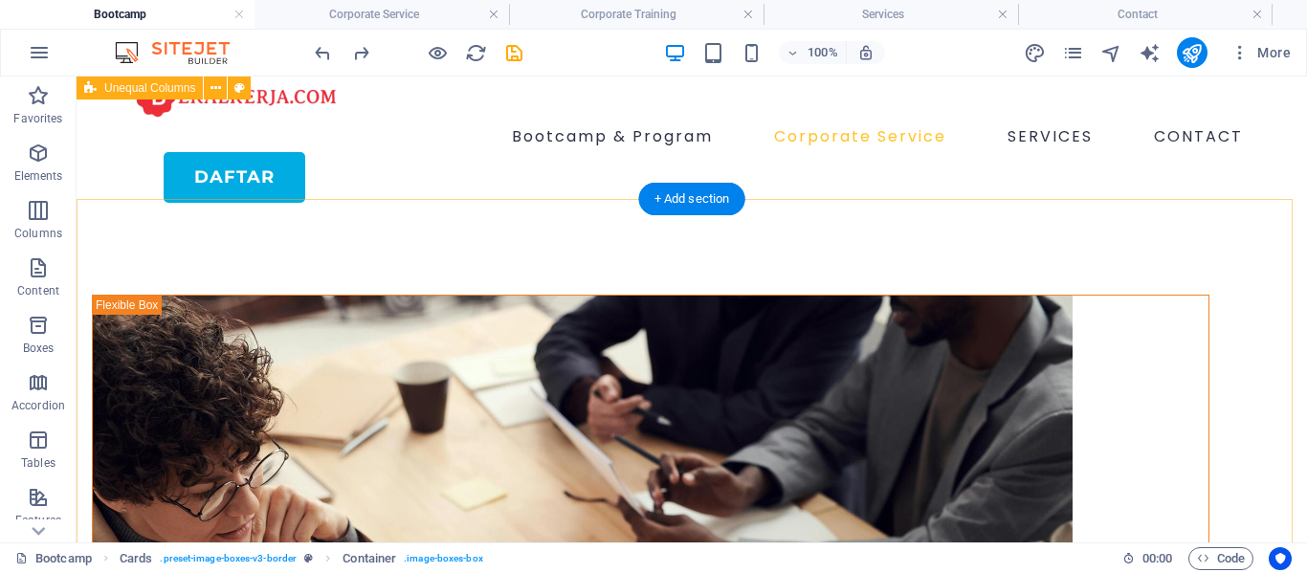
scroll to position [0, 0]
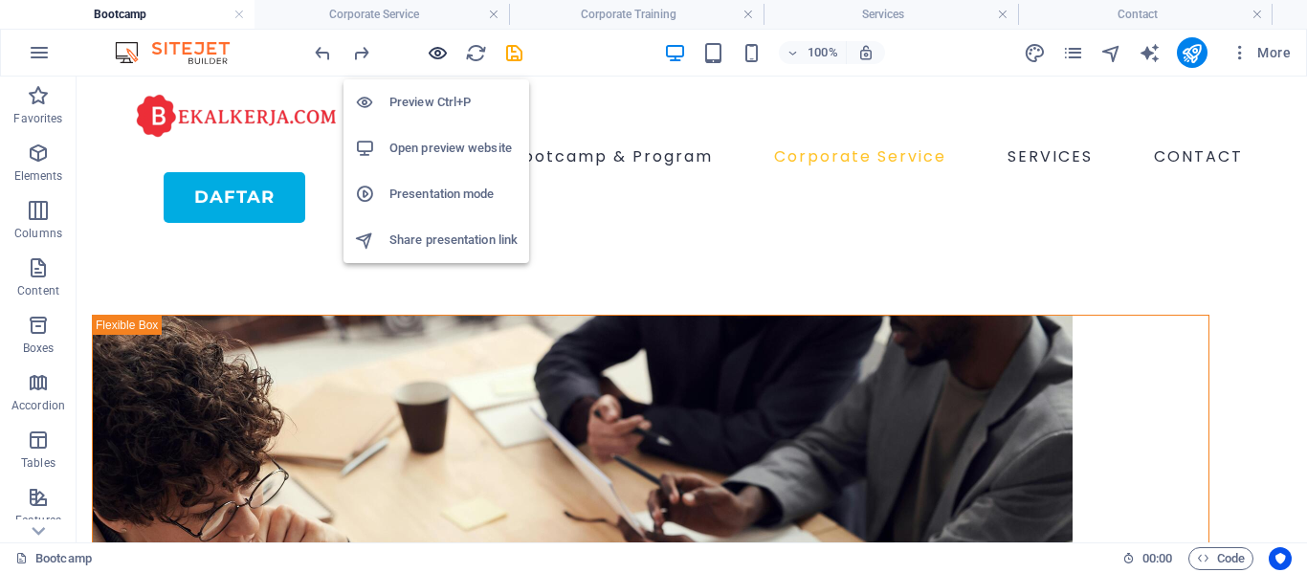
click at [442, 55] on icon "button" at bounding box center [438, 53] width 22 height 22
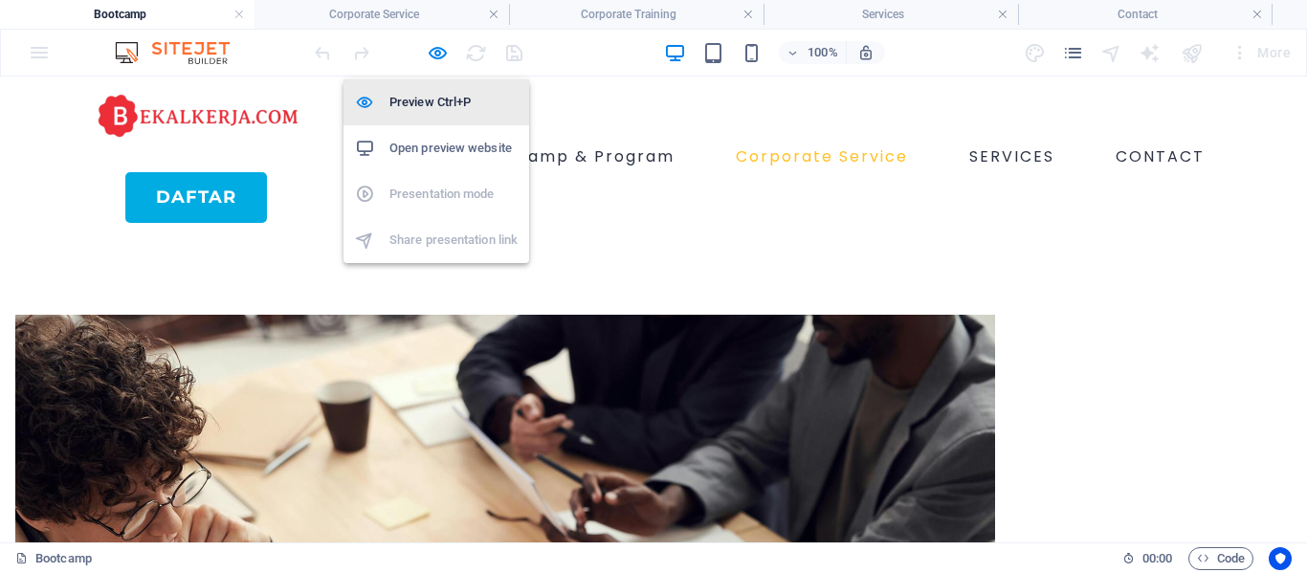
click at [443, 102] on h6 "Preview Ctrl+P" at bounding box center [454, 102] width 128 height 23
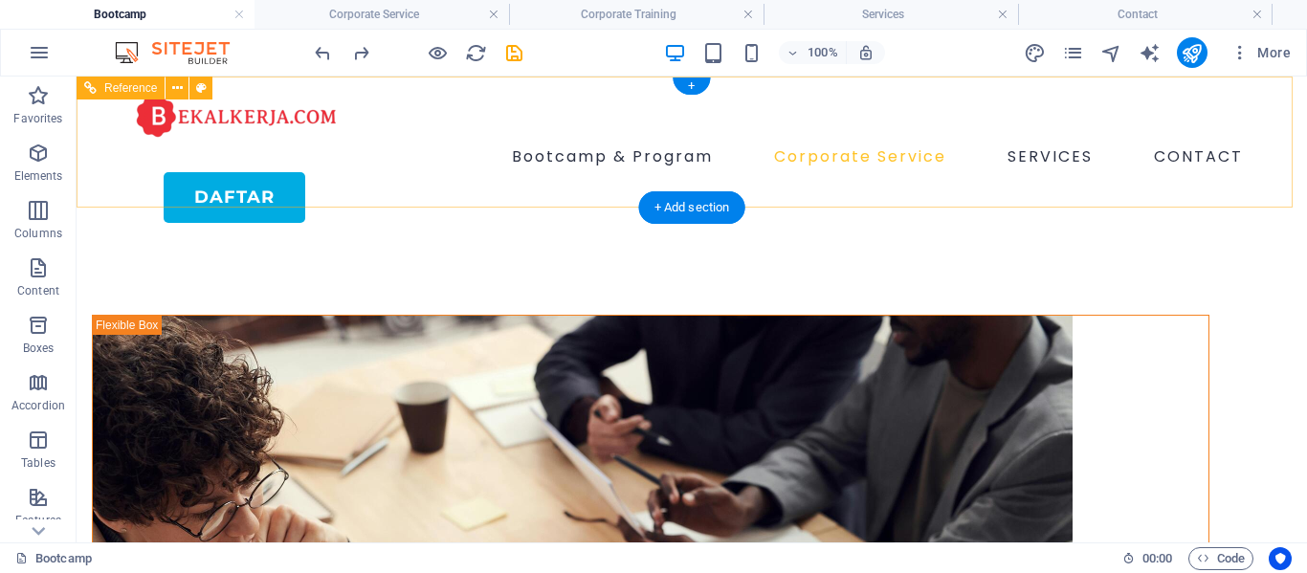
click at [634, 142] on nav "Bootcamp & Program Corporate Service SERVICES CONTACT" at bounding box center [692, 157] width 1118 height 31
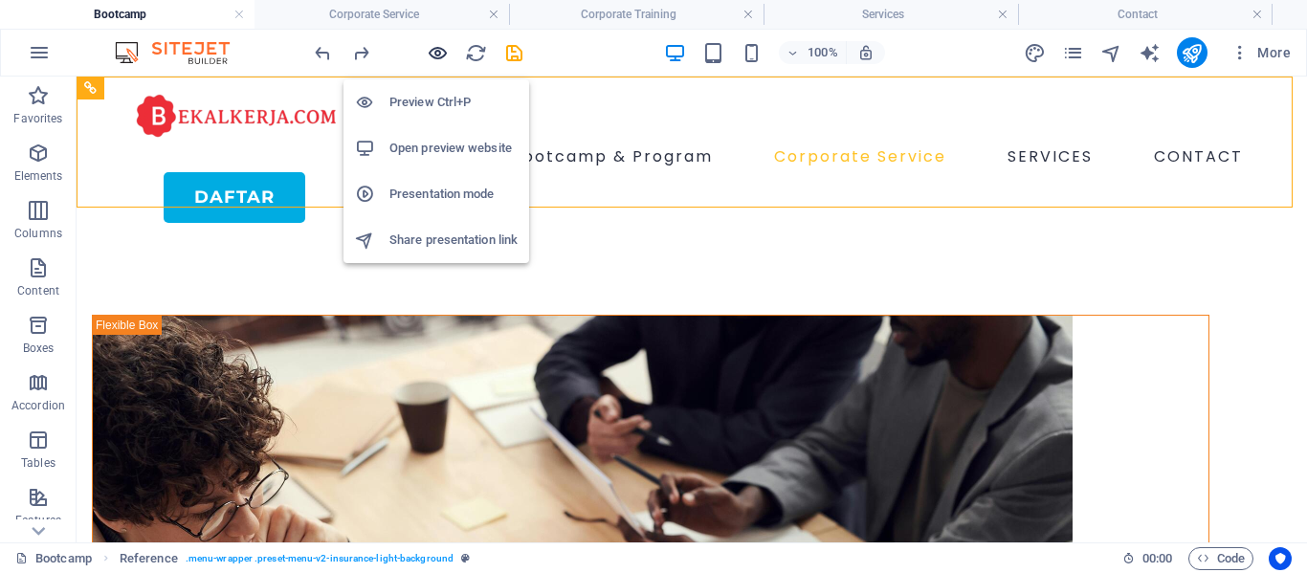
click at [441, 45] on icon "button" at bounding box center [438, 53] width 22 height 22
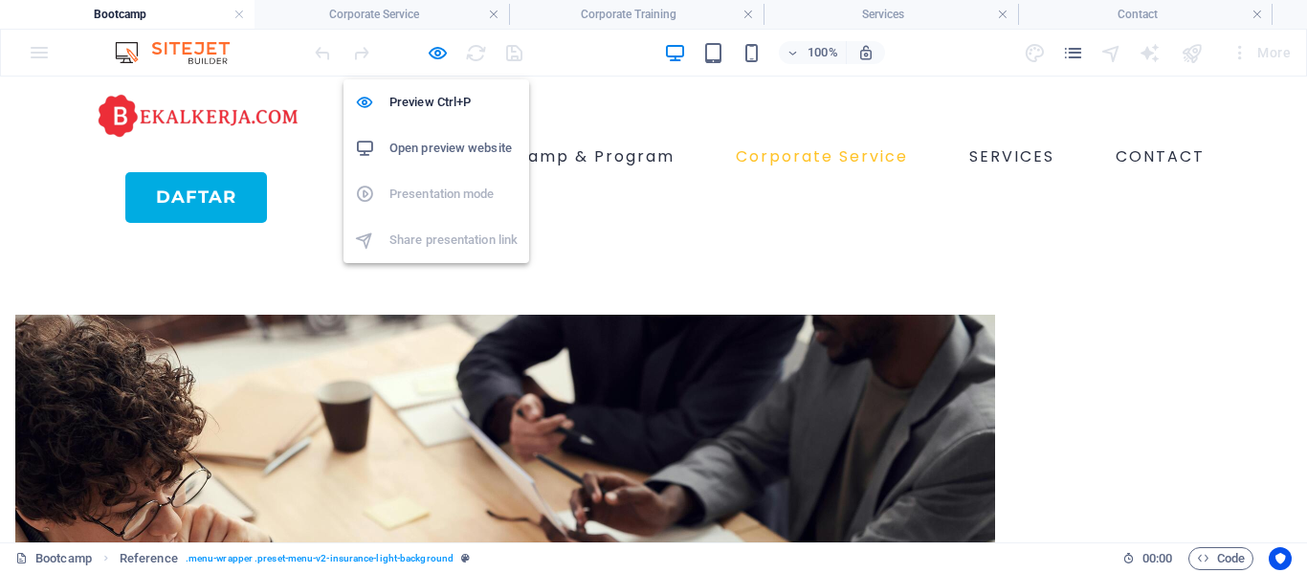
click at [427, 144] on h6 "Open preview website" at bounding box center [454, 148] width 128 height 23
click at [437, 56] on icon "button" at bounding box center [438, 53] width 22 height 22
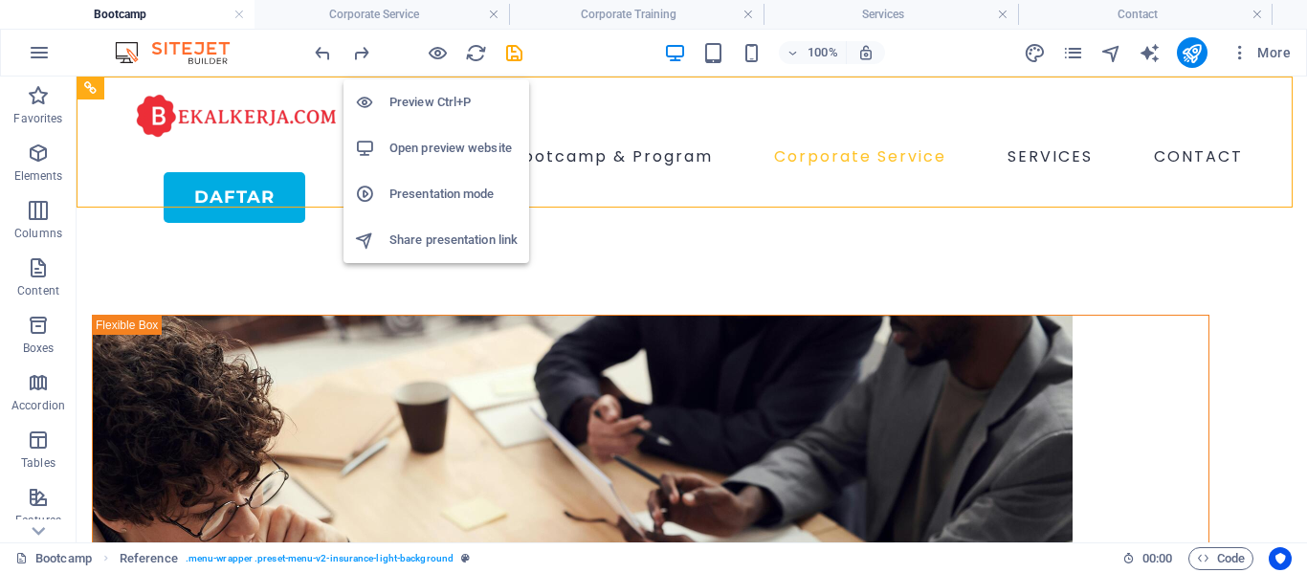
click at [454, 180] on li "Presentation mode" at bounding box center [437, 194] width 186 height 46
click at [438, 56] on icon "button" at bounding box center [438, 53] width 22 height 22
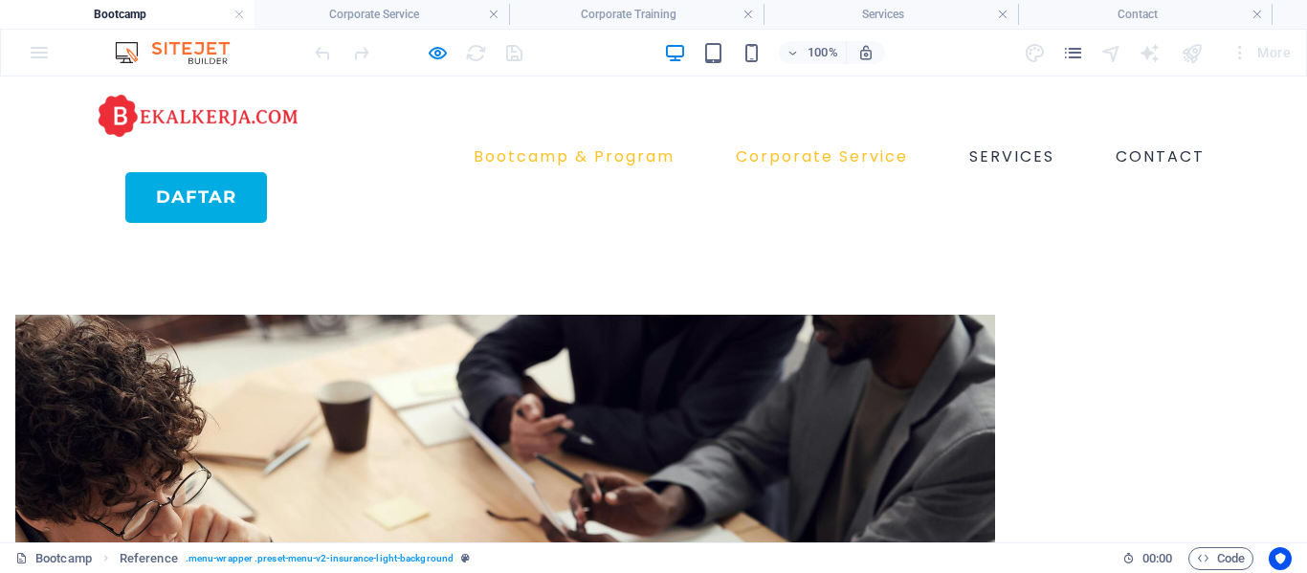
click at [602, 142] on link "Bootcamp & Program" at bounding box center [574, 157] width 216 height 31
click at [549, 142] on link "Bootcamp & Program" at bounding box center [574, 157] width 216 height 31
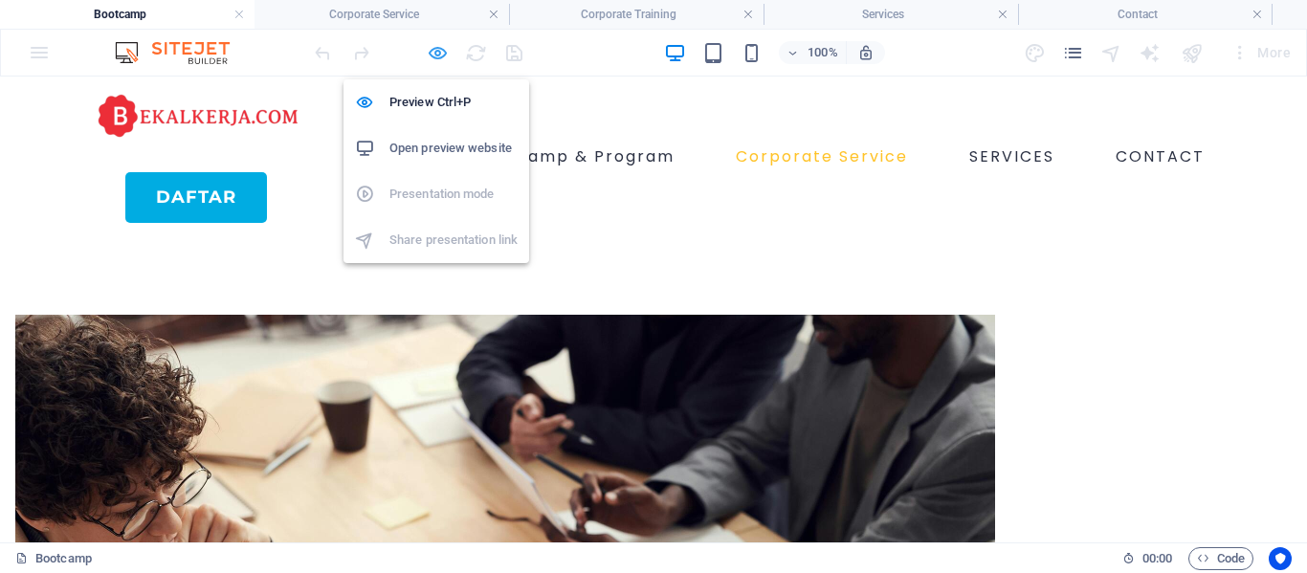
click at [437, 63] on icon "button" at bounding box center [438, 53] width 22 height 22
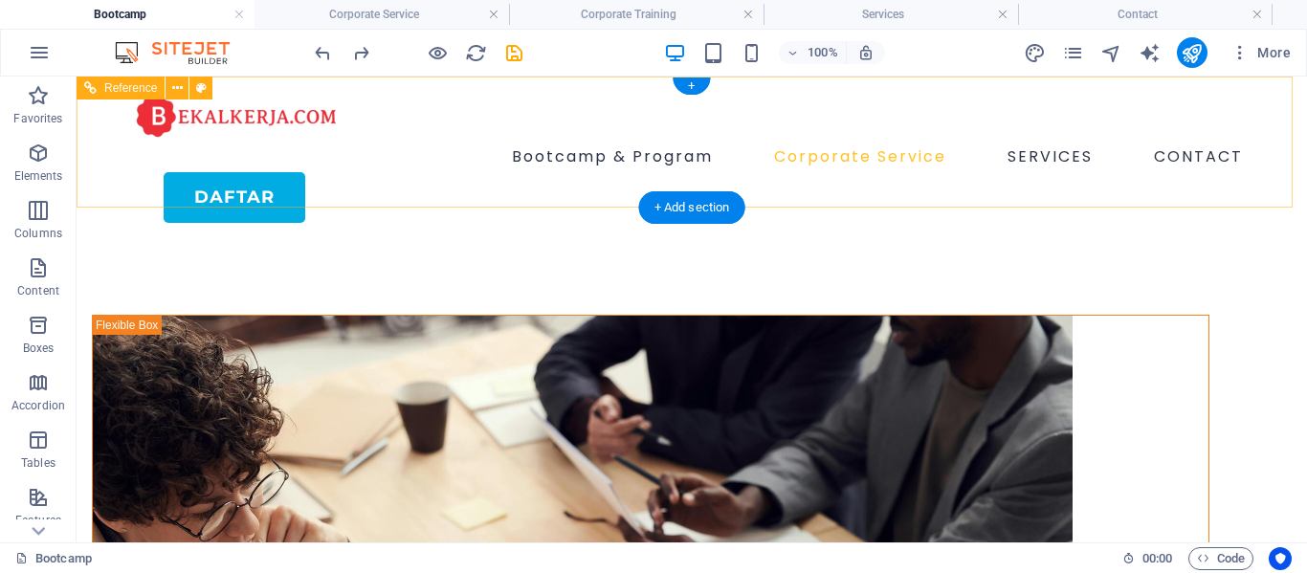
click at [244, 172] on div "Daftar" at bounding box center [707, 197] width 1087 height 51
click at [268, 176] on div "Daftar" at bounding box center [707, 197] width 1087 height 51
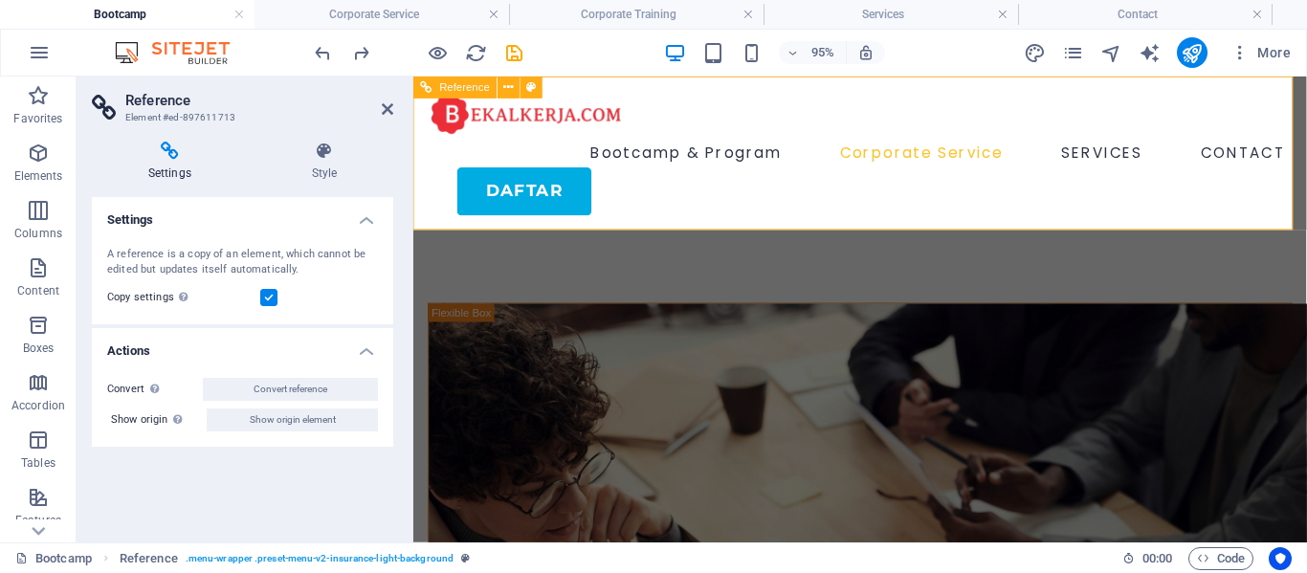
click at [536, 195] on div "Daftar" at bounding box center [899, 197] width 880 height 51
click at [537, 195] on div "Daftar" at bounding box center [899, 197] width 880 height 51
click at [566, 194] on div "Daftar" at bounding box center [899, 197] width 880 height 51
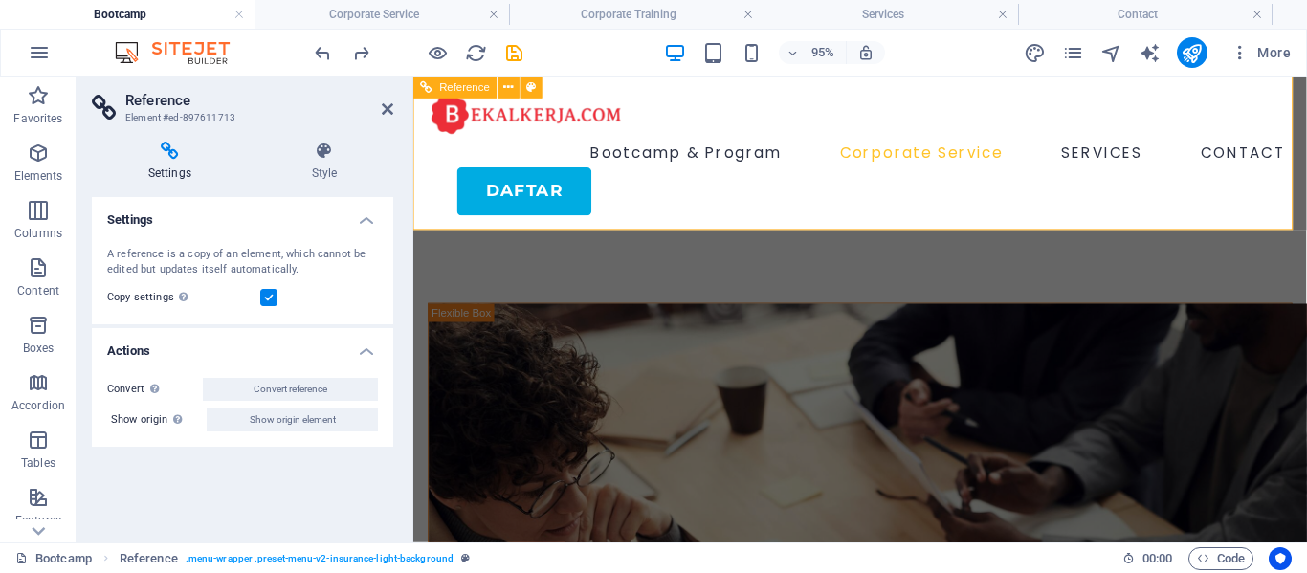
click at [566, 194] on div "Daftar" at bounding box center [899, 197] width 880 height 51
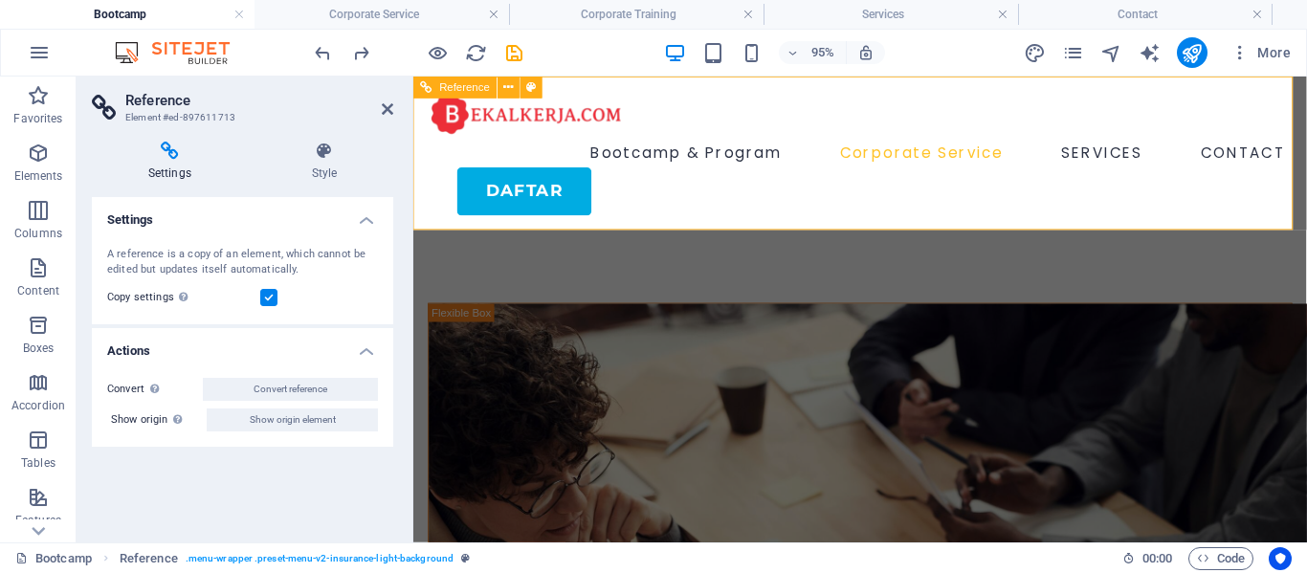
click at [711, 224] on div "Bootcamp & Program Corporate Service SERVICES CONTACT Daftar" at bounding box center [883, 158] width 941 height 162
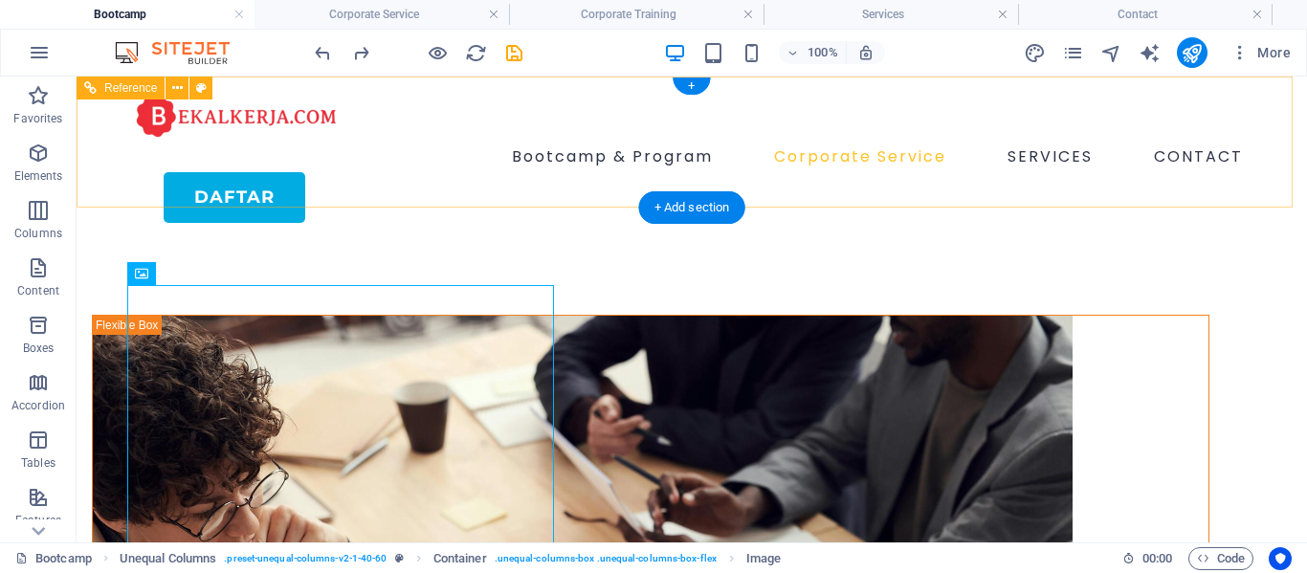
click at [177, 180] on div "Daftar" at bounding box center [707, 197] width 1087 height 51
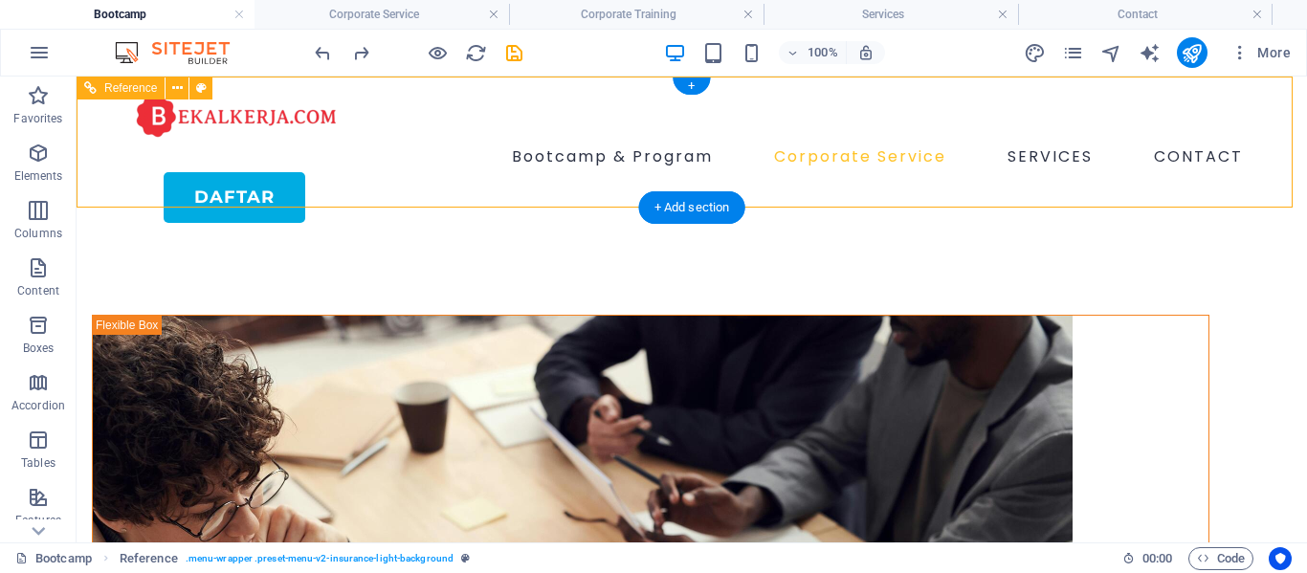
click at [177, 180] on div "Daftar" at bounding box center [707, 197] width 1087 height 51
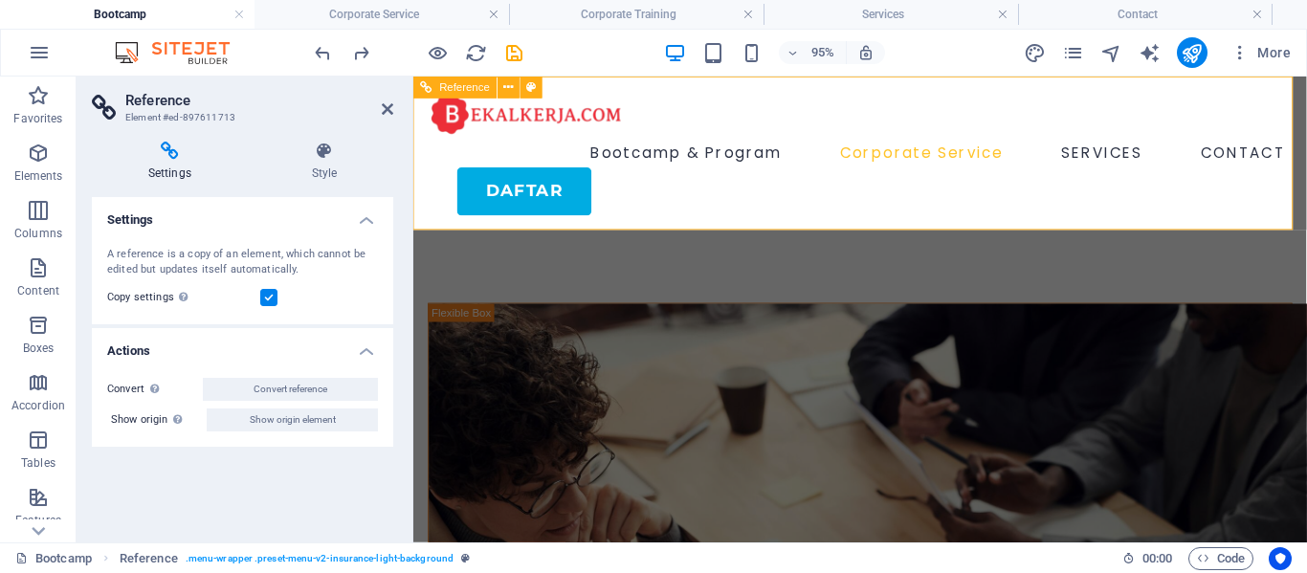
click at [474, 187] on div "Daftar" at bounding box center [899, 197] width 880 height 51
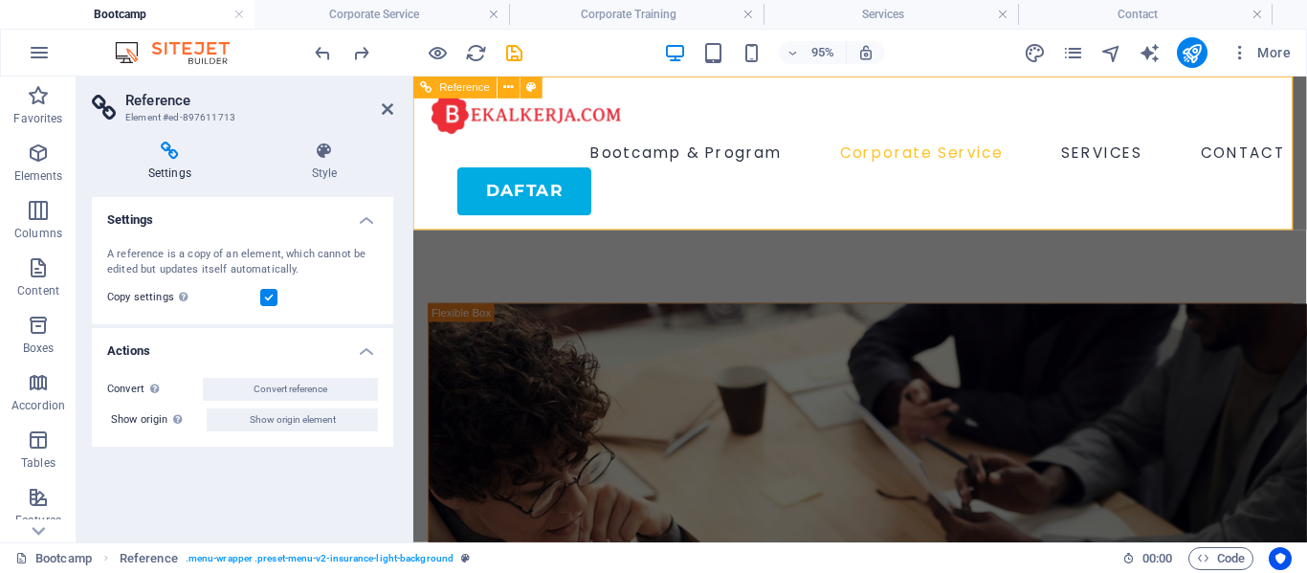
click at [474, 187] on div "Daftar" at bounding box center [899, 197] width 880 height 51
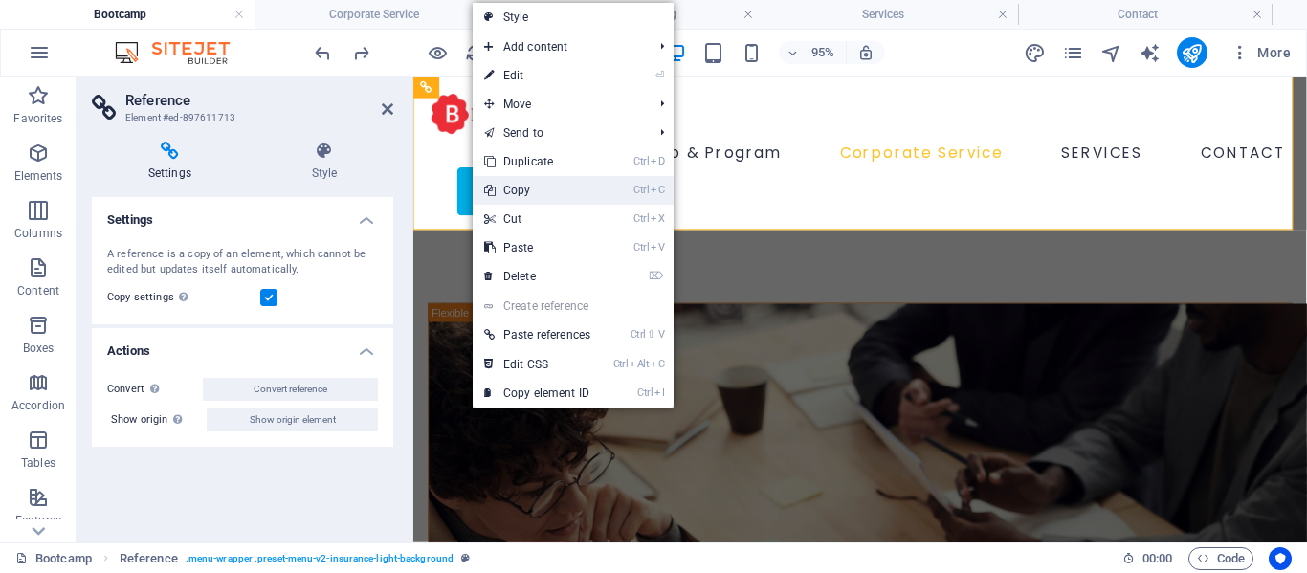
click at [508, 194] on link "Ctrl C Copy" at bounding box center [537, 190] width 129 height 29
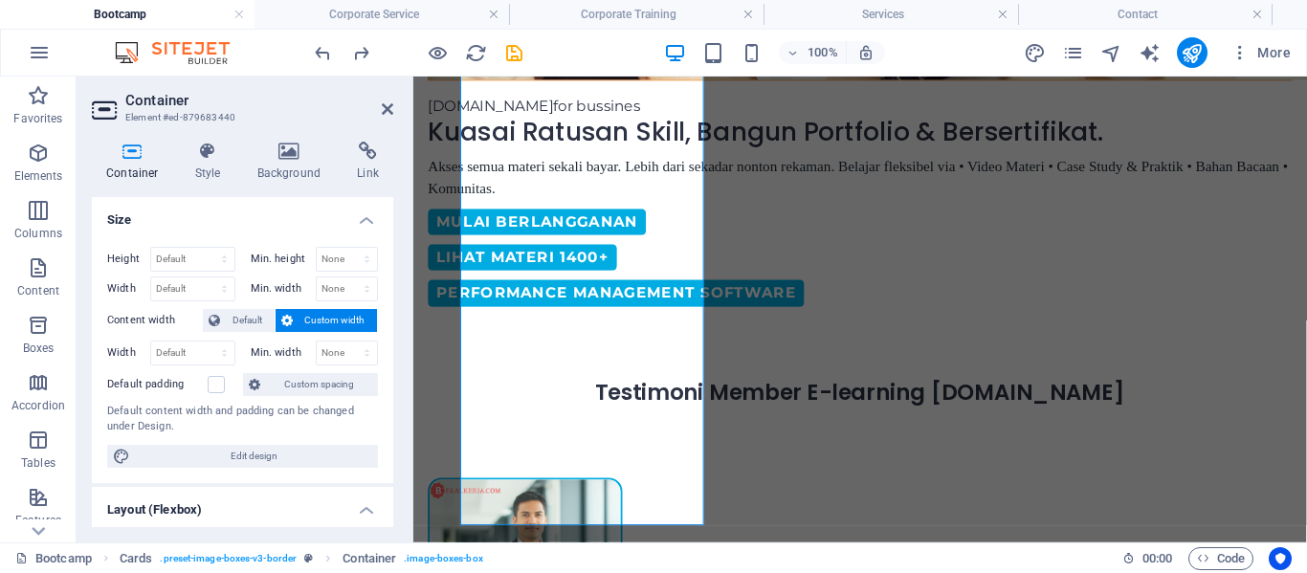
click at [266, 309] on span "Default" at bounding box center [247, 320] width 43 height 23
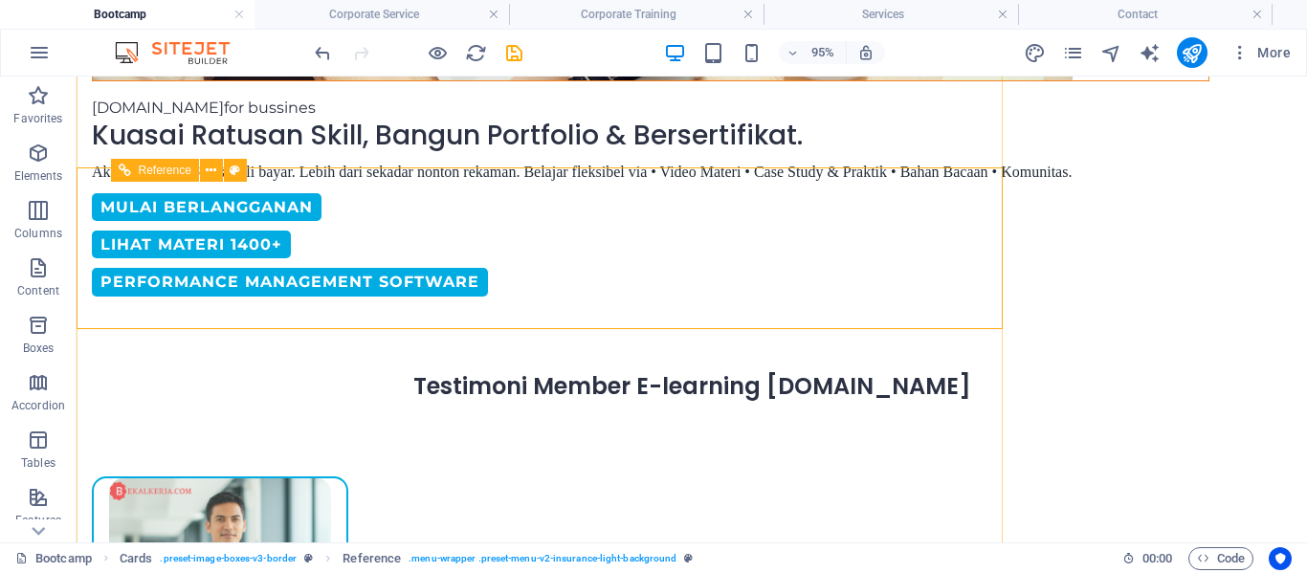
scroll to position [945, 0]
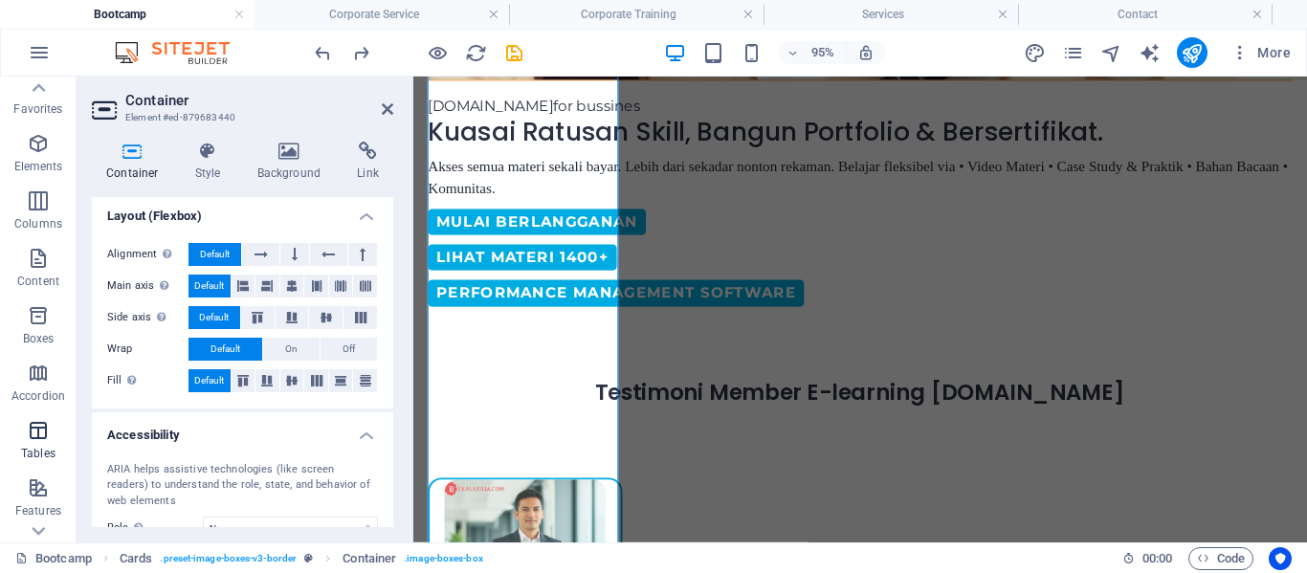
scroll to position [0, 0]
click at [42, 169] on p "Elements" at bounding box center [38, 175] width 49 height 15
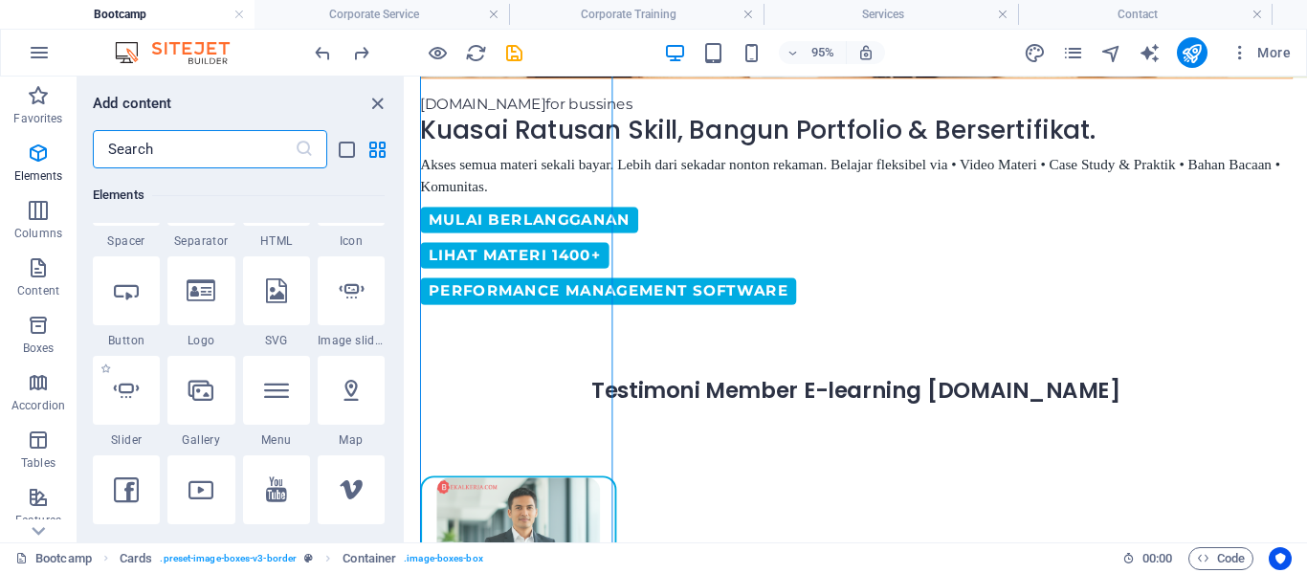
scroll to position [341, 0]
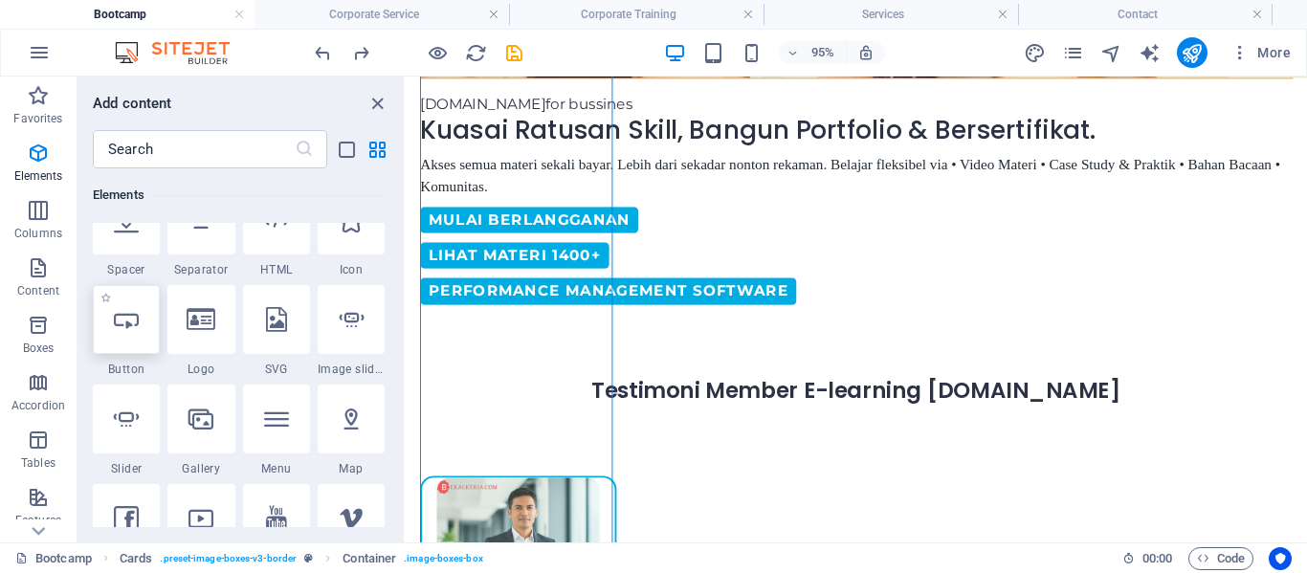
click at [136, 331] on icon at bounding box center [126, 319] width 25 height 25
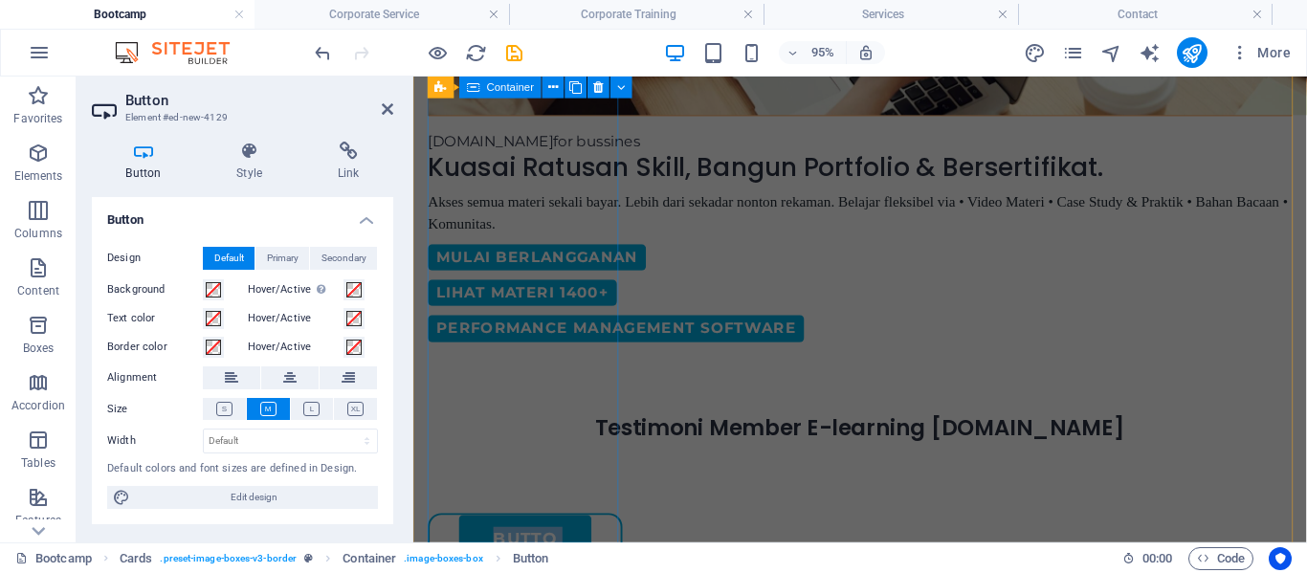
scroll to position [858, 0]
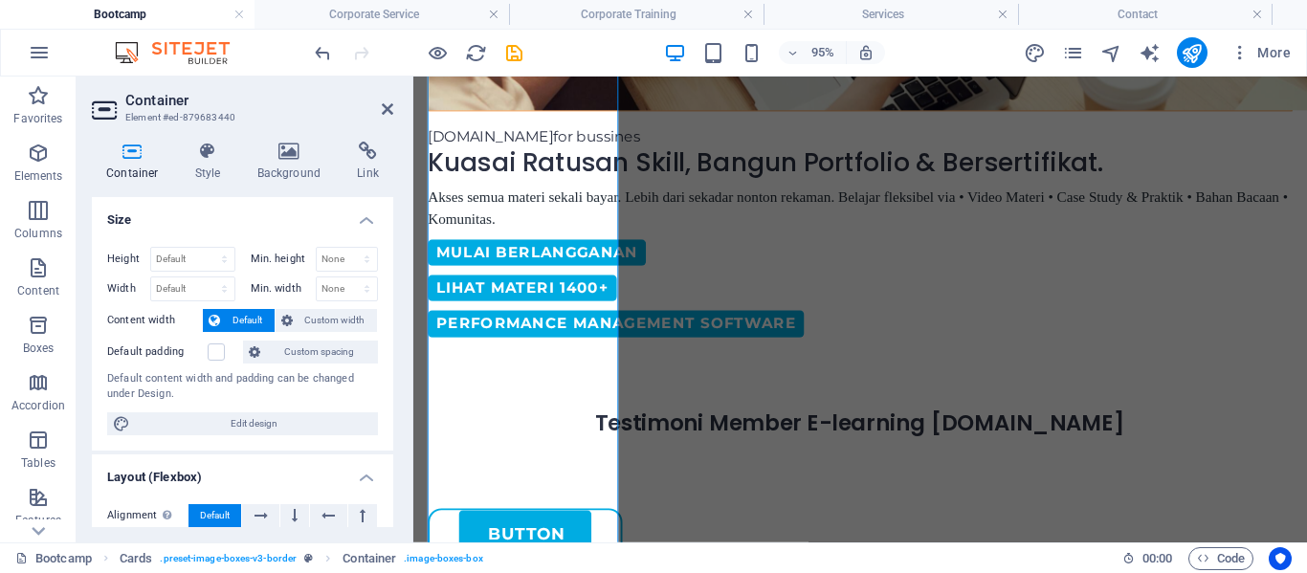
click at [271, 368] on div "Height Default px rem % vh vw Min. height None px rem % vh vw Width Default px …" at bounding box center [242, 341] width 301 height 219
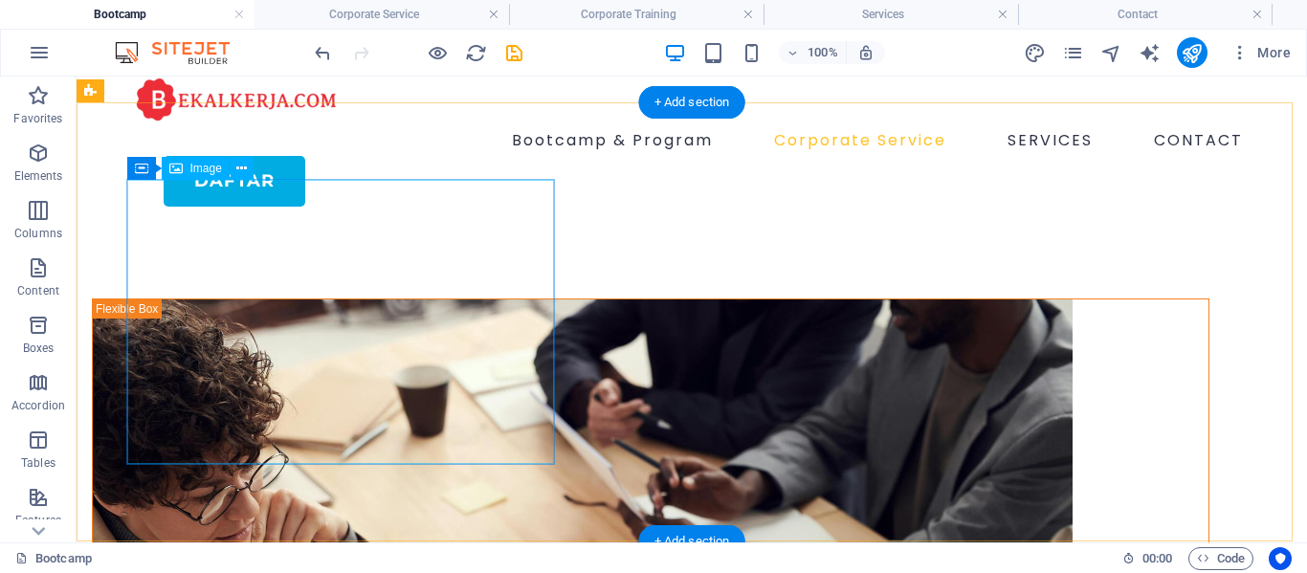
scroll to position [0, 0]
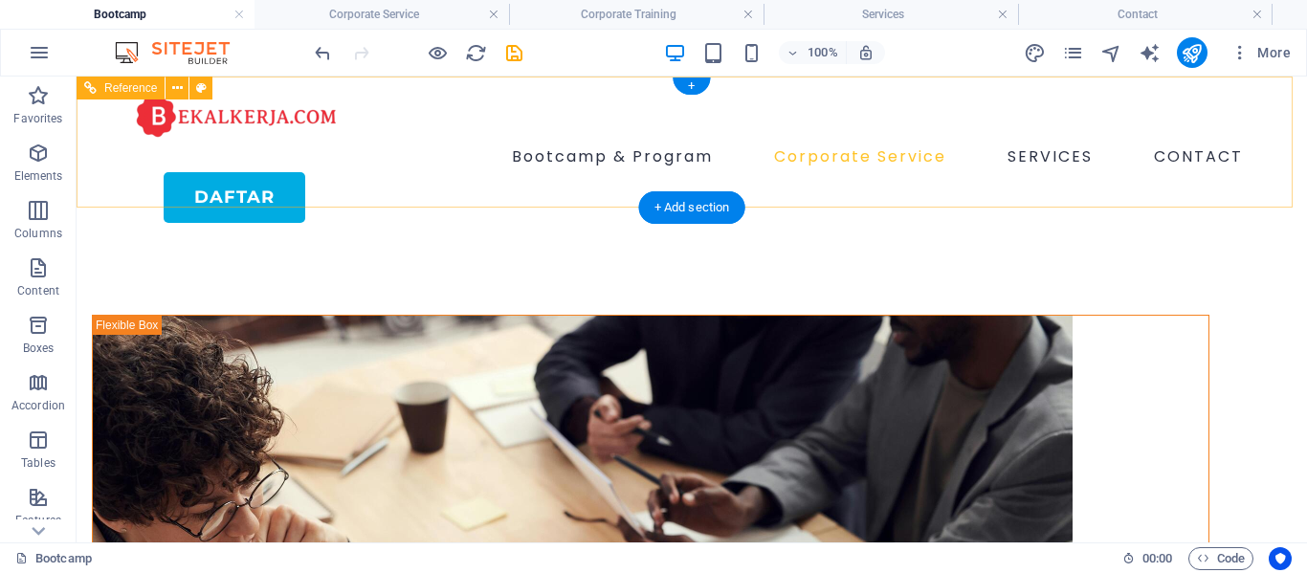
click at [271, 182] on div "Daftar" at bounding box center [707, 197] width 1087 height 51
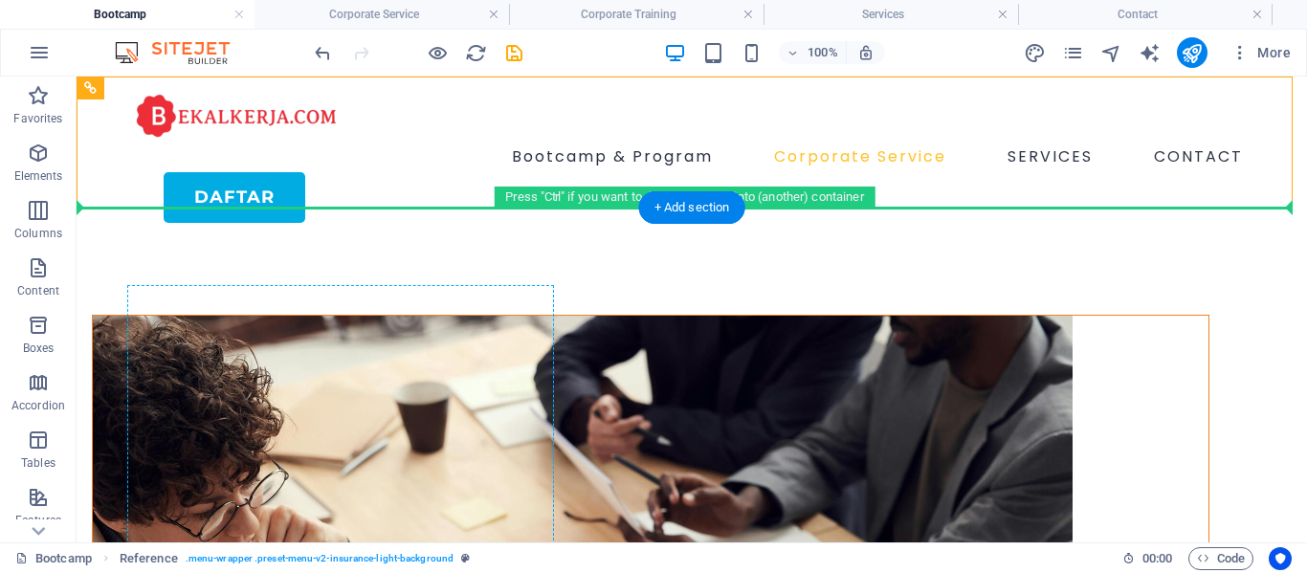
drag, startPoint x: 271, startPoint y: 182, endPoint x: 280, endPoint y: 298, distance: 116.2
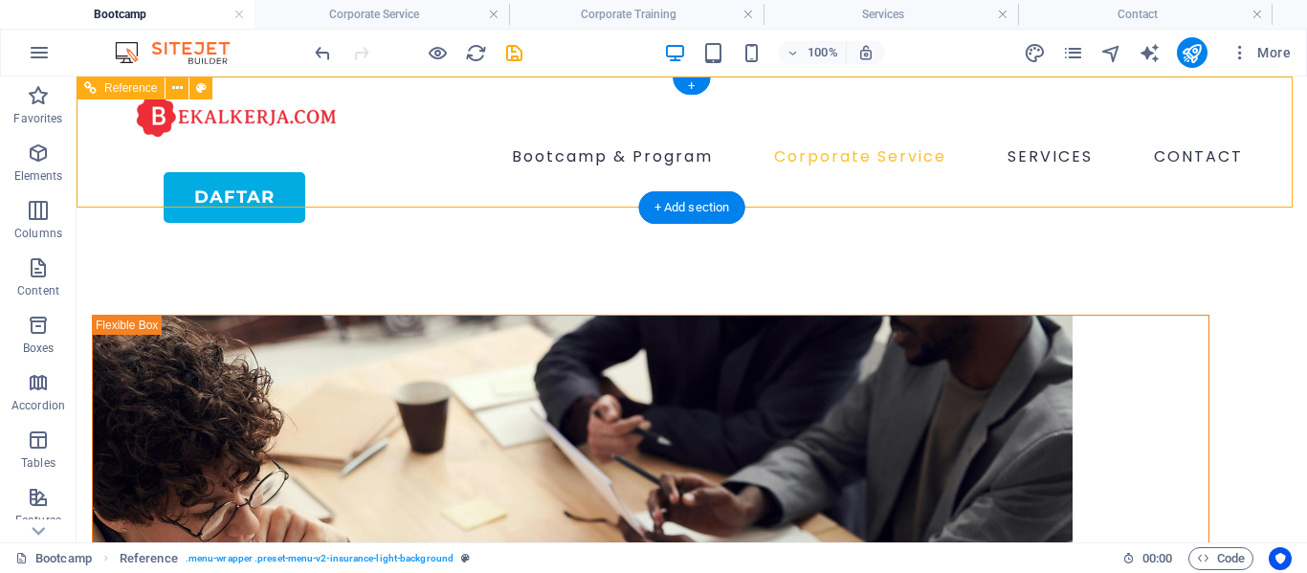
click at [226, 172] on div "Daftar" at bounding box center [707, 197] width 1087 height 51
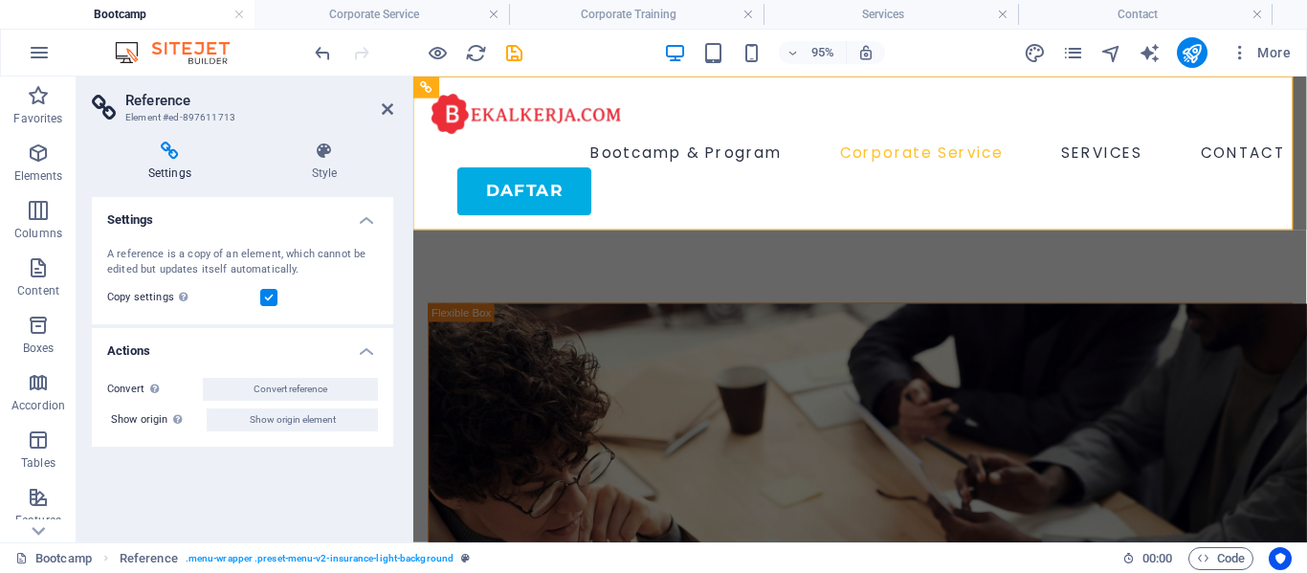
click at [226, 154] on icon at bounding box center [170, 151] width 156 height 19
click at [527, 194] on div "Daftar" at bounding box center [899, 197] width 880 height 51
click at [280, 156] on icon at bounding box center [325, 151] width 138 height 19
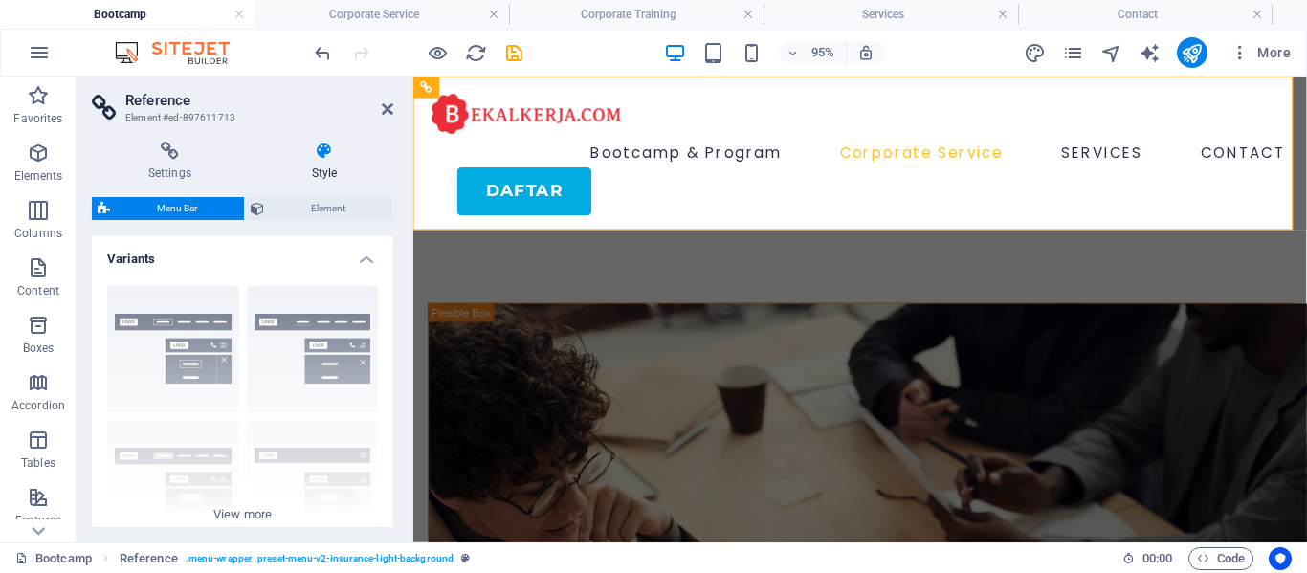
click at [305, 155] on icon at bounding box center [325, 151] width 138 height 19
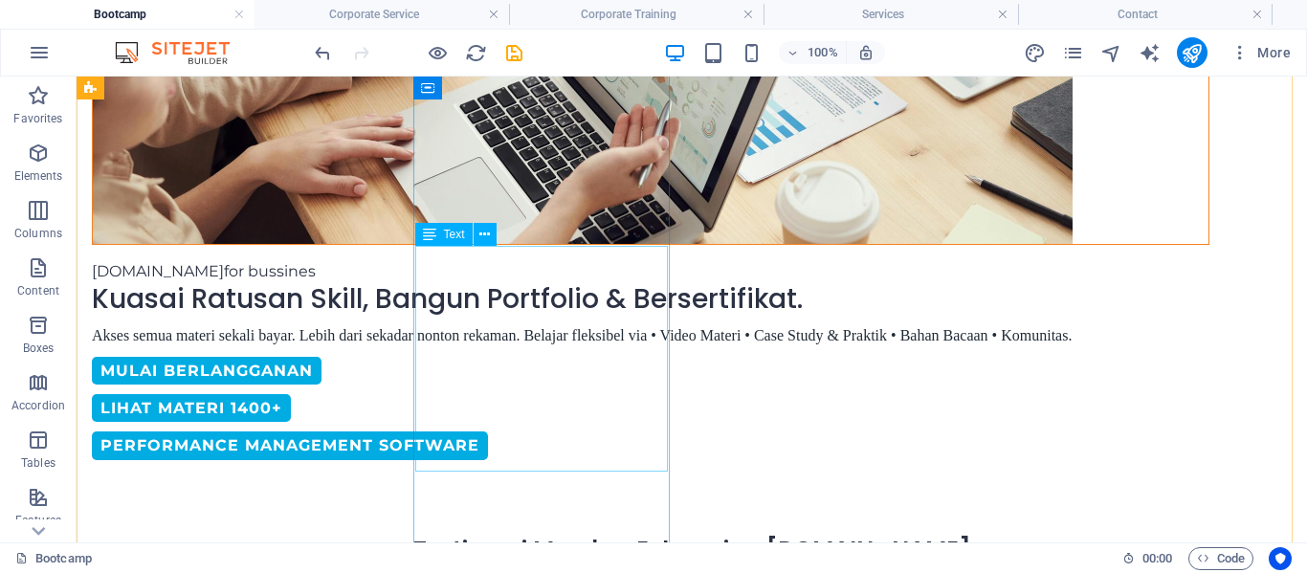
scroll to position [660, 0]
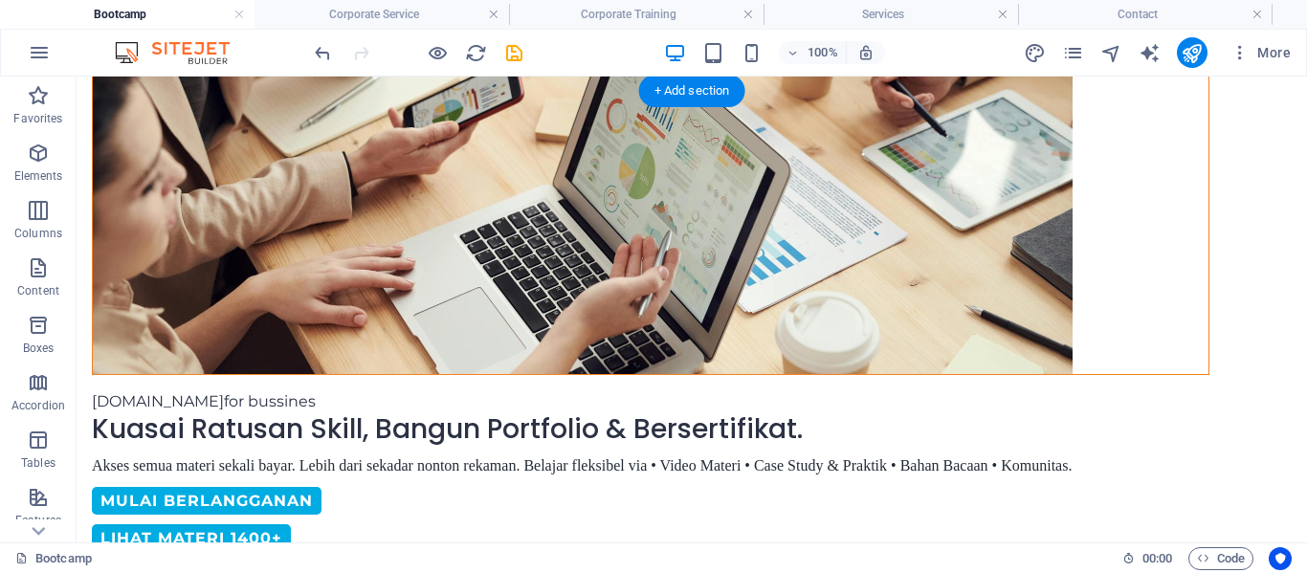
drag, startPoint x: 252, startPoint y: 141, endPoint x: 256, endPoint y: 489, distance: 348.4
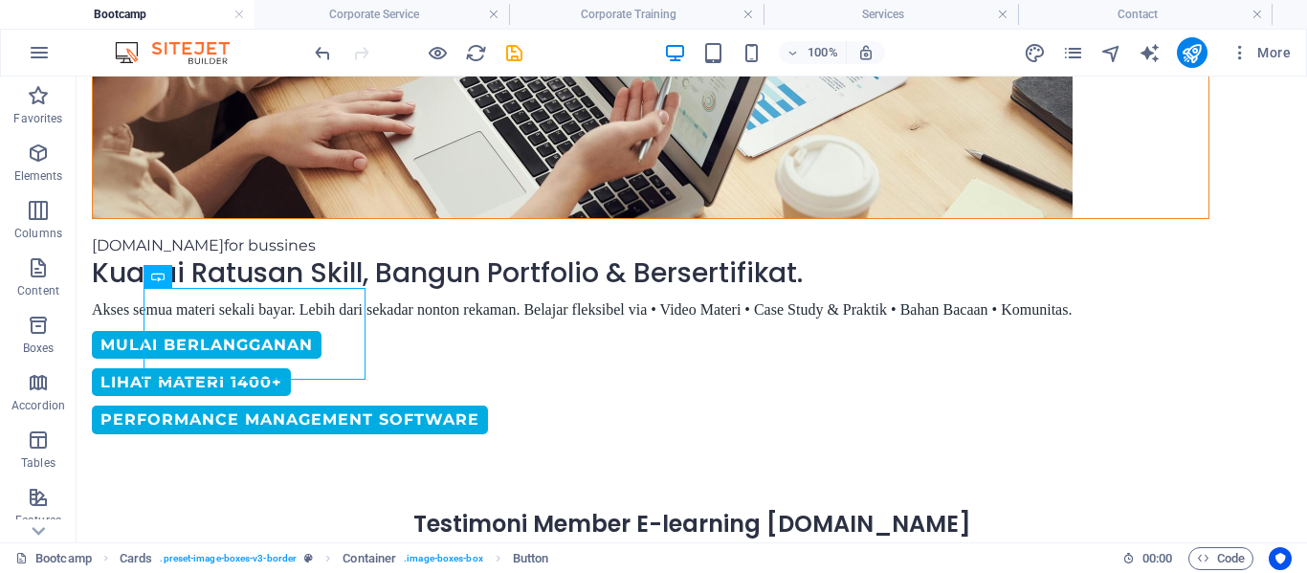
scroll to position [753, 0]
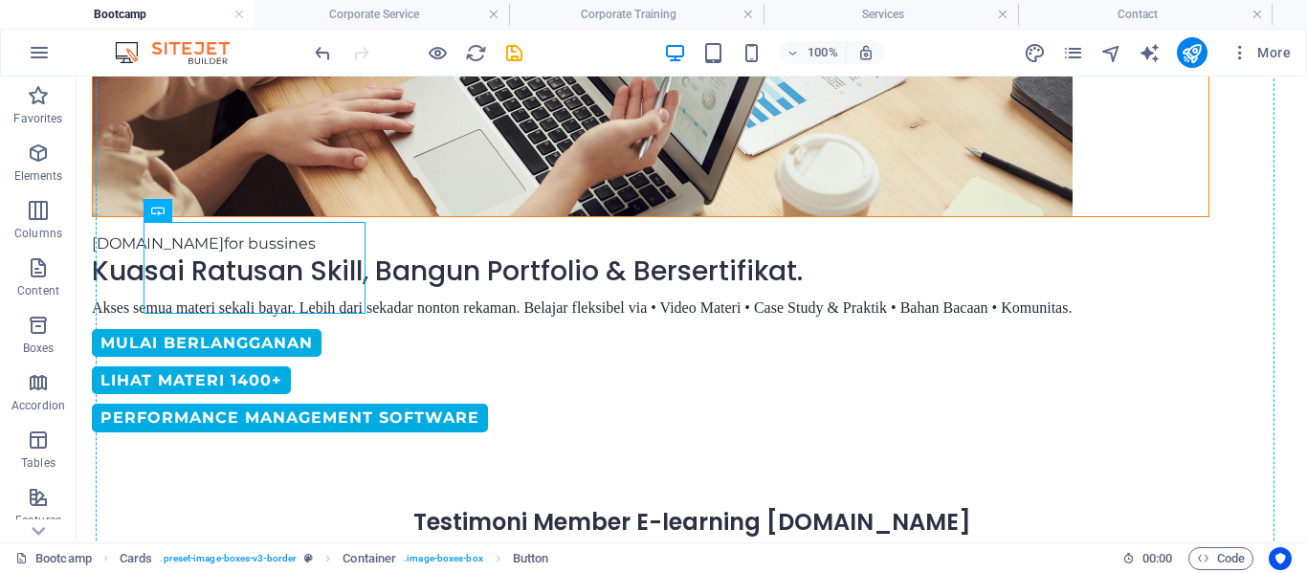
drag, startPoint x: 240, startPoint y: 274, endPoint x: 232, endPoint y: 441, distance: 167.7
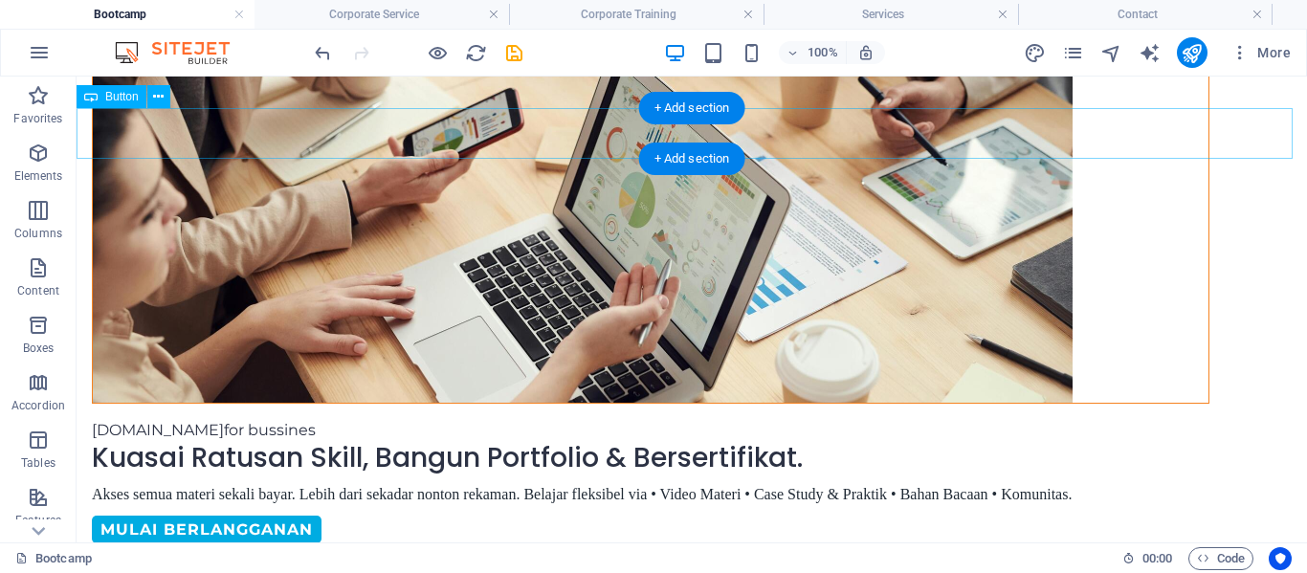
scroll to position [572, 0]
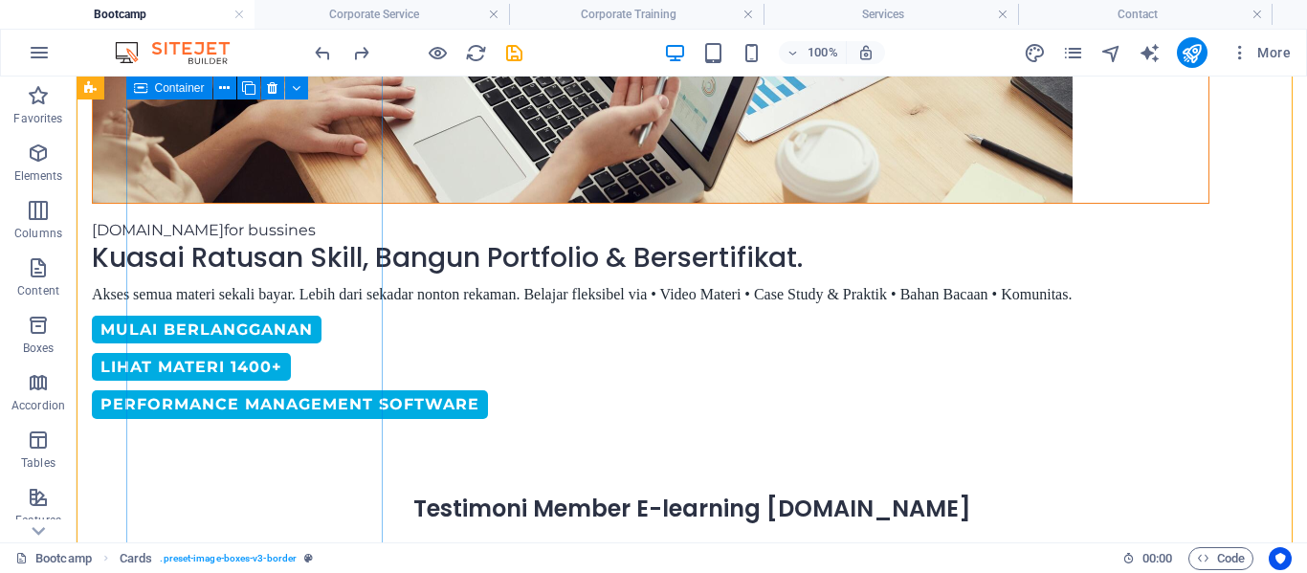
scroll to position [773, 0]
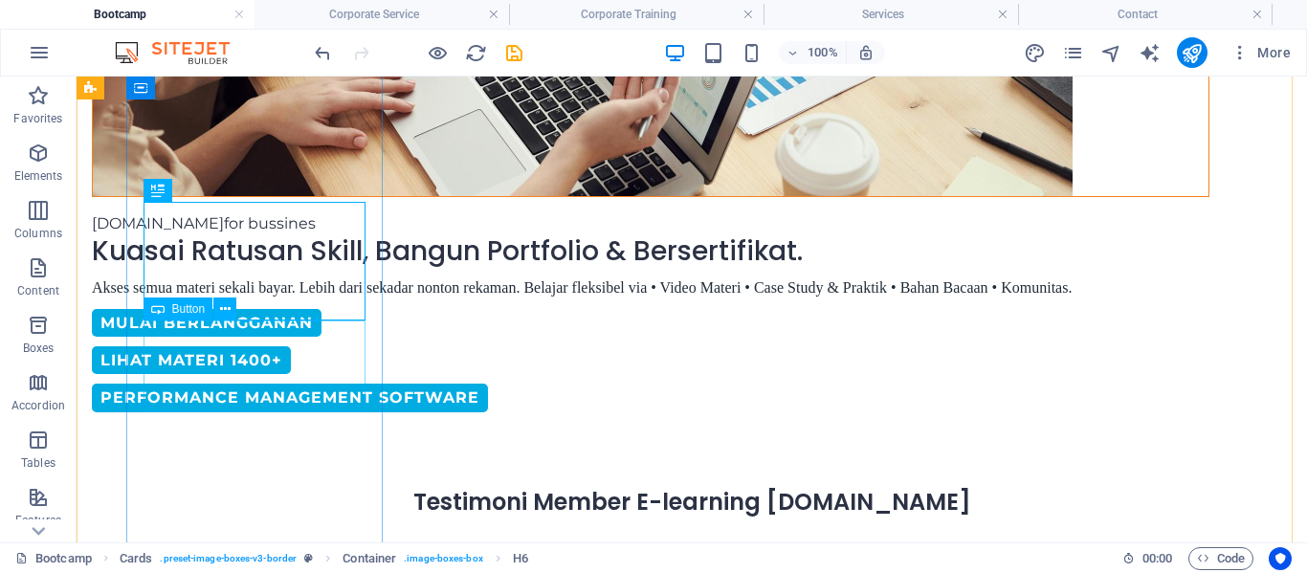
drag, startPoint x: 234, startPoint y: 349, endPoint x: 232, endPoint y: 406, distance: 56.5
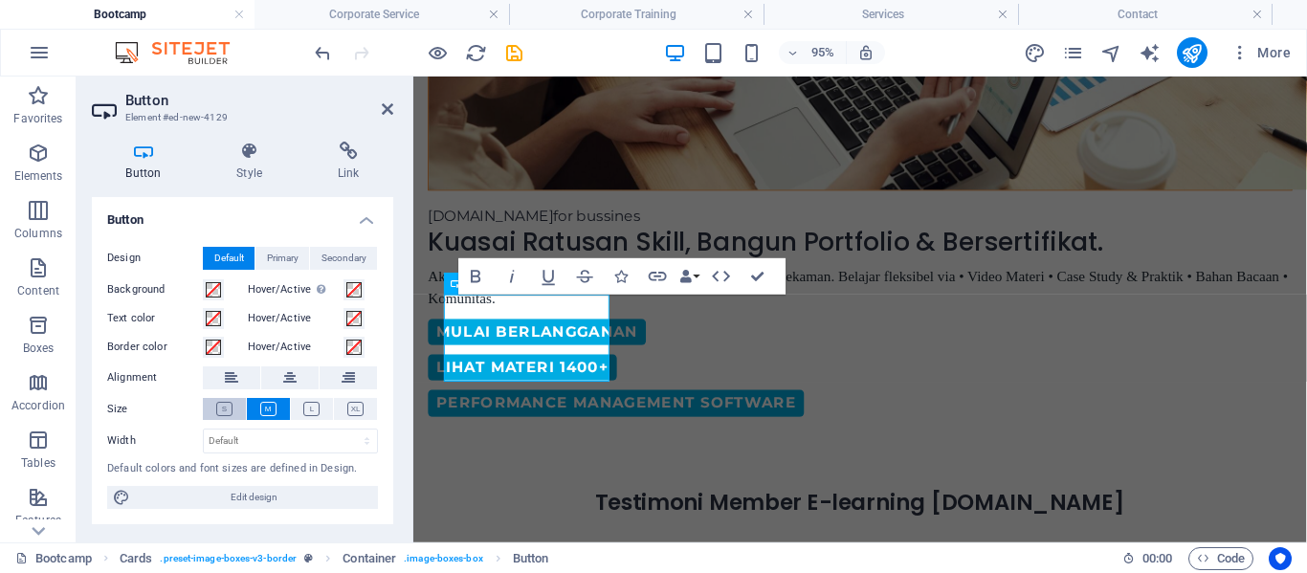
click at [227, 410] on icon at bounding box center [224, 409] width 16 height 14
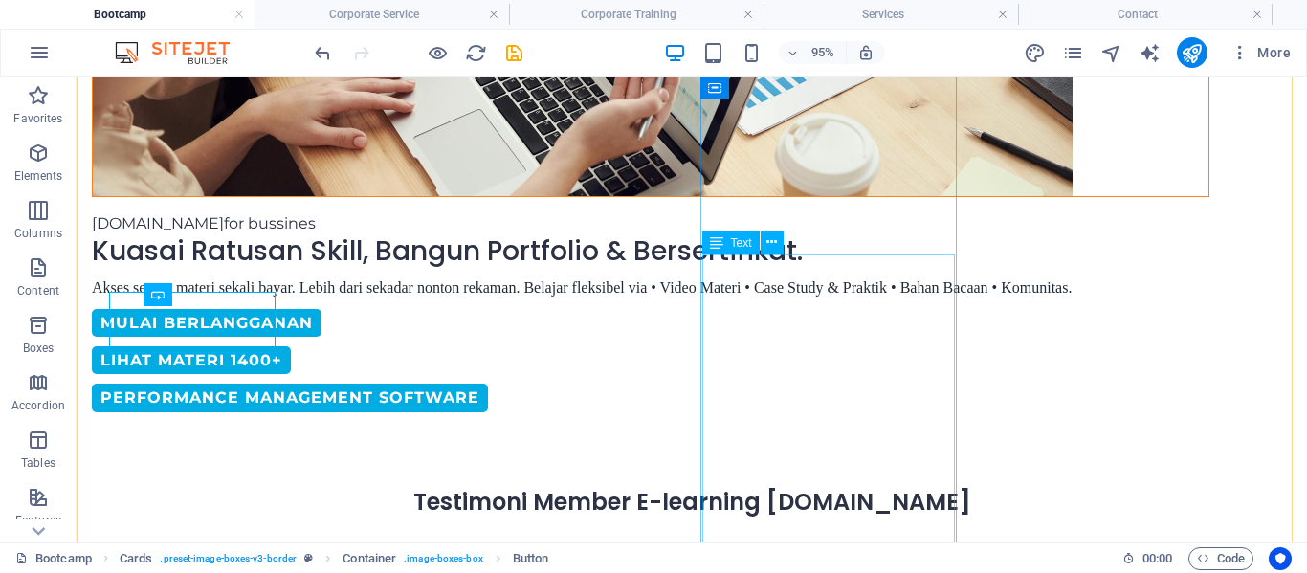
scroll to position [788, 0]
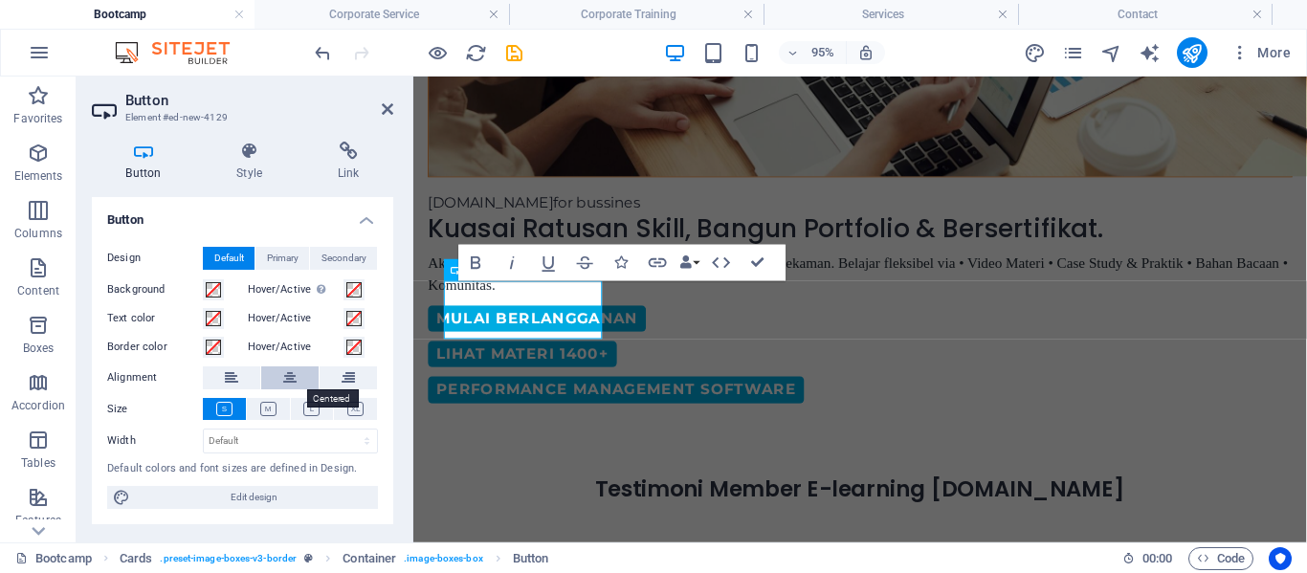
click at [296, 381] on icon at bounding box center [289, 378] width 13 height 23
click at [250, 156] on icon at bounding box center [250, 151] width 94 height 19
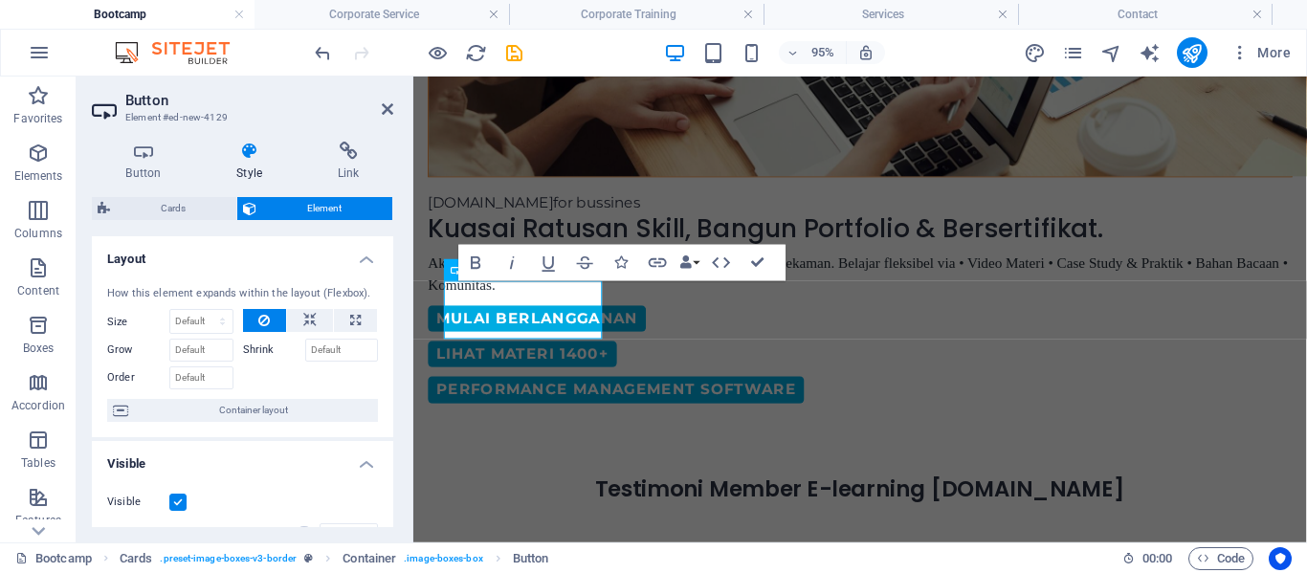
scroll to position [518, 0]
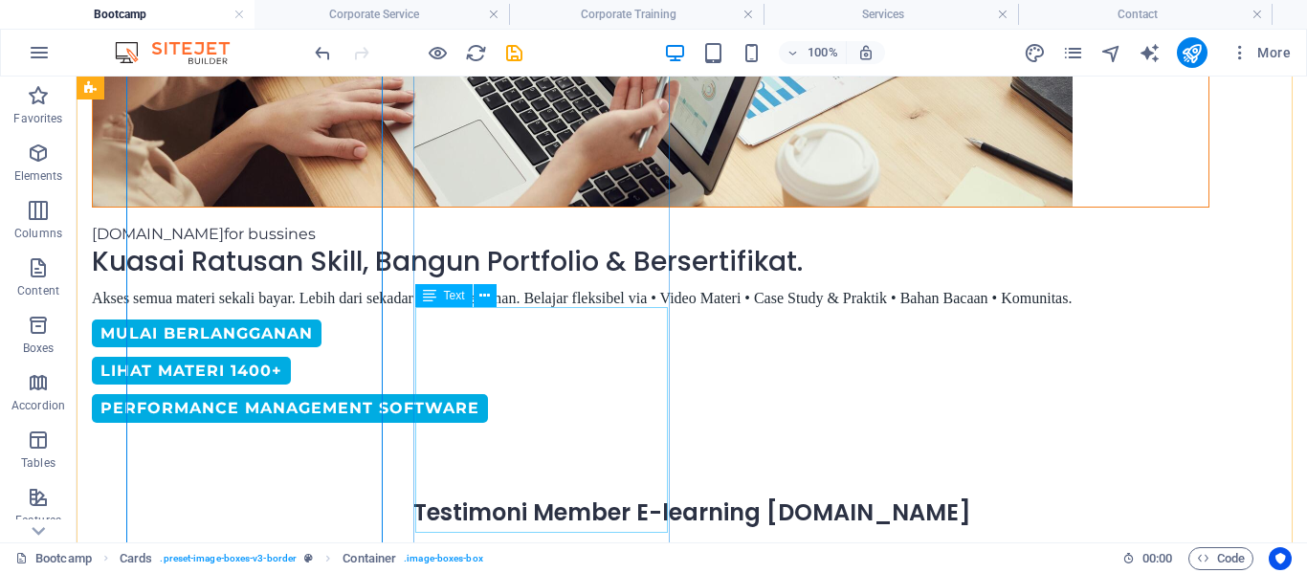
scroll to position [747, 0]
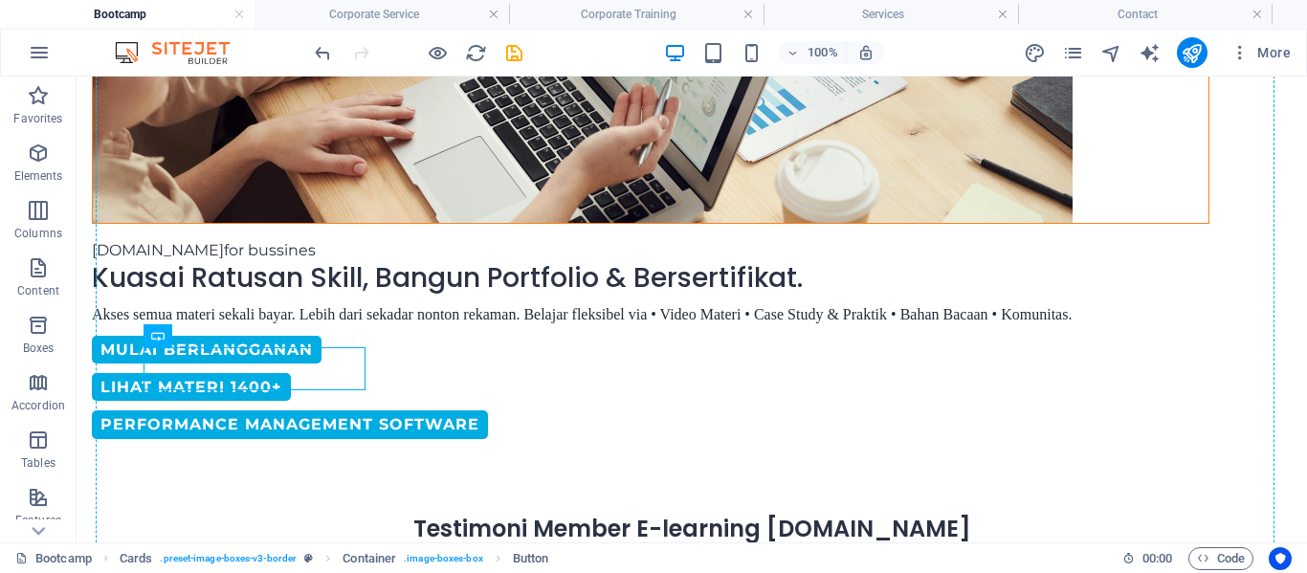
drag, startPoint x: 277, startPoint y: 361, endPoint x: 270, endPoint y: 395, distance: 35.1
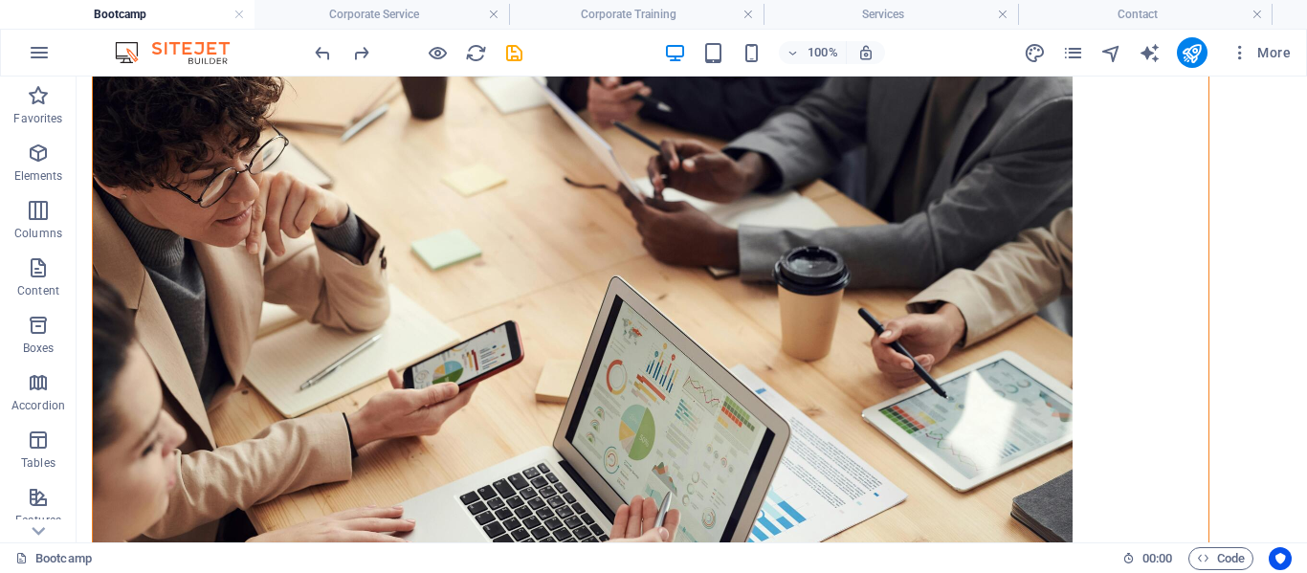
scroll to position [806, 0]
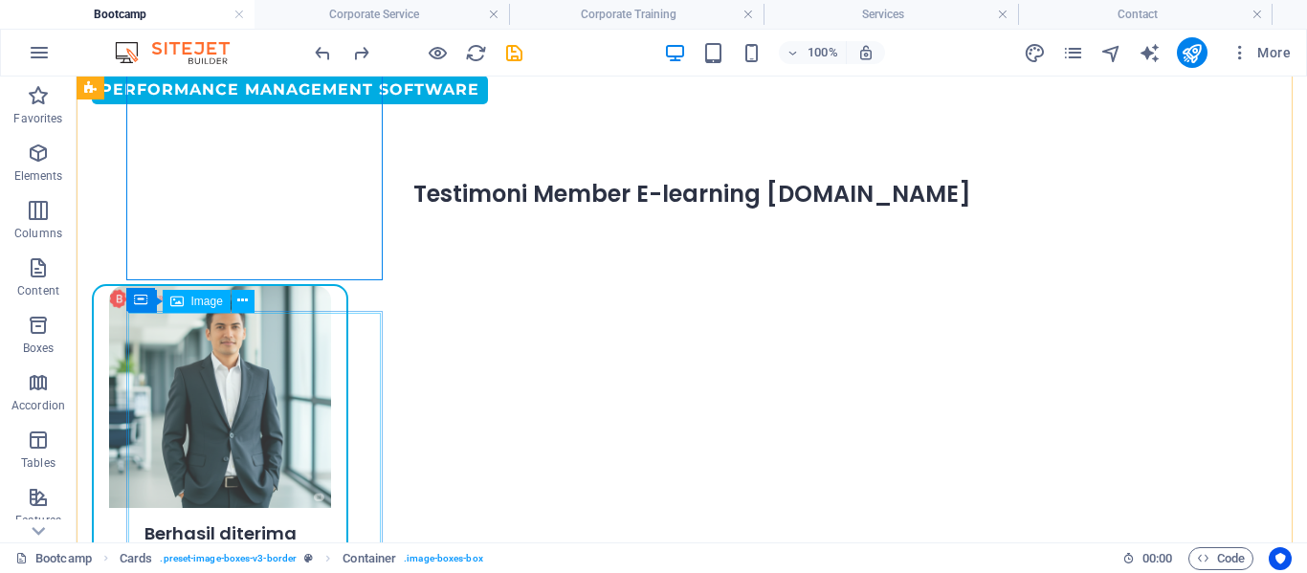
scroll to position [1170, 0]
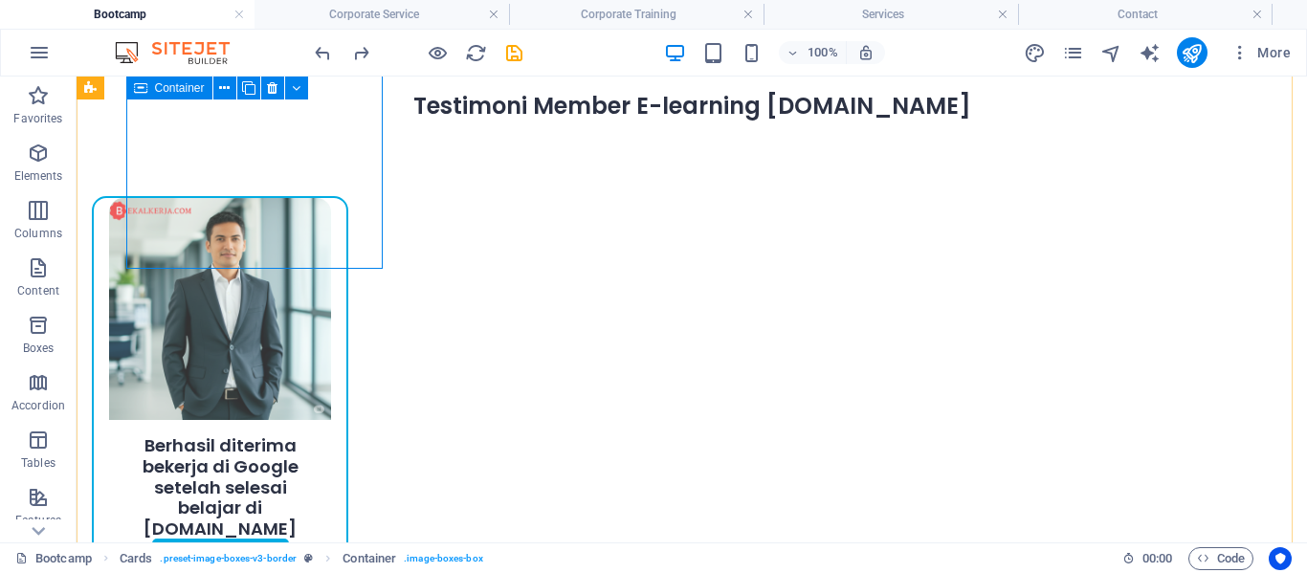
click at [269, 243] on div "Berhasil diterima bekerja di Google setelah selesai belajar di [DOMAIN_NAME] Ba…" at bounding box center [220, 390] width 257 height 388
click at [348, 260] on div "Berhasil diterima bekerja di Google setelah selesai belajar di [DOMAIN_NAME] Ba…" at bounding box center [220, 390] width 257 height 388
drag, startPoint x: 372, startPoint y: 260, endPoint x: 331, endPoint y: 214, distance: 61.7
click at [331, 214] on div "Berhasil diterima bekerja di Google setelah selesai belajar di [DOMAIN_NAME] Ba…" at bounding box center [220, 390] width 257 height 388
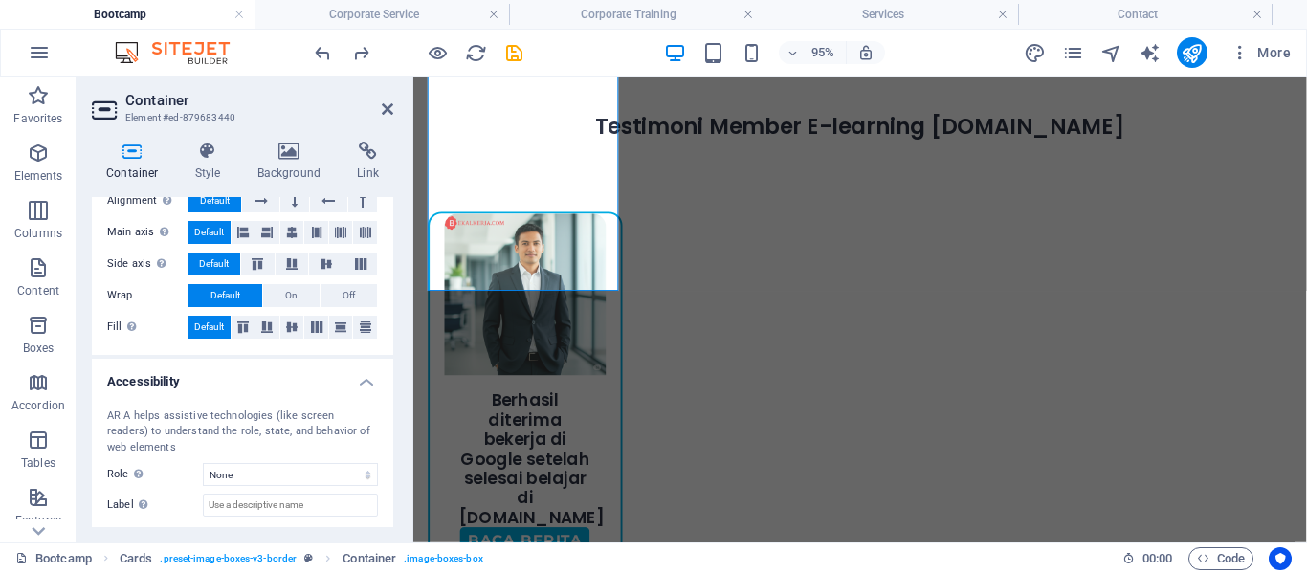
scroll to position [328, 0]
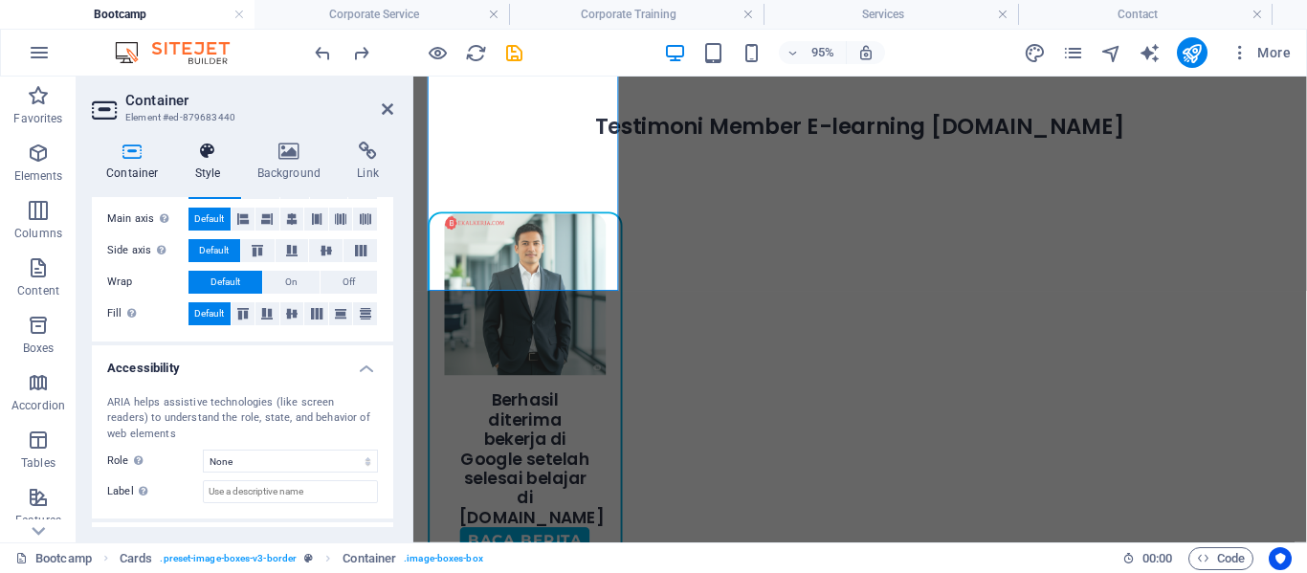
click at [204, 160] on icon at bounding box center [208, 151] width 55 height 19
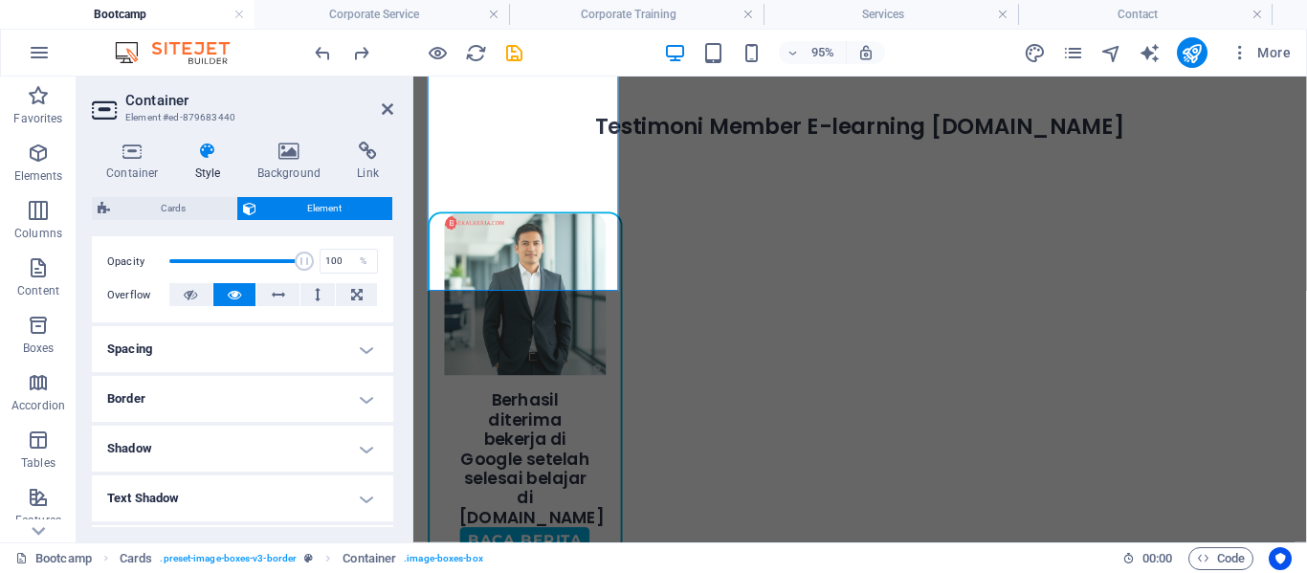
scroll to position [272, 0]
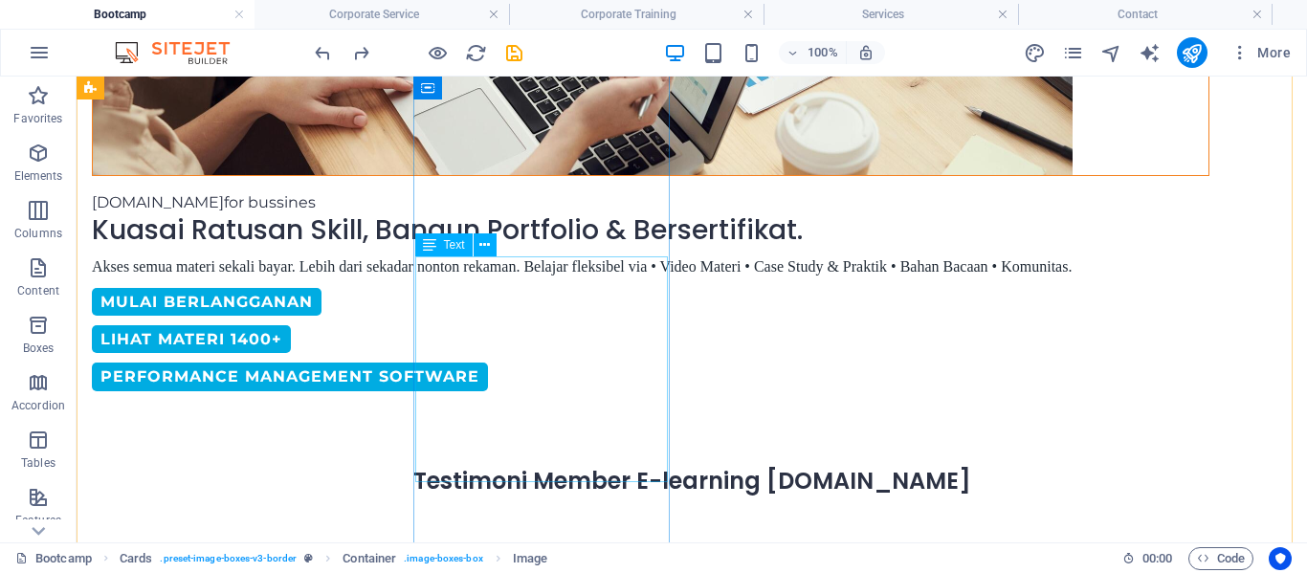
scroll to position [793, 0]
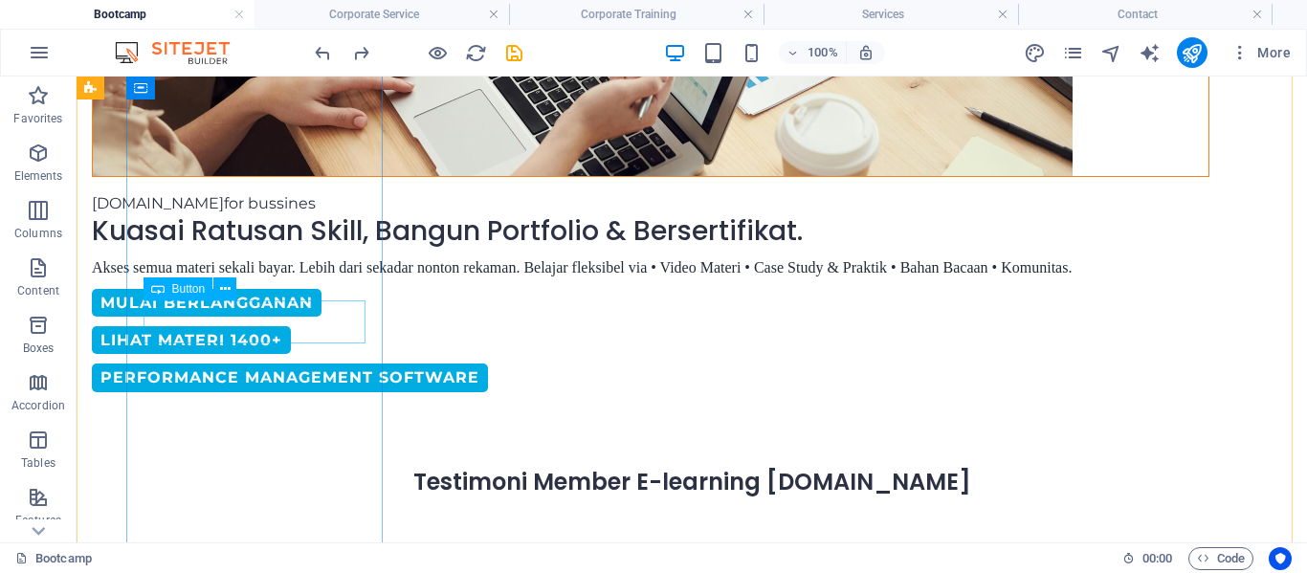
click at [223, 283] on icon at bounding box center [225, 289] width 11 height 20
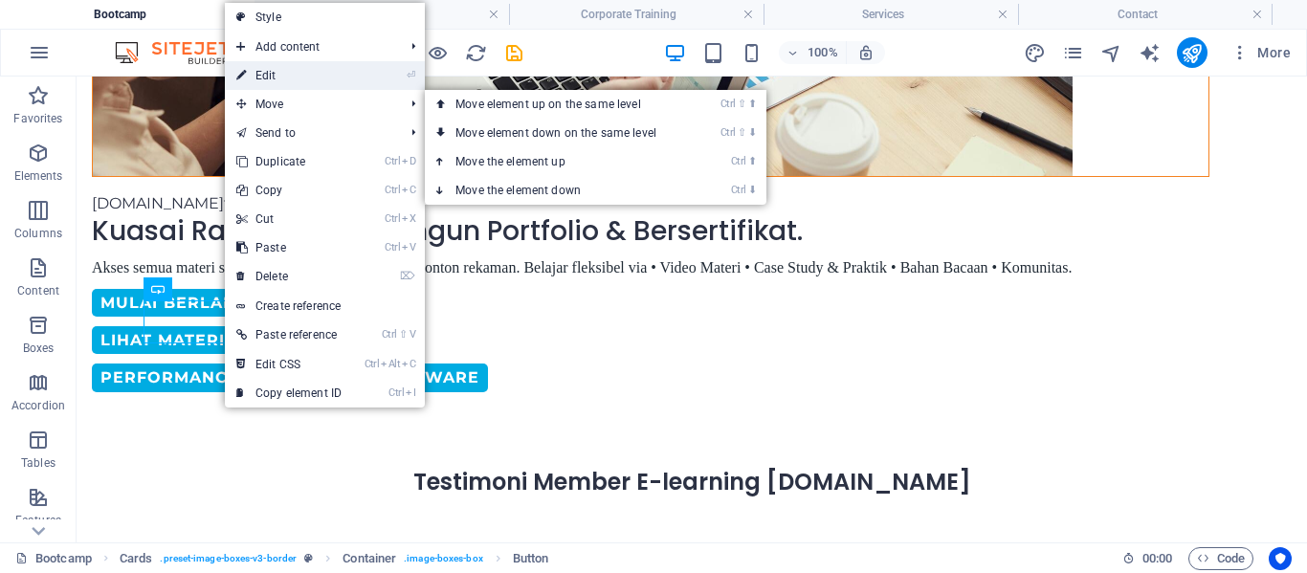
click at [275, 69] on link "⏎ Edit" at bounding box center [289, 75] width 128 height 29
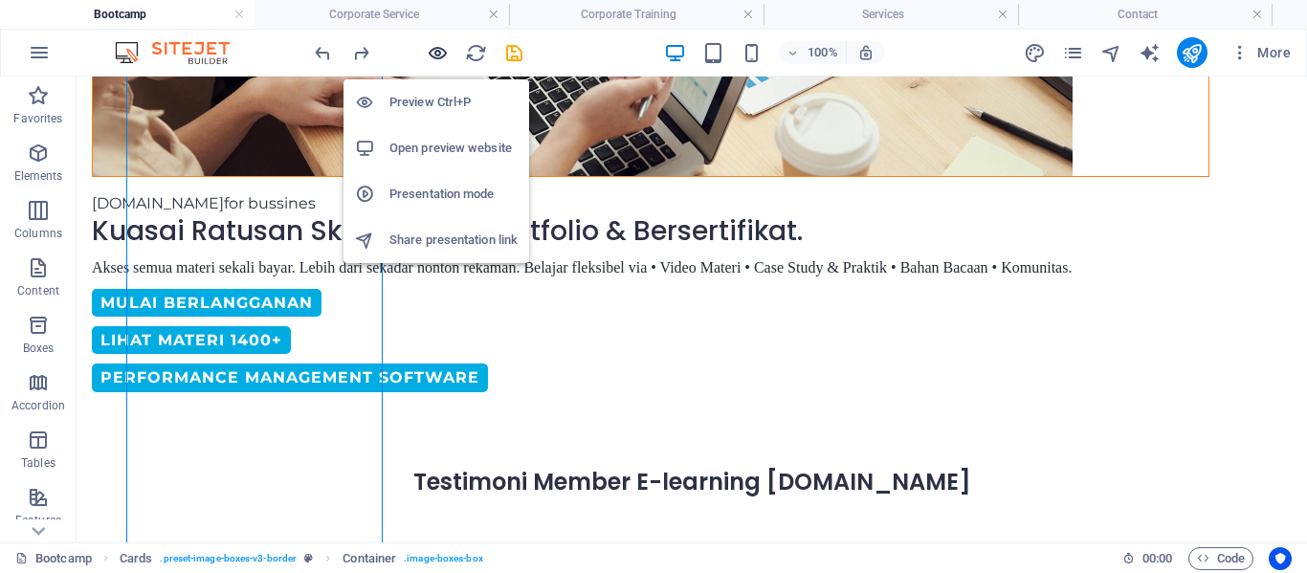
click at [443, 47] on icon "button" at bounding box center [438, 53] width 22 height 22
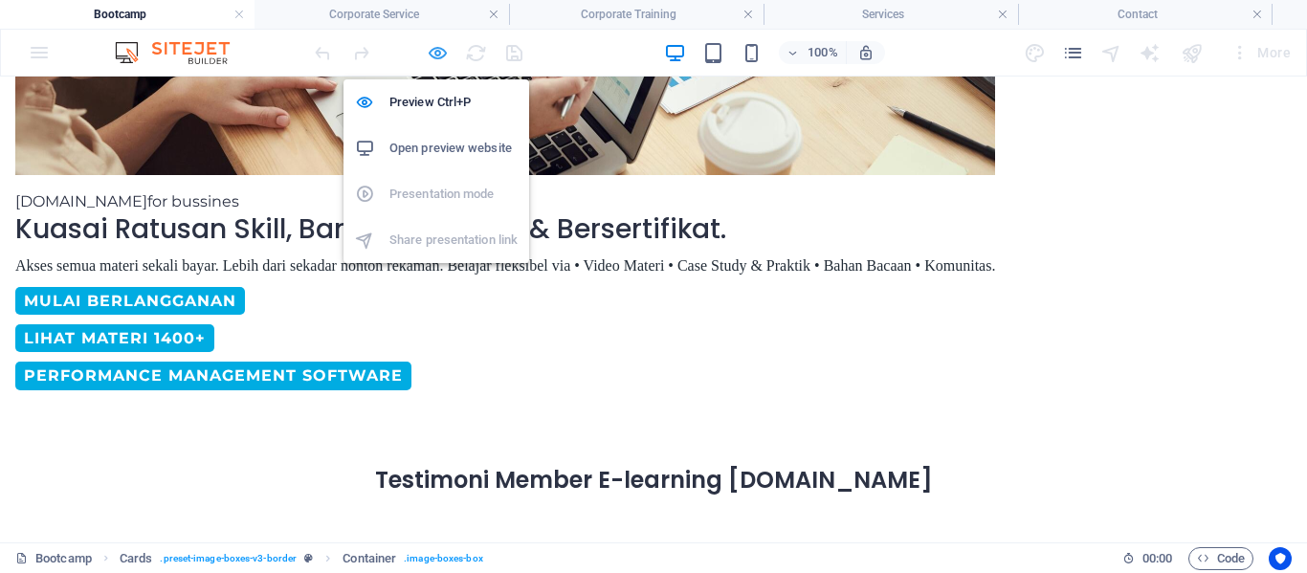
scroll to position [793, 0]
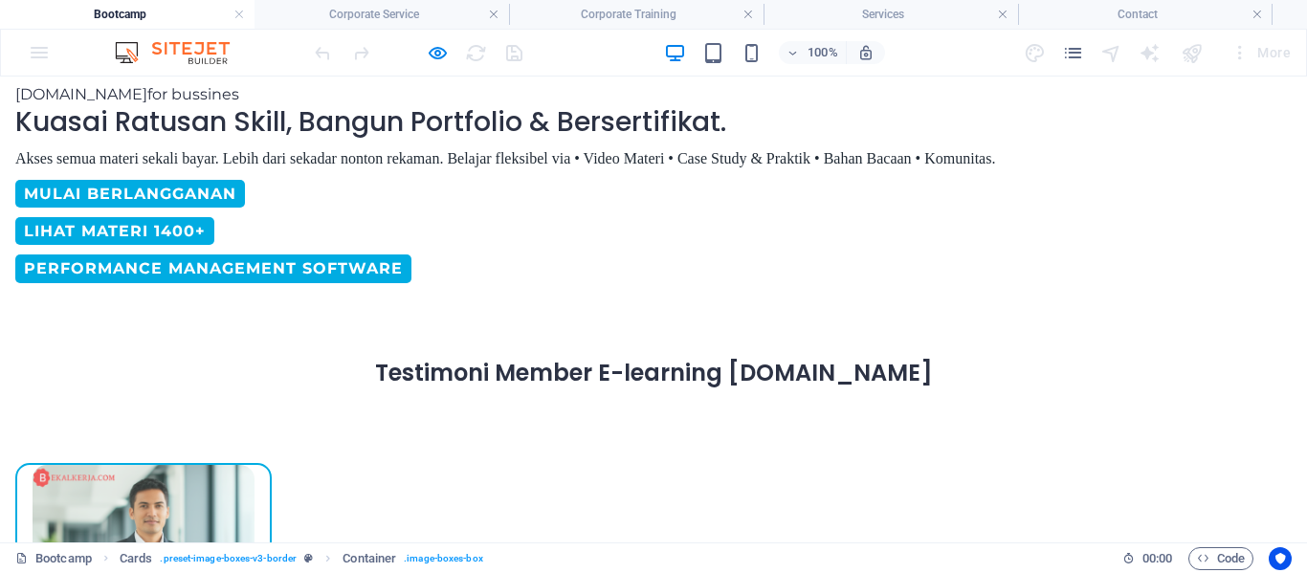
scroll to position [904, 0]
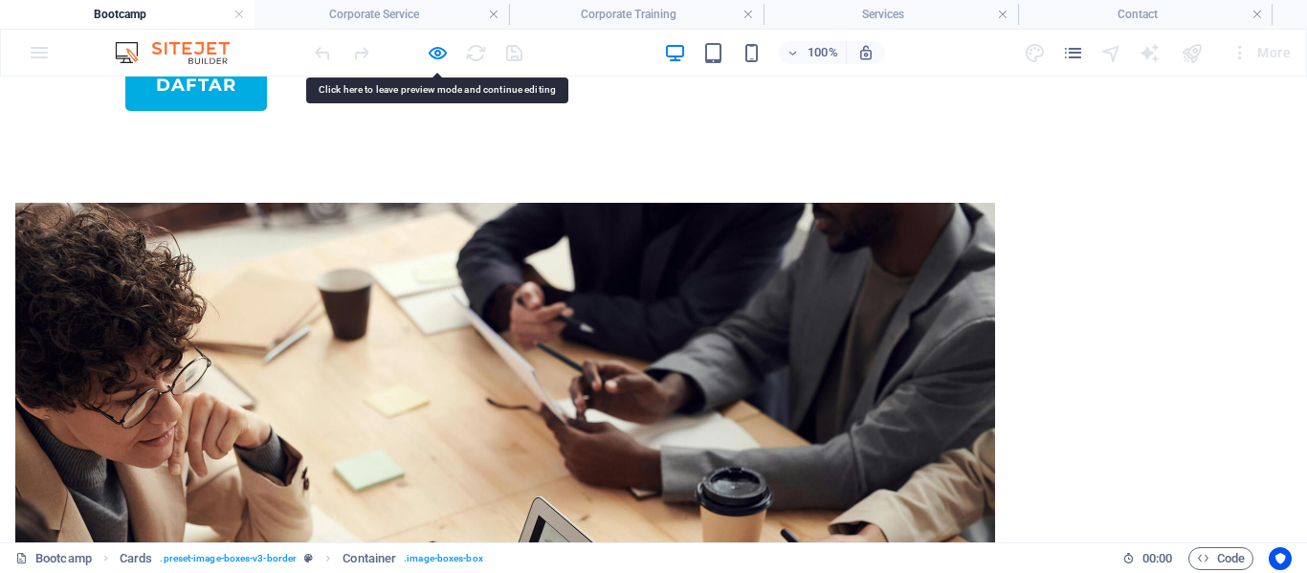
scroll to position [0, 0]
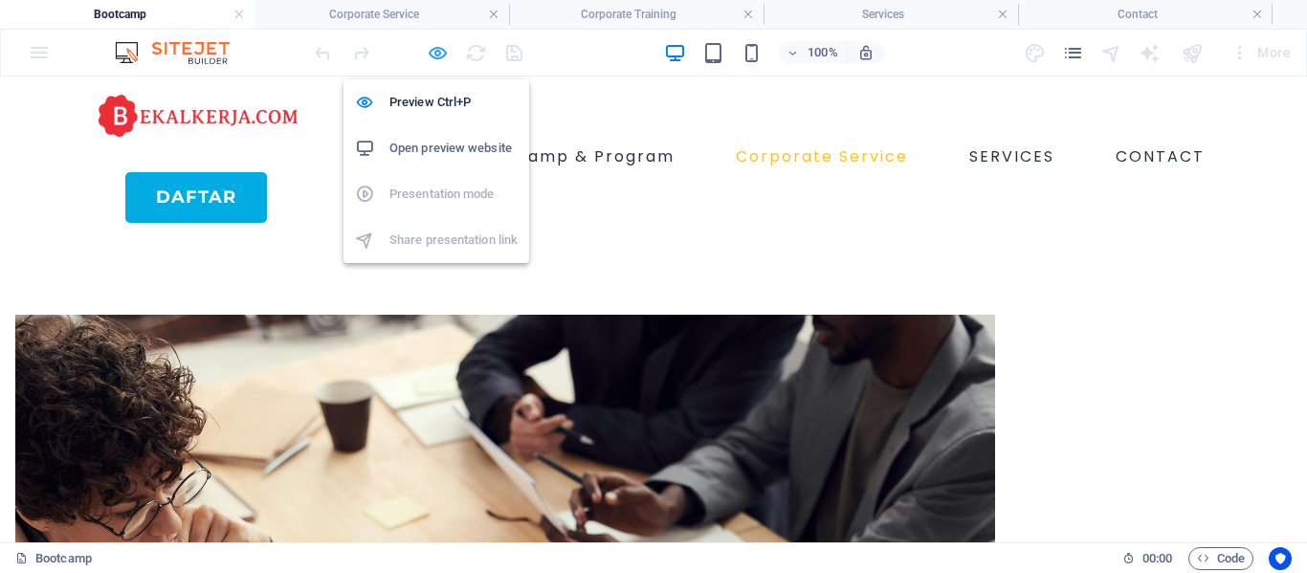
click at [444, 54] on icon "button" at bounding box center [438, 53] width 22 height 22
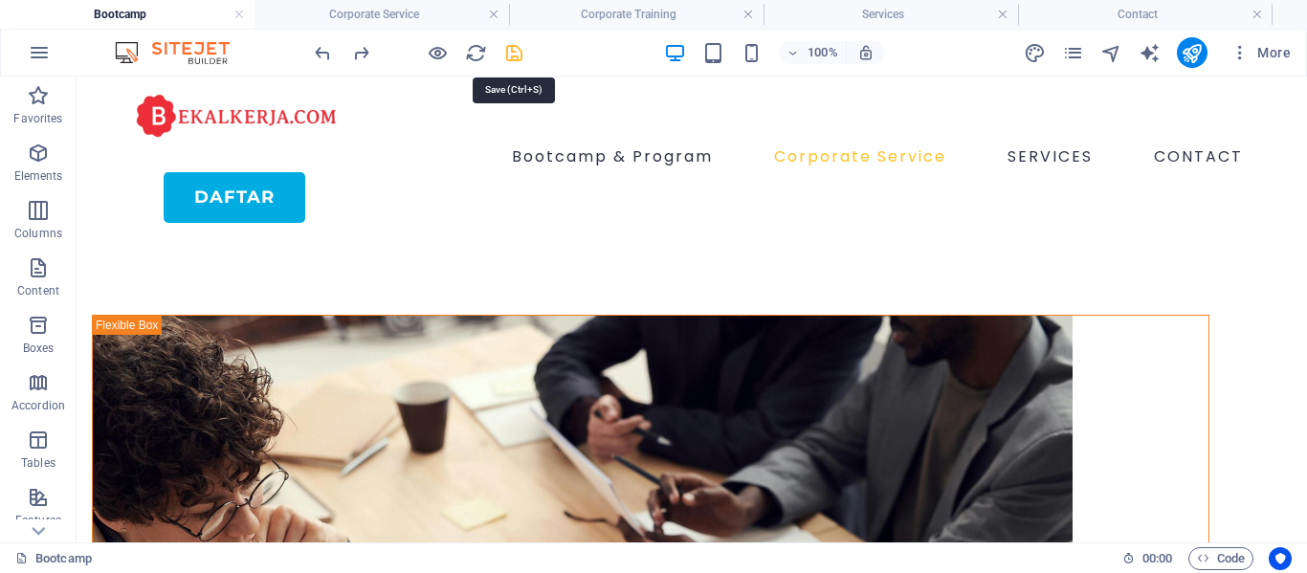
click at [508, 55] on icon "save" at bounding box center [514, 53] width 22 height 22
